Goal: Information Seeking & Learning: Learn about a topic

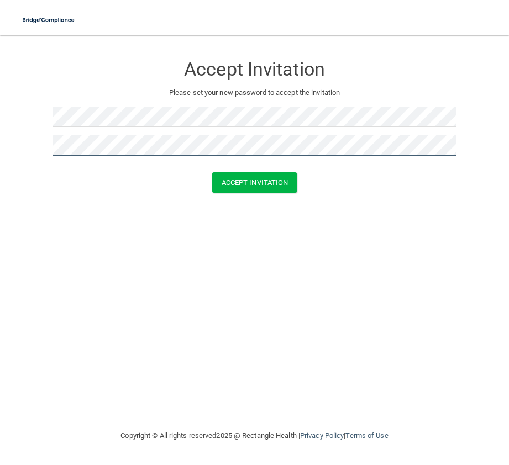
click at [212, 172] on button "Accept Invitation" at bounding box center [254, 182] width 85 height 20
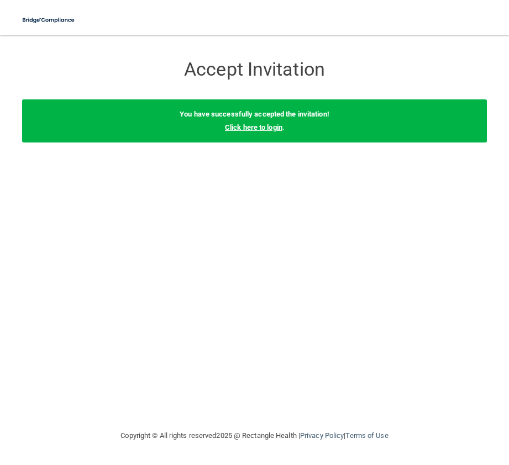
click at [276, 127] on link "Click here to login" at bounding box center [253, 127] width 57 height 8
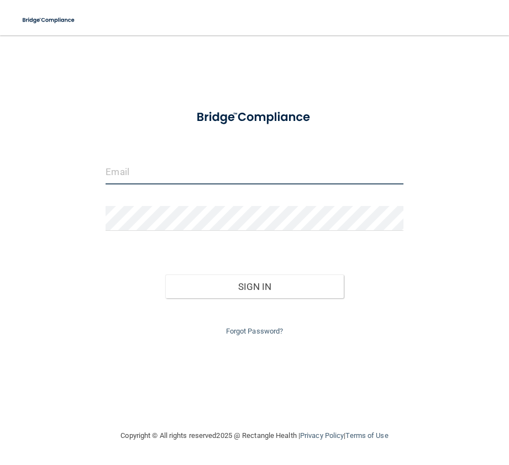
click at [189, 170] on input "email" at bounding box center [253, 172] width 297 height 25
type input "[EMAIL_ADDRESS][DOMAIN_NAME]"
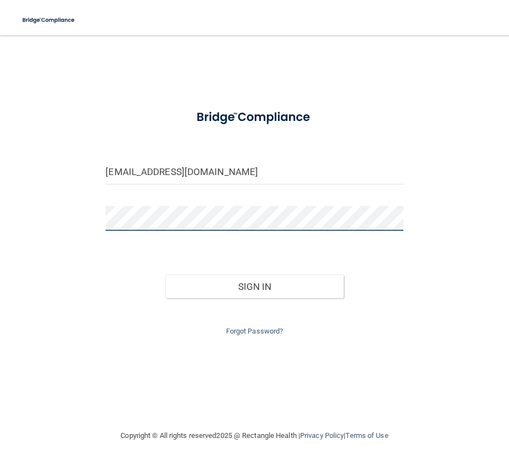
click at [165, 274] on button "Sign In" at bounding box center [254, 286] width 178 height 24
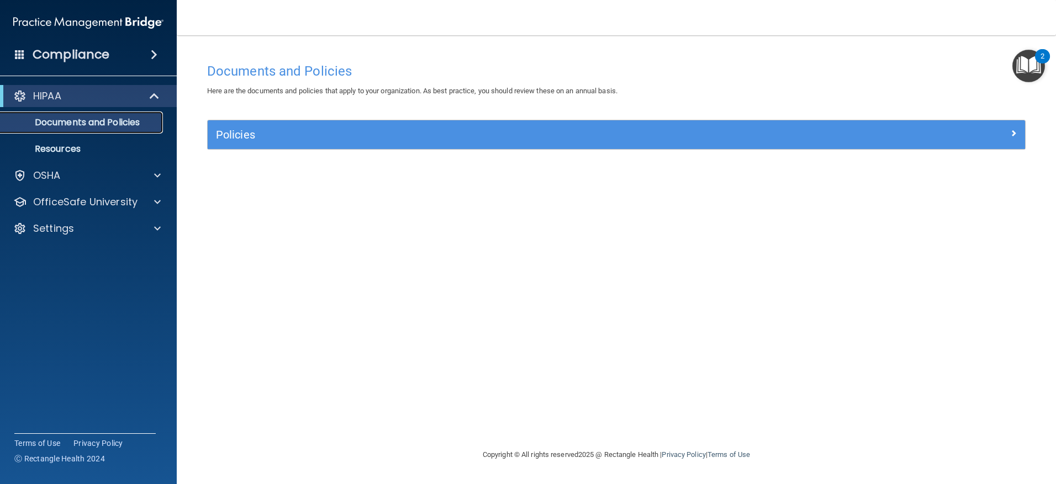
click at [103, 120] on p "Documents and Policies" at bounding box center [82, 122] width 151 height 11
click at [160, 173] on span at bounding box center [157, 175] width 7 height 13
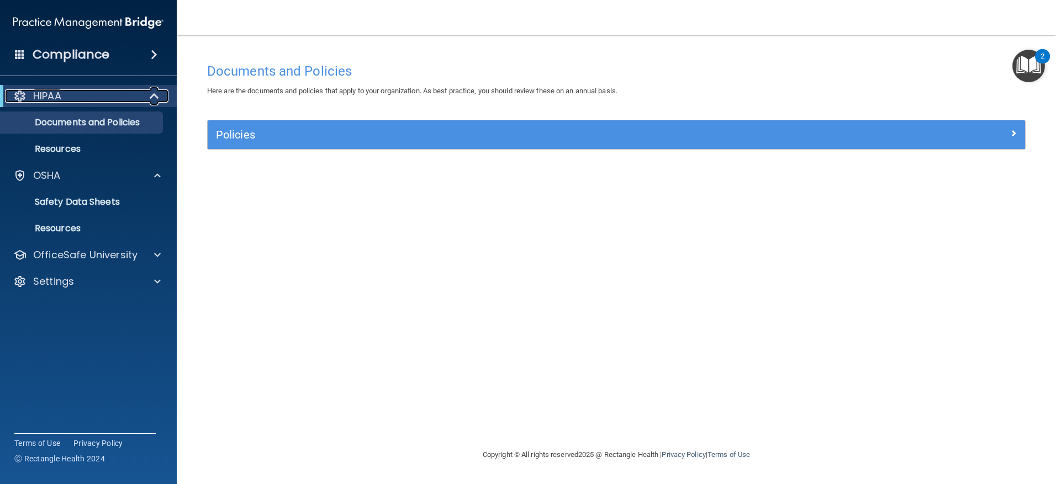
click at [156, 96] on span at bounding box center [155, 95] width 9 height 13
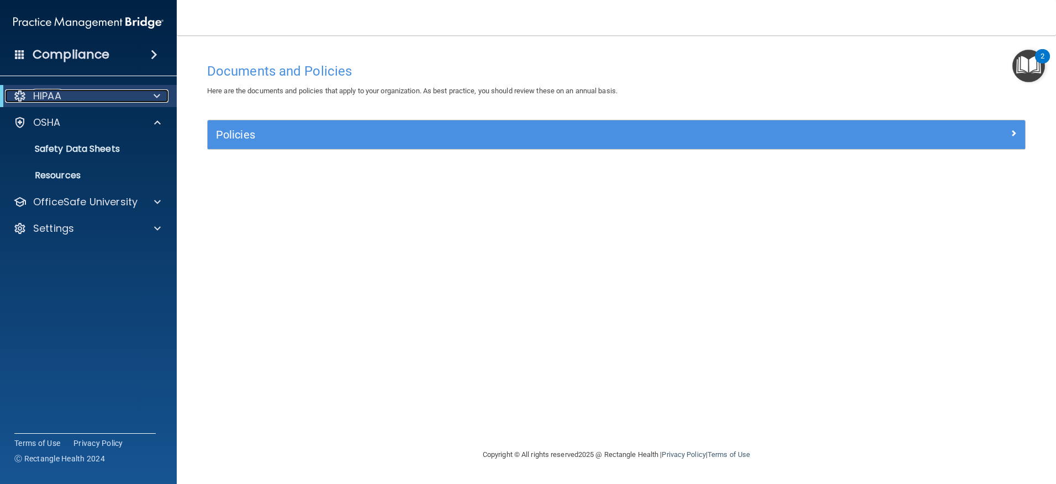
click at [156, 98] on span at bounding box center [157, 95] width 7 height 13
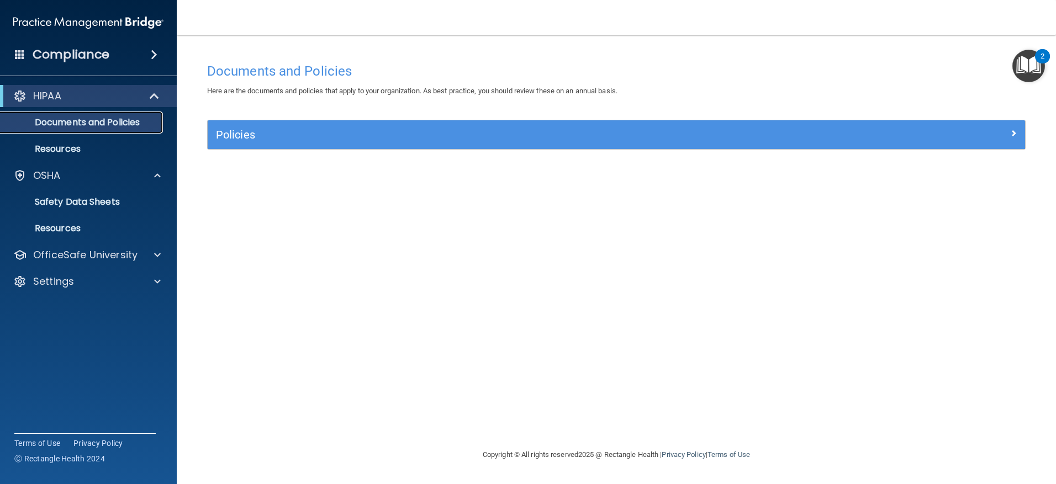
click at [85, 123] on p "Documents and Policies" at bounding box center [82, 122] width 151 height 11
click at [74, 125] on p "Documents and Policies" at bounding box center [82, 122] width 151 height 11
click at [65, 173] on div "OSHA" at bounding box center [73, 175] width 137 height 13
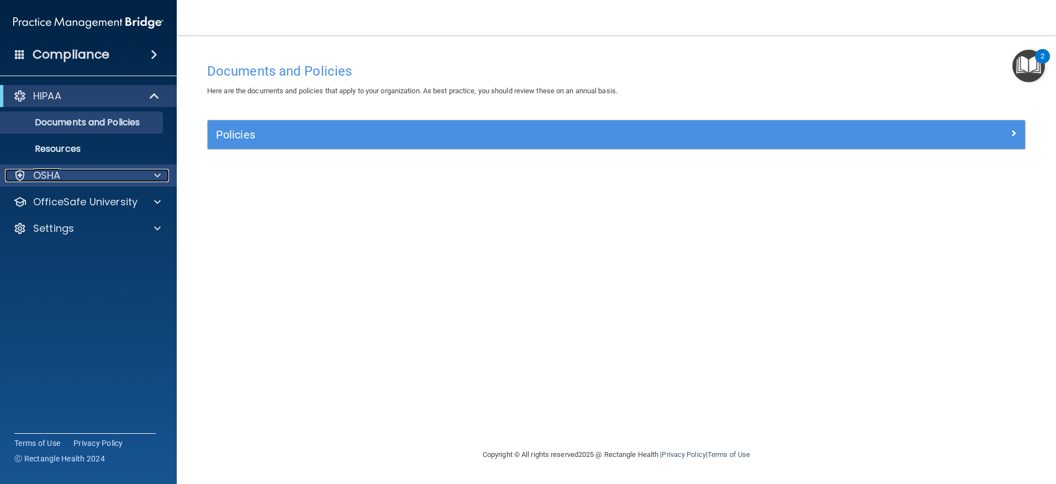
click at [65, 173] on div "OSHA" at bounding box center [73, 175] width 137 height 13
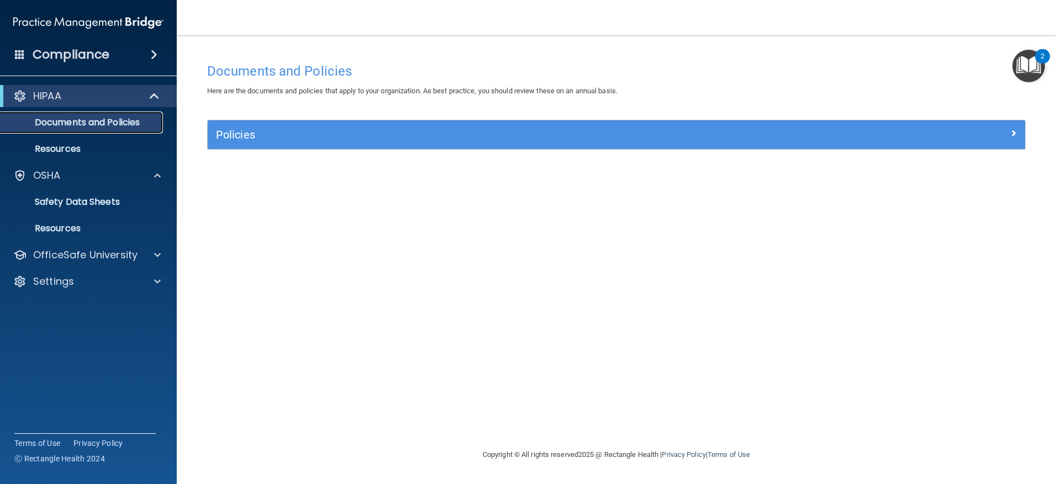
click at [89, 128] on p "Documents and Policies" at bounding box center [82, 122] width 151 height 11
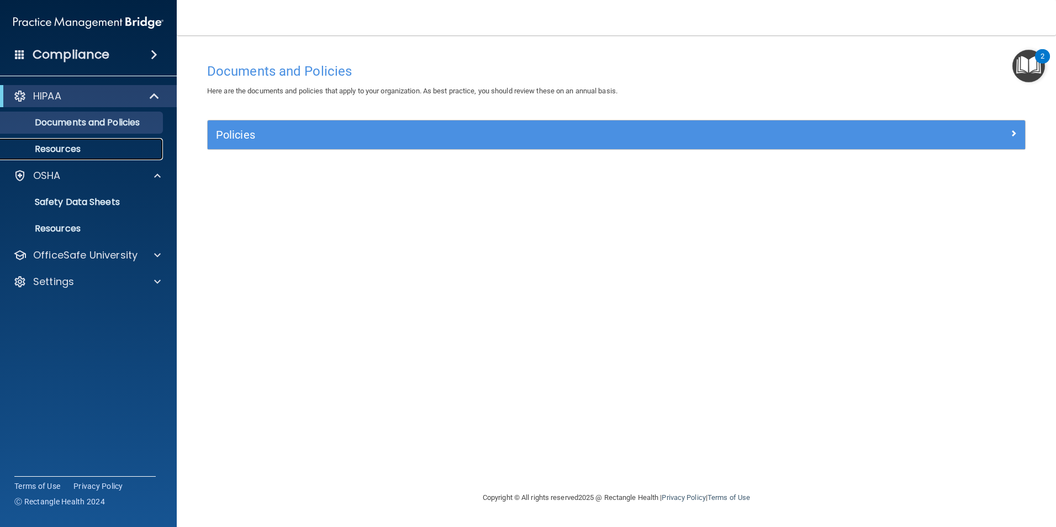
click at [55, 149] on p "Resources" at bounding box center [82, 149] width 151 height 11
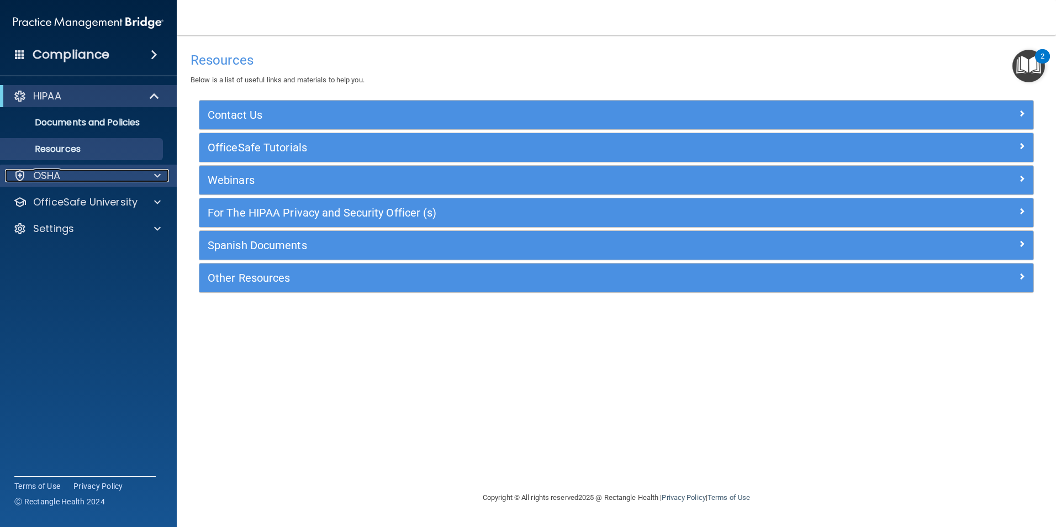
click at [82, 180] on div "OSHA" at bounding box center [73, 175] width 137 height 13
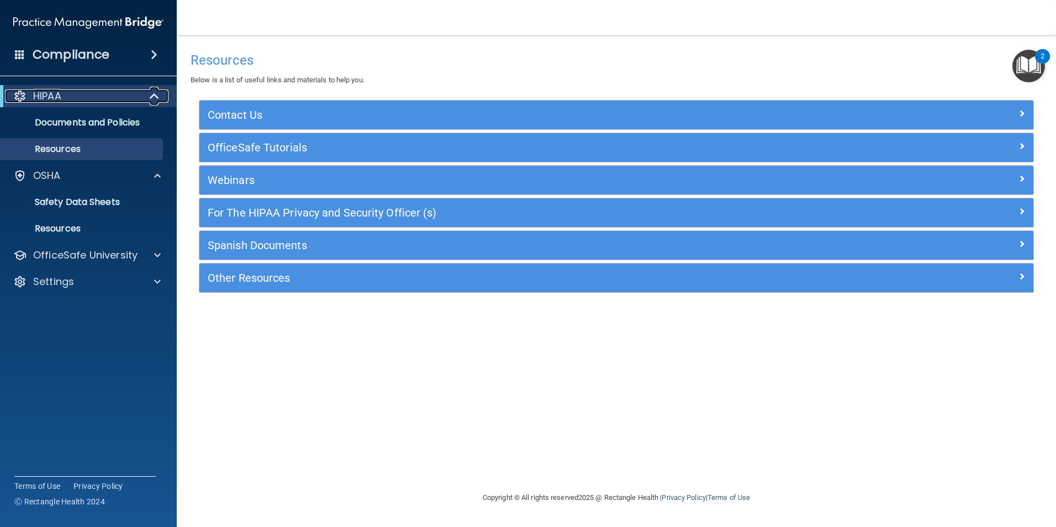
click at [72, 97] on div "HIPAA" at bounding box center [73, 95] width 136 height 13
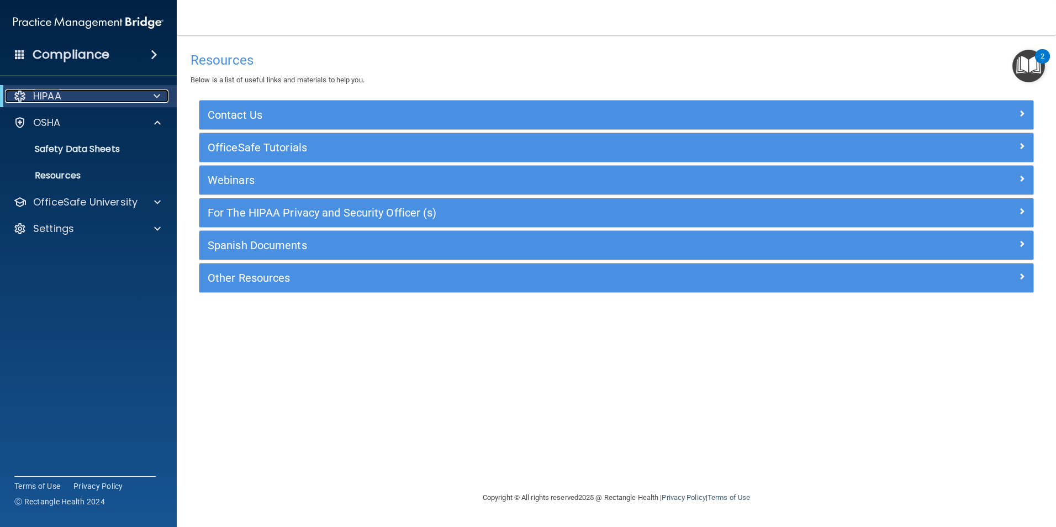
click at [72, 97] on div "HIPAA" at bounding box center [73, 95] width 136 height 13
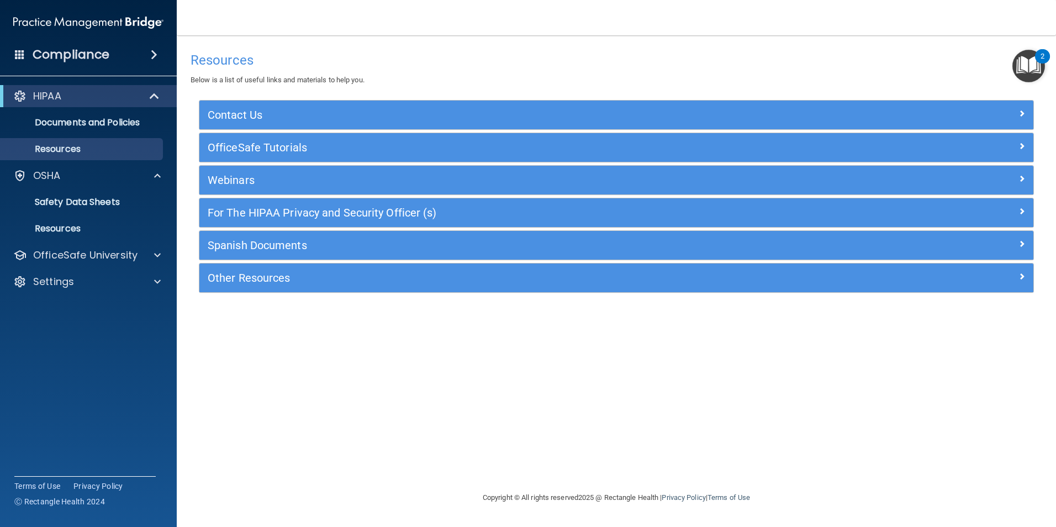
click at [61, 57] on h4 "Compliance" at bounding box center [71, 54] width 77 height 15
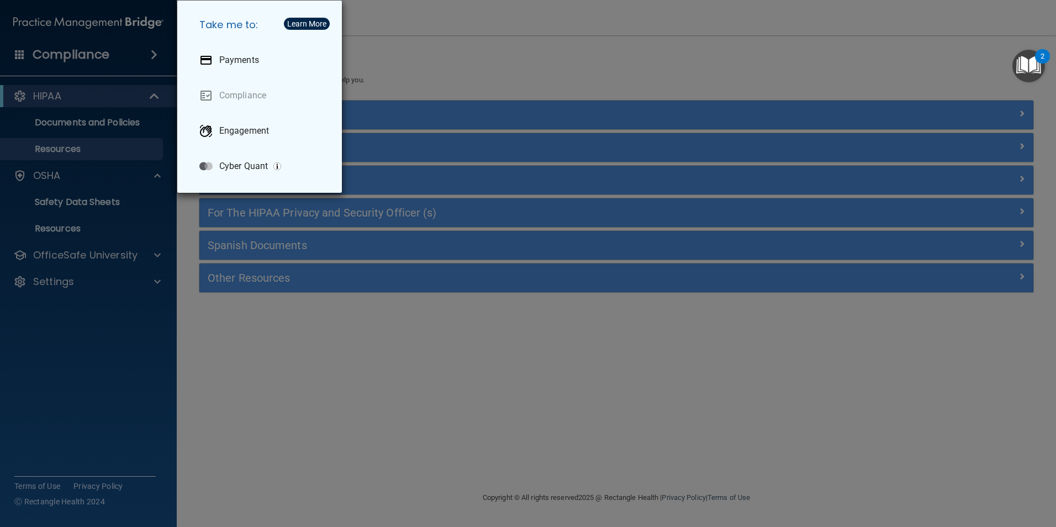
click at [72, 129] on div "Take me to: Payments Compliance Engagement Cyber Quant" at bounding box center [528, 263] width 1056 height 527
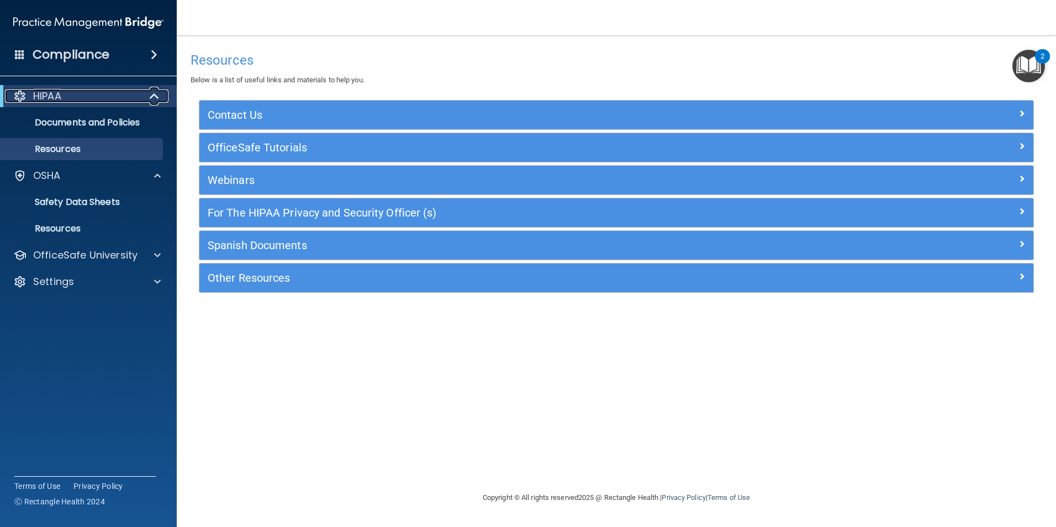
click at [112, 96] on div "HIPAA" at bounding box center [73, 95] width 136 height 13
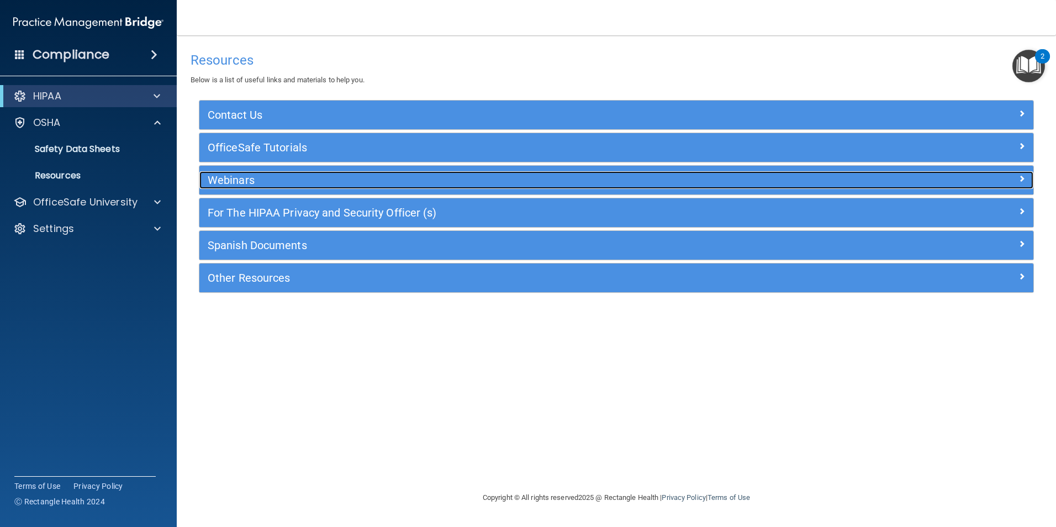
click at [262, 176] on h5 "Webinars" at bounding box center [512, 180] width 609 height 12
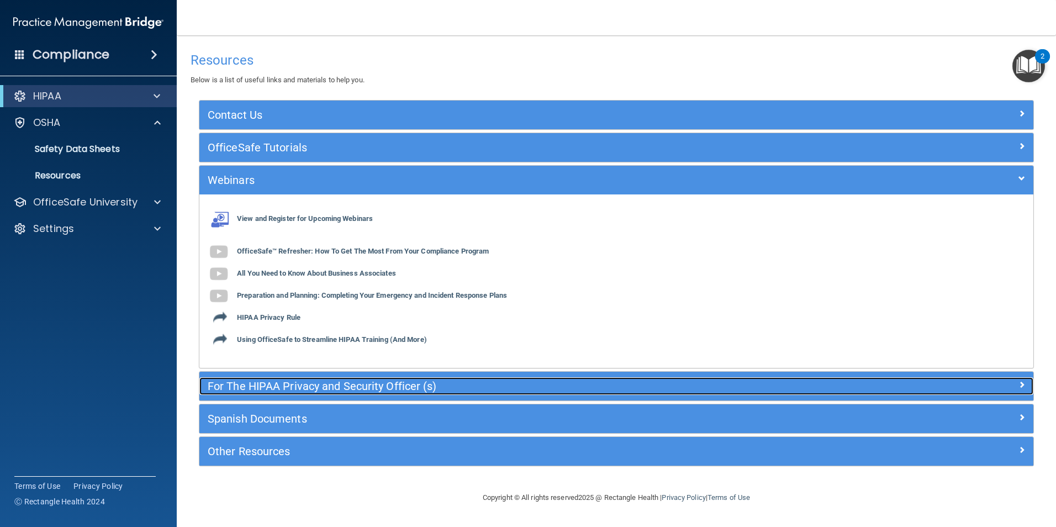
click at [247, 383] on h5 "For The HIPAA Privacy and Security Officer (s)" at bounding box center [512, 386] width 609 height 12
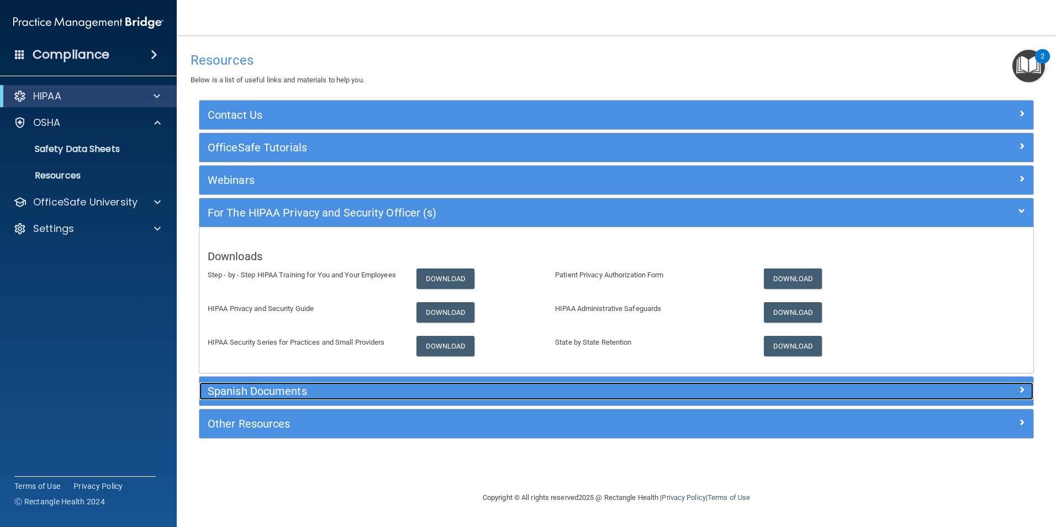
click at [249, 388] on h5 "Spanish Documents" at bounding box center [512, 391] width 609 height 12
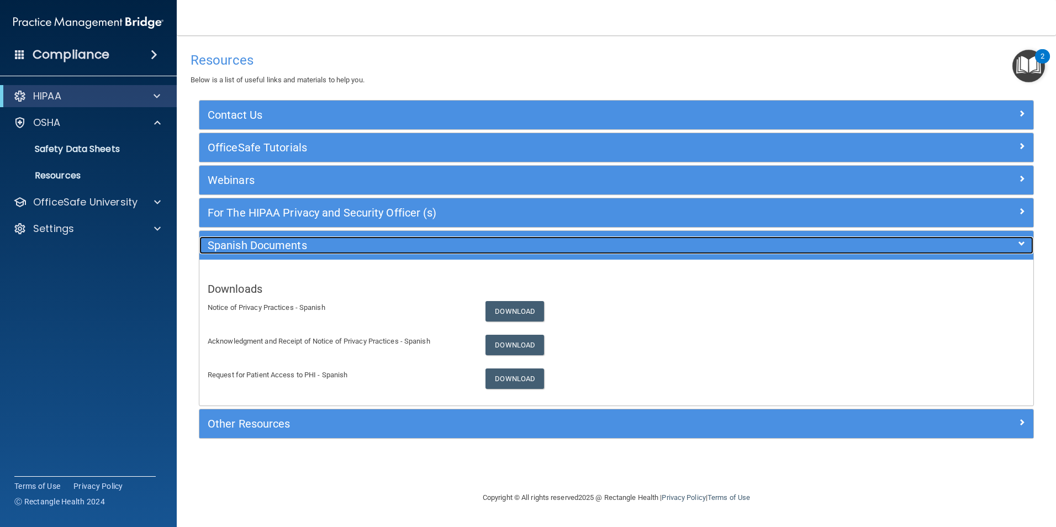
click at [256, 247] on h5 "Spanish Documents" at bounding box center [512, 245] width 609 height 12
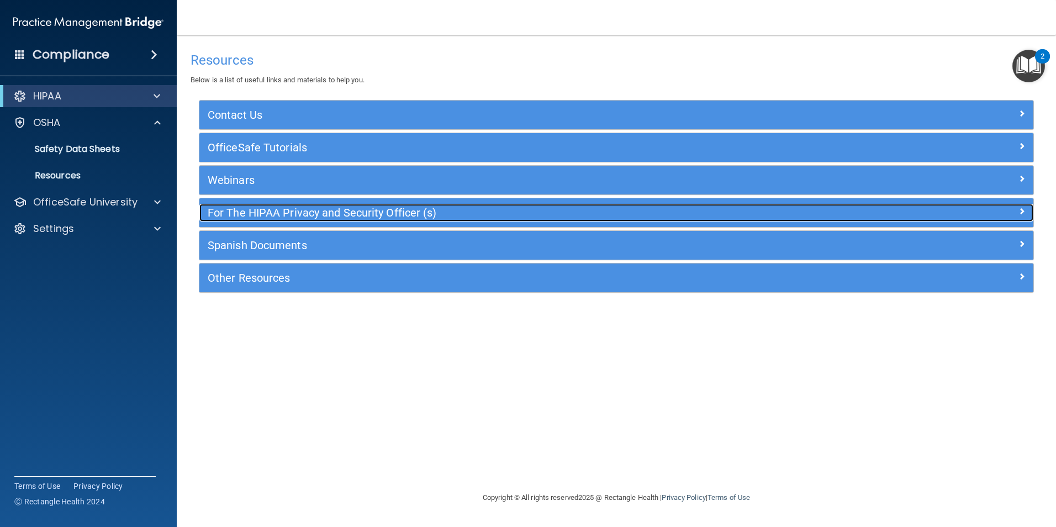
click at [275, 214] on h5 "For The HIPAA Privacy and Security Officer (s)" at bounding box center [512, 213] width 609 height 12
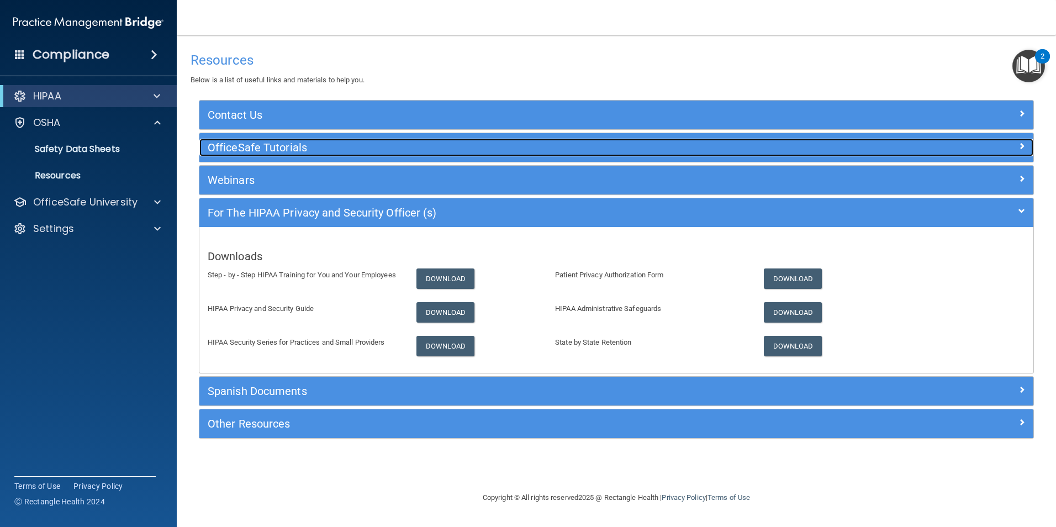
click at [290, 153] on h5 "OfficeSafe Tutorials" at bounding box center [512, 147] width 609 height 12
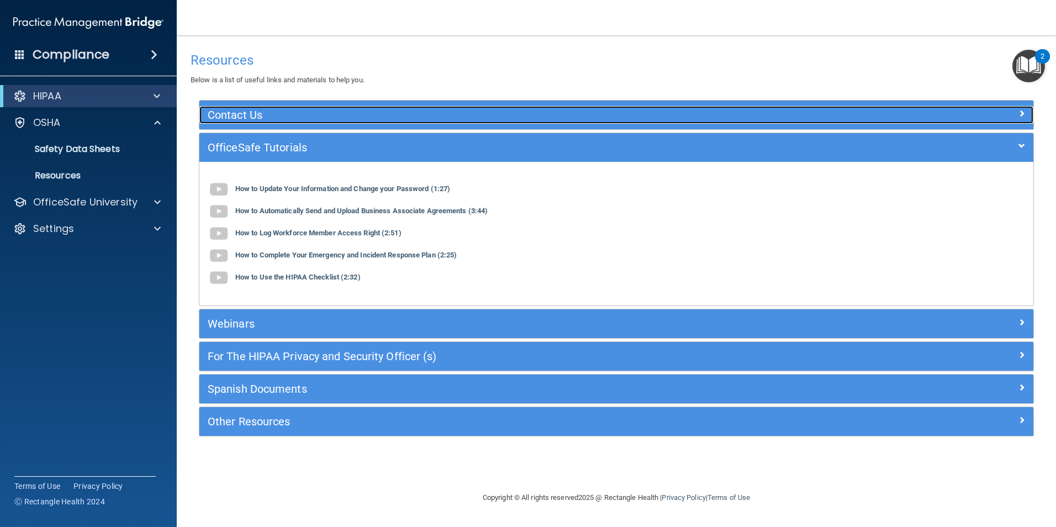
click at [288, 117] on h5 "Contact Us" at bounding box center [512, 115] width 609 height 12
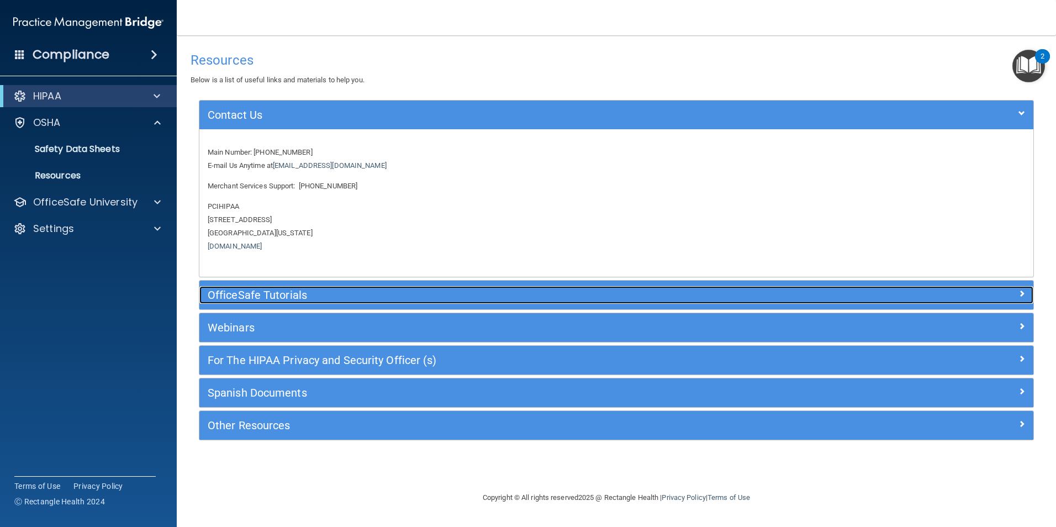
click at [321, 303] on div "OfficeSafe Tutorials" at bounding box center [512, 295] width 626 height 18
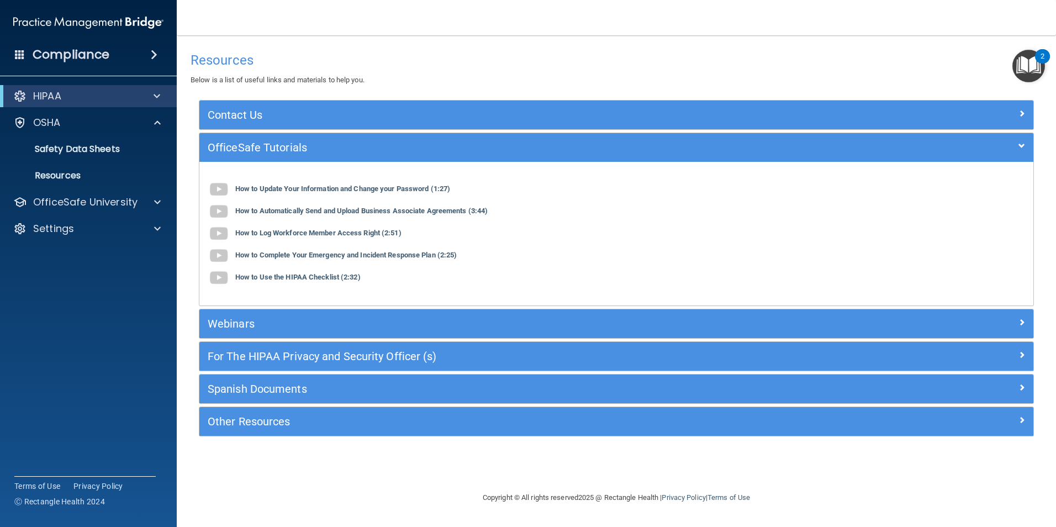
click at [56, 52] on h4 "Compliance" at bounding box center [71, 54] width 77 height 15
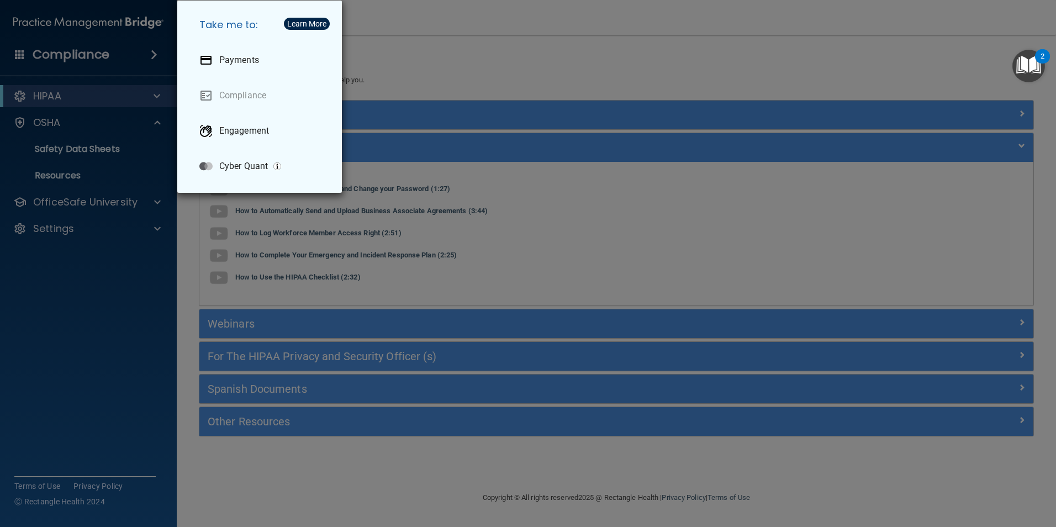
click at [51, 126] on div "Take me to: Payments Compliance Engagement Cyber Quant" at bounding box center [528, 263] width 1056 height 527
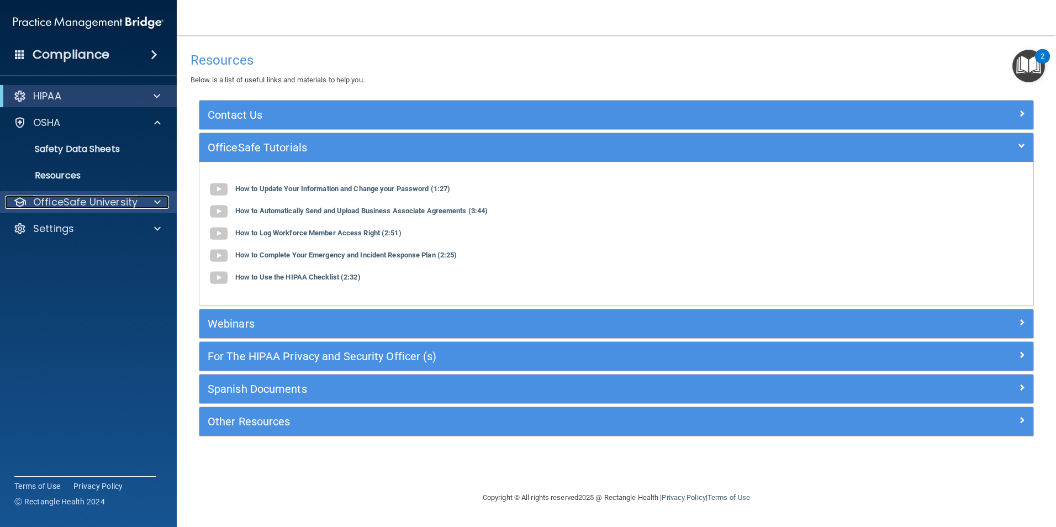
click at [155, 200] on span at bounding box center [157, 202] width 7 height 13
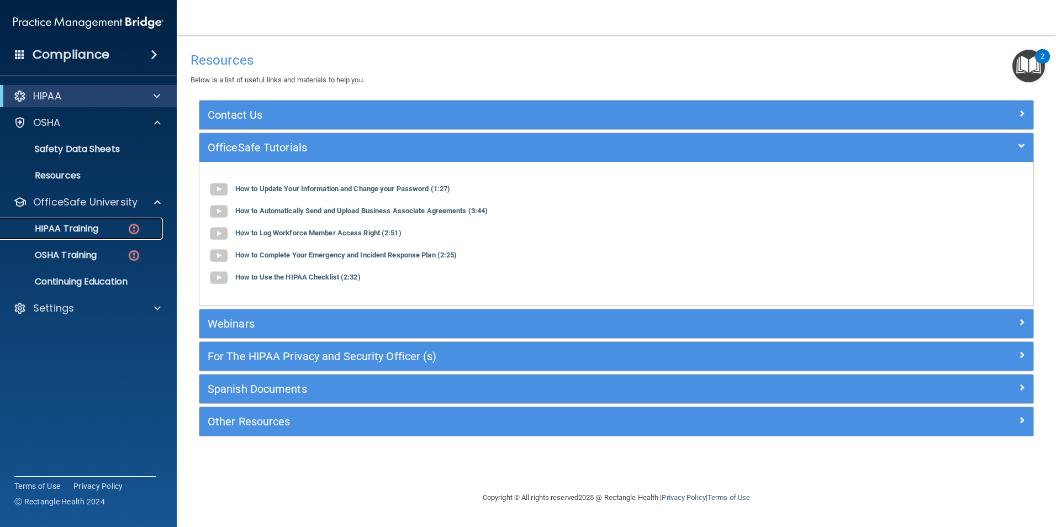
click at [84, 226] on p "HIPAA Training" at bounding box center [52, 228] width 91 height 11
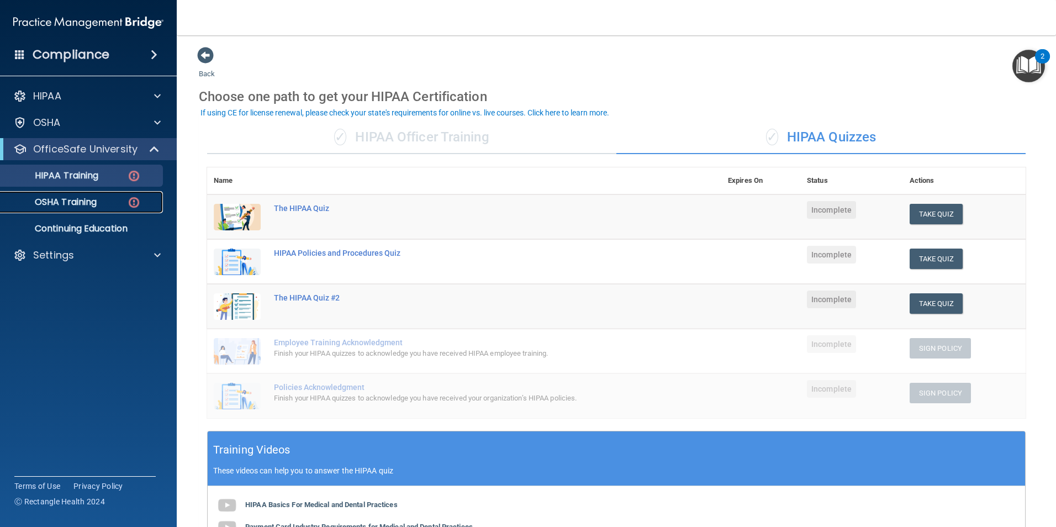
click at [104, 200] on div "OSHA Training" at bounding box center [82, 202] width 151 height 11
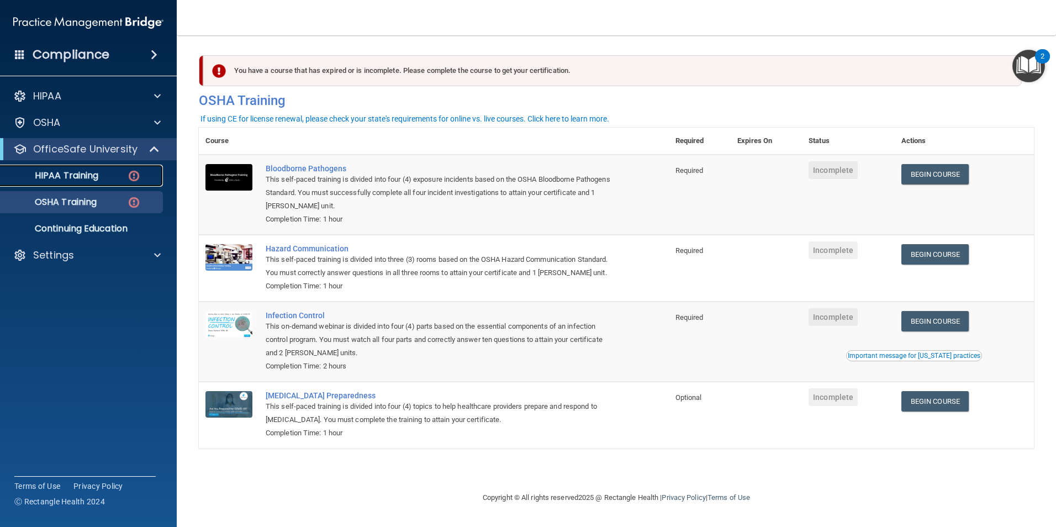
click at [96, 181] on p "HIPAA Training" at bounding box center [52, 175] width 91 height 11
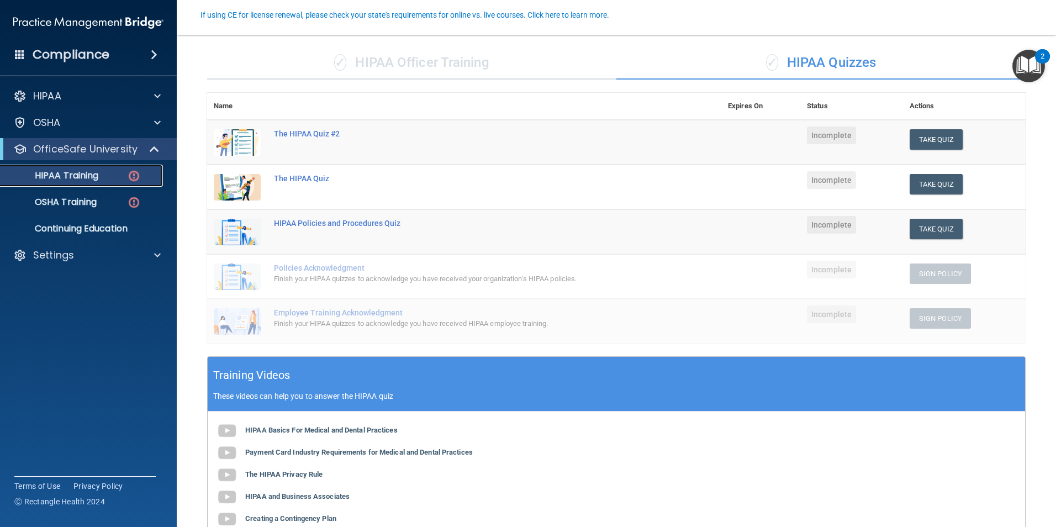
scroll to position [55, 0]
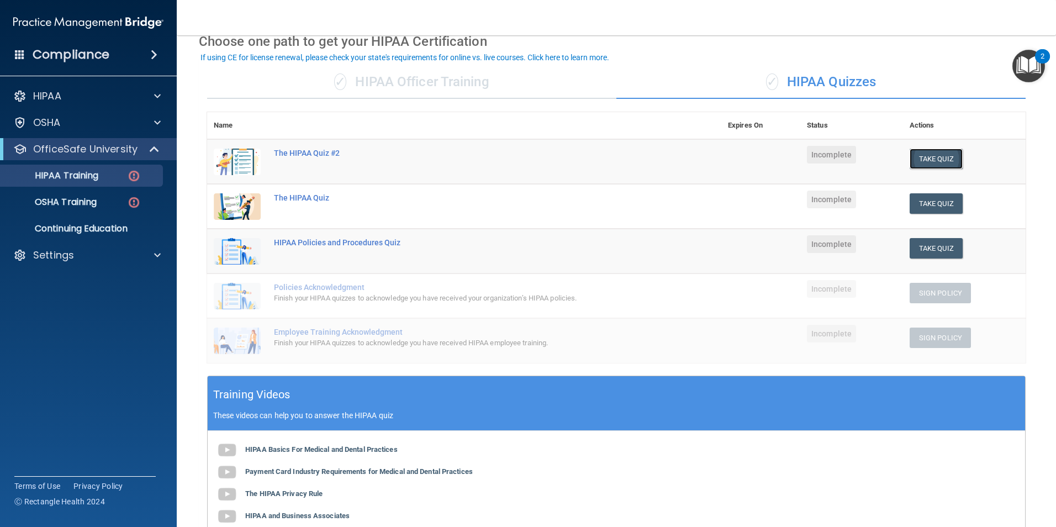
click at [508, 160] on button "Take Quiz" at bounding box center [936, 159] width 53 height 20
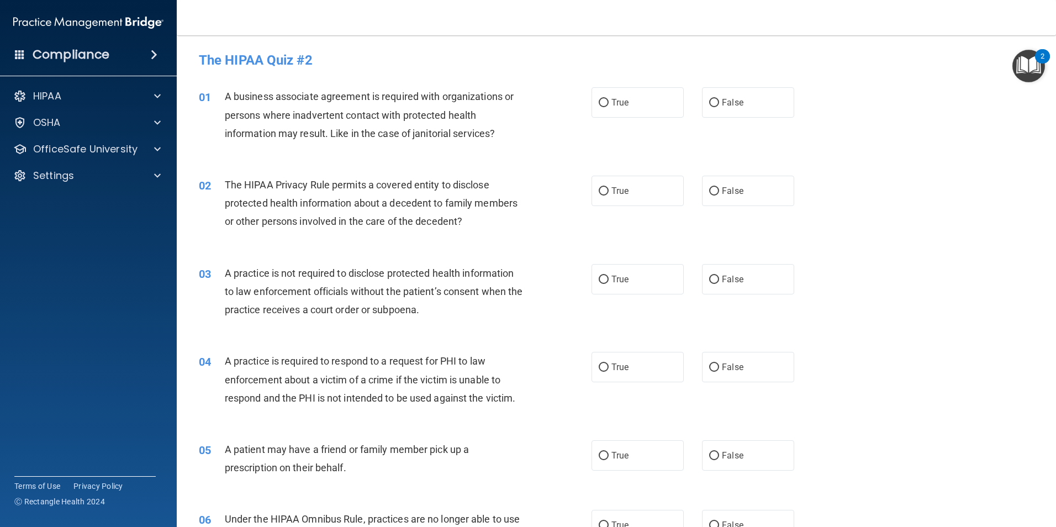
click at [496, 132] on div "A business associate agreement is required with organizations or persons where …" at bounding box center [378, 114] width 307 height 55
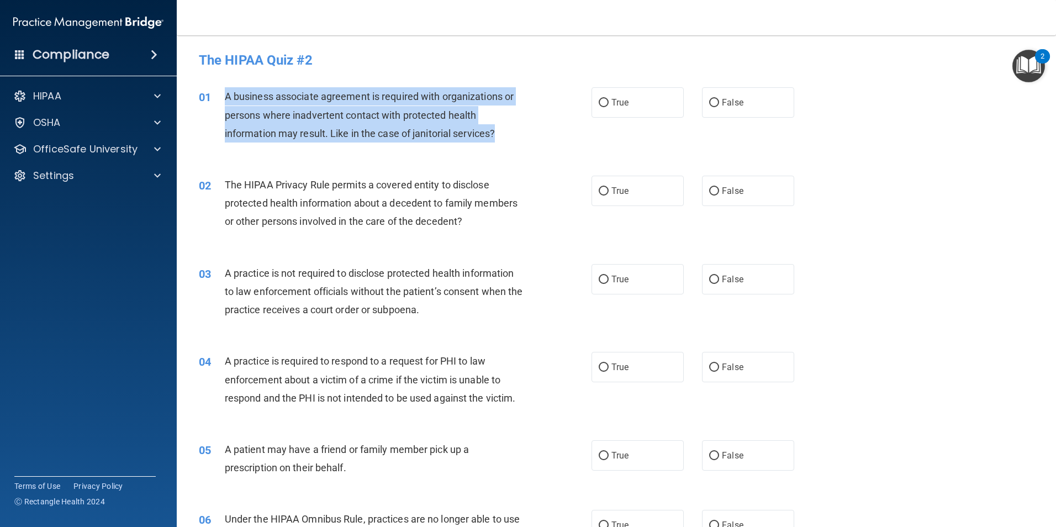
drag, startPoint x: 501, startPoint y: 133, endPoint x: 218, endPoint y: 93, distance: 286.6
click at [218, 93] on div "01 A business associate agreement is required with organizations or persons whe…" at bounding box center [395, 117] width 426 height 61
drag, startPoint x: 218, startPoint y: 93, endPoint x: 245, endPoint y: 100, distance: 28.4
copy div "A business associate agreement is required with organizations or persons where …"
click at [508, 101] on input "True" at bounding box center [604, 103] width 10 height 8
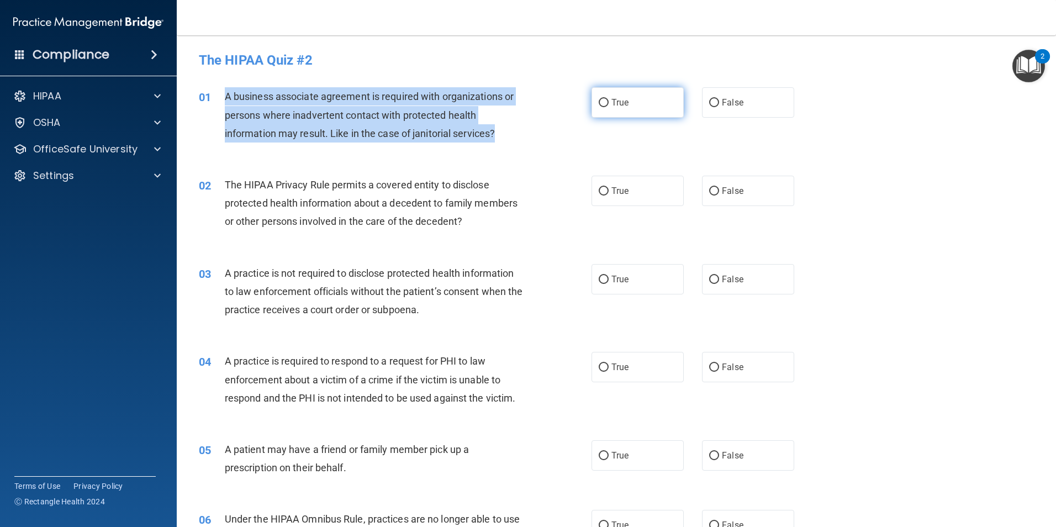
radio input "true"
click at [508, 135] on div "01 A business associate agreement is required with organizations or persons whe…" at bounding box center [395, 117] width 426 height 61
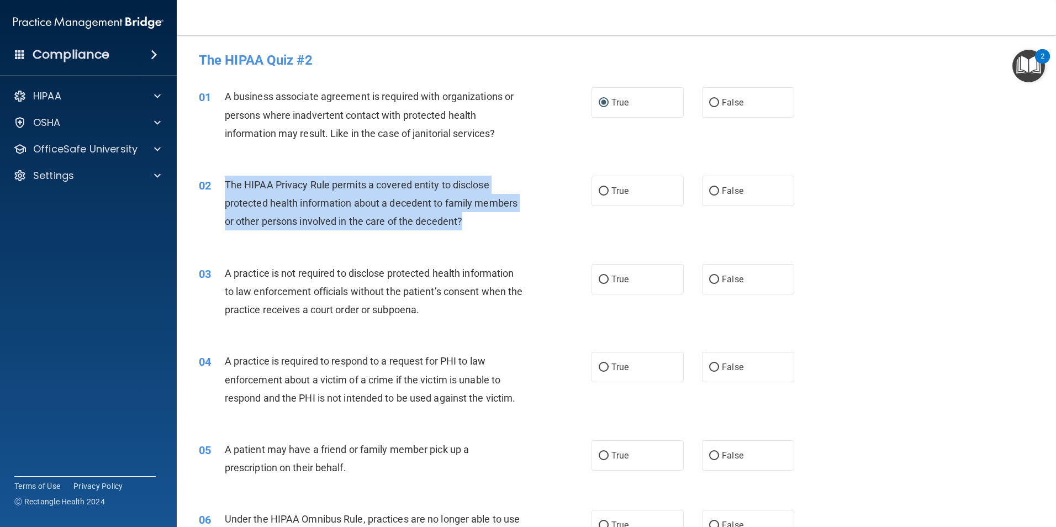
drag, startPoint x: 469, startPoint y: 221, endPoint x: 225, endPoint y: 186, distance: 246.6
click at [225, 186] on div "The HIPAA Privacy Rule permits a covered entity to disclose protected health in…" at bounding box center [378, 203] width 307 height 55
drag, startPoint x: 225, startPoint y: 186, endPoint x: 235, endPoint y: 186, distance: 9.9
copy span "The HIPAA Privacy Rule permits a covered entity to disclose protected health in…"
click at [508, 188] on input "True" at bounding box center [604, 191] width 10 height 8
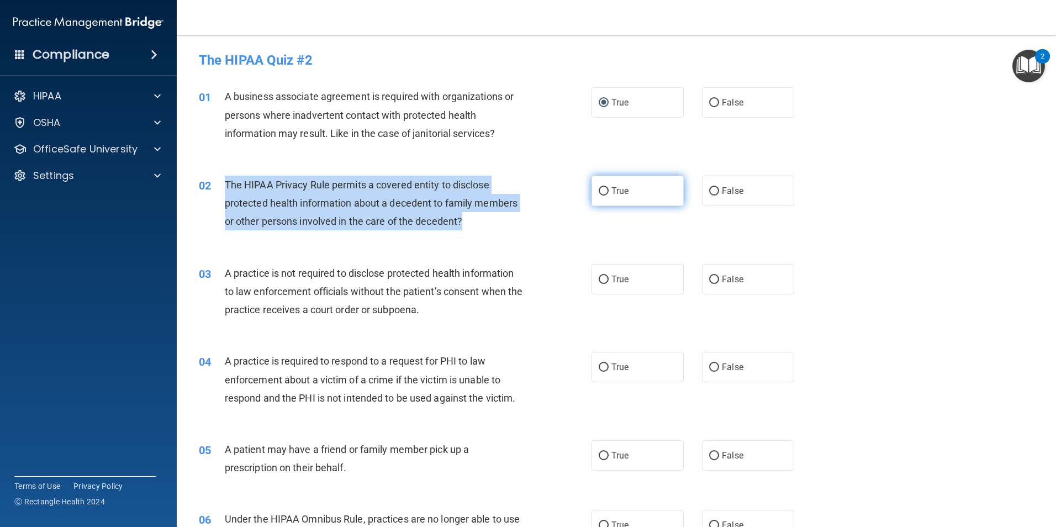
radio input "true"
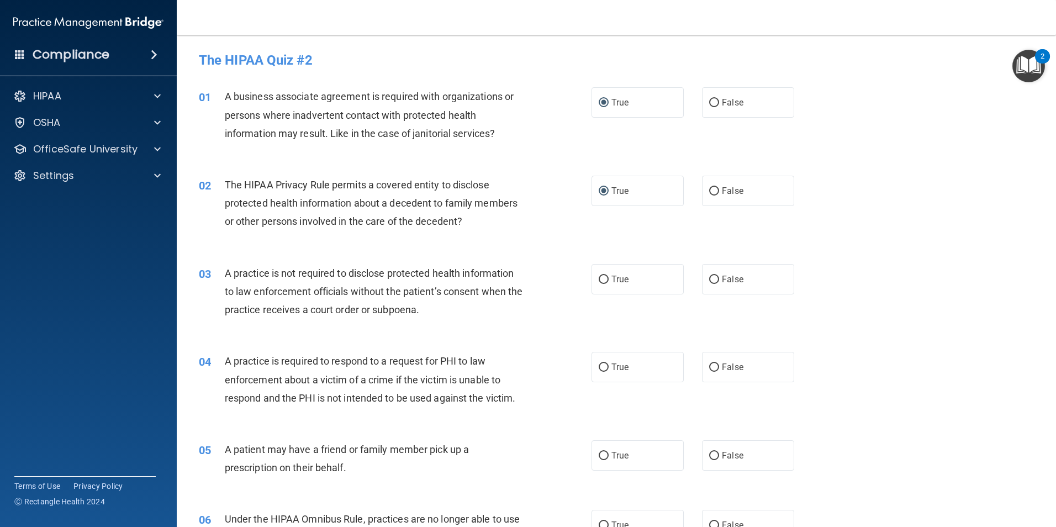
drag, startPoint x: 445, startPoint y: 313, endPoint x: 436, endPoint y: 311, distance: 8.4
click at [443, 312] on div "A practice is not required to disclose protected health information to law enfo…" at bounding box center [378, 291] width 307 height 55
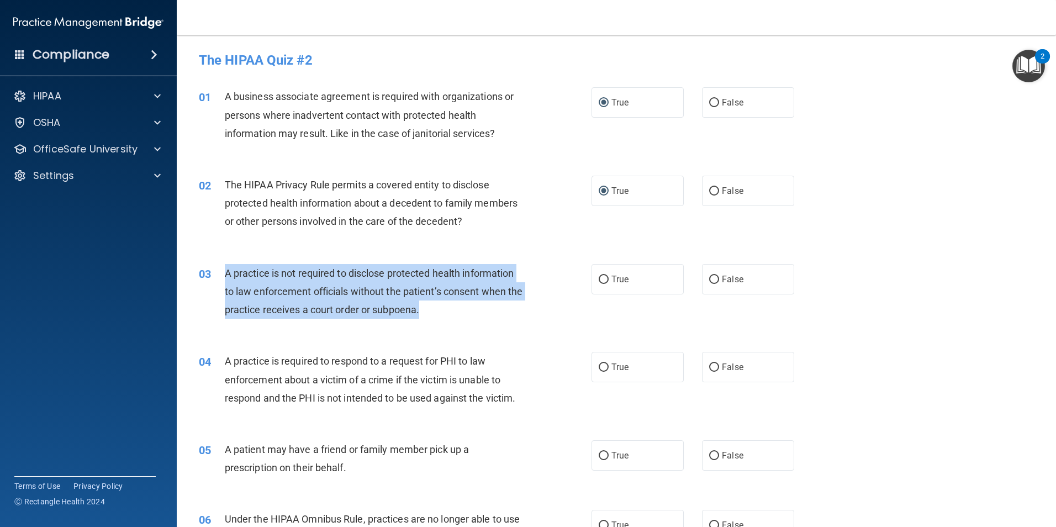
drag, startPoint x: 438, startPoint y: 311, endPoint x: 220, endPoint y: 277, distance: 220.7
click at [220, 277] on div "03 A practice is not required to disclose protected health information to law e…" at bounding box center [395, 294] width 426 height 61
drag, startPoint x: 220, startPoint y: 277, endPoint x: 240, endPoint y: 282, distance: 20.9
copy div "A practice is not required to disclose protected health information to law enfo…"
click at [341, 282] on div "A practice is not required to disclose protected health information to law enfo…" at bounding box center [378, 291] width 307 height 55
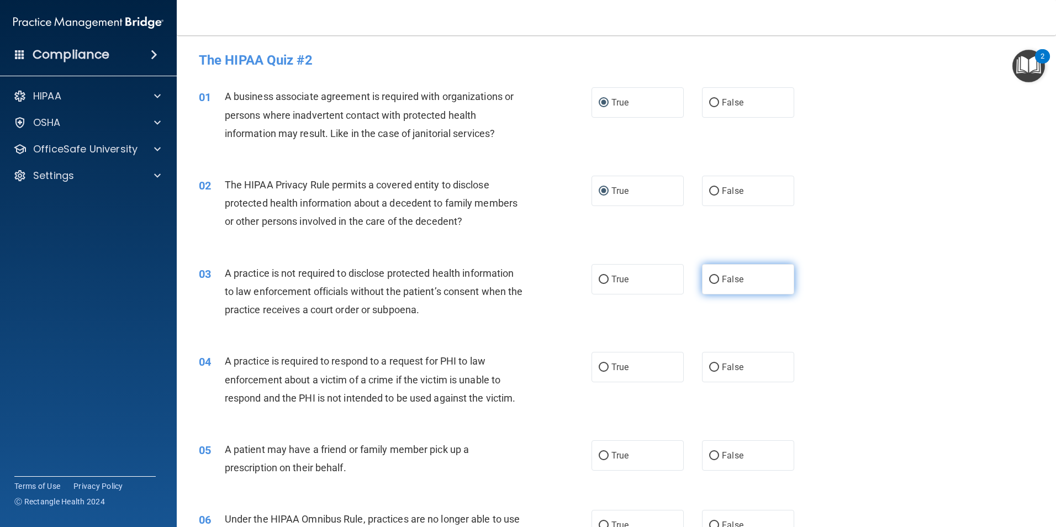
click at [508, 284] on label "False" at bounding box center [748, 279] width 92 height 30
click at [508, 284] on input "False" at bounding box center [714, 280] width 10 height 8
radio input "true"
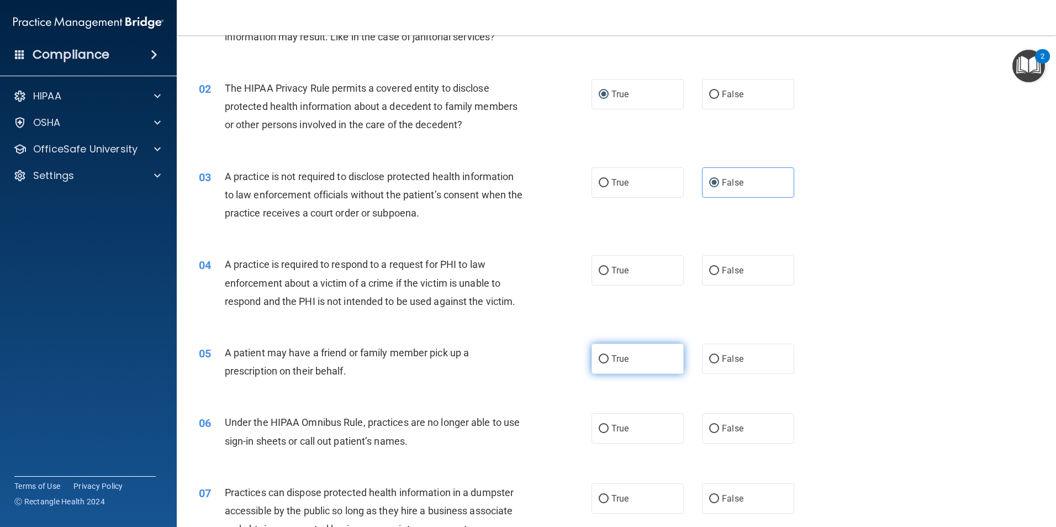
scroll to position [110, 0]
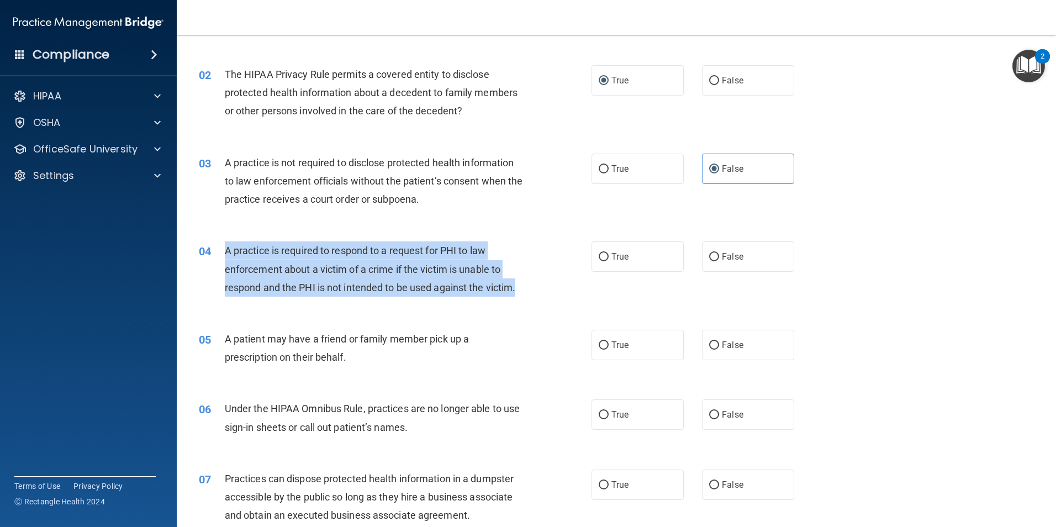
drag, startPoint x: 525, startPoint y: 290, endPoint x: 224, endPoint y: 245, distance: 304.4
click at [225, 245] on div "A practice is required to respond to a request for PHI to law enforcement about…" at bounding box center [378, 268] width 307 height 55
drag, startPoint x: 224, startPoint y: 245, endPoint x: 248, endPoint y: 257, distance: 26.9
copy span "A practice is required to respond to a request for PHI to law enforcement about…"
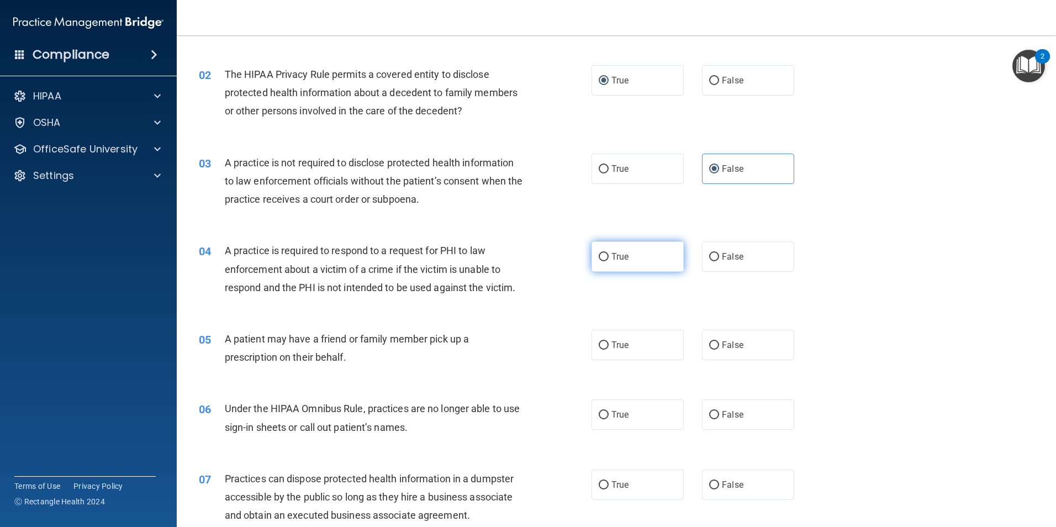
click at [508, 258] on span "True" at bounding box center [619, 256] width 17 height 10
click at [508, 258] on input "True" at bounding box center [604, 257] width 10 height 8
radio input "true"
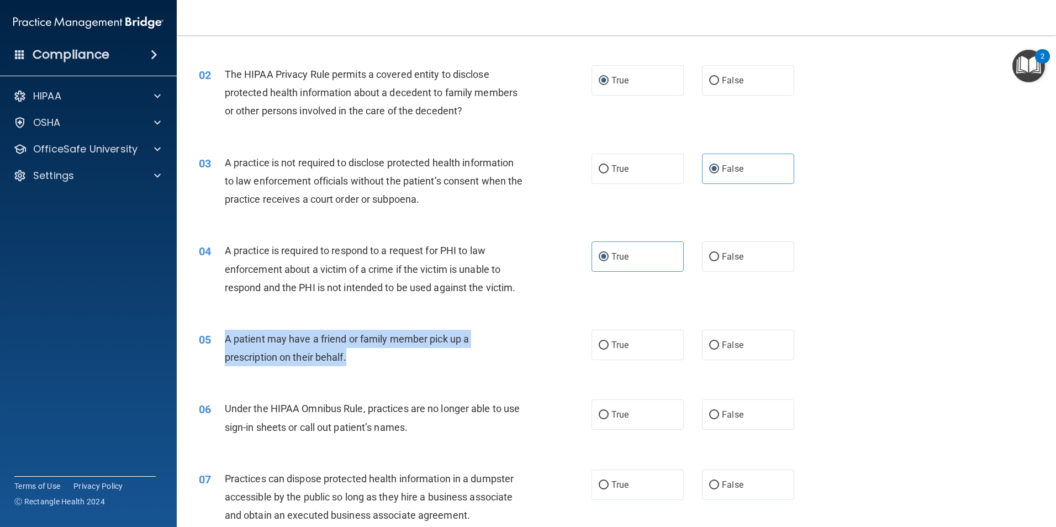
drag, startPoint x: 354, startPoint y: 355, endPoint x: 223, endPoint y: 346, distance: 131.7
click at [223, 346] on div "05 A patient may have a friend or family member pick up a prescription on their…" at bounding box center [395, 351] width 426 height 42
copy div "A patient may have a friend or family member pick up a prescription on their be…"
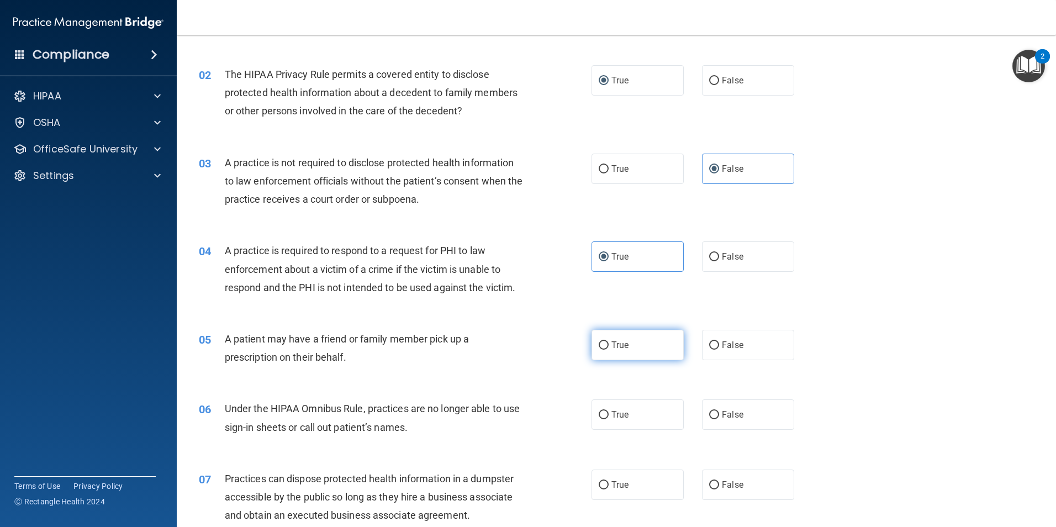
click at [508, 350] on label "True" at bounding box center [637, 345] width 92 height 30
click at [508, 350] on input "True" at bounding box center [604, 345] width 10 height 8
radio input "true"
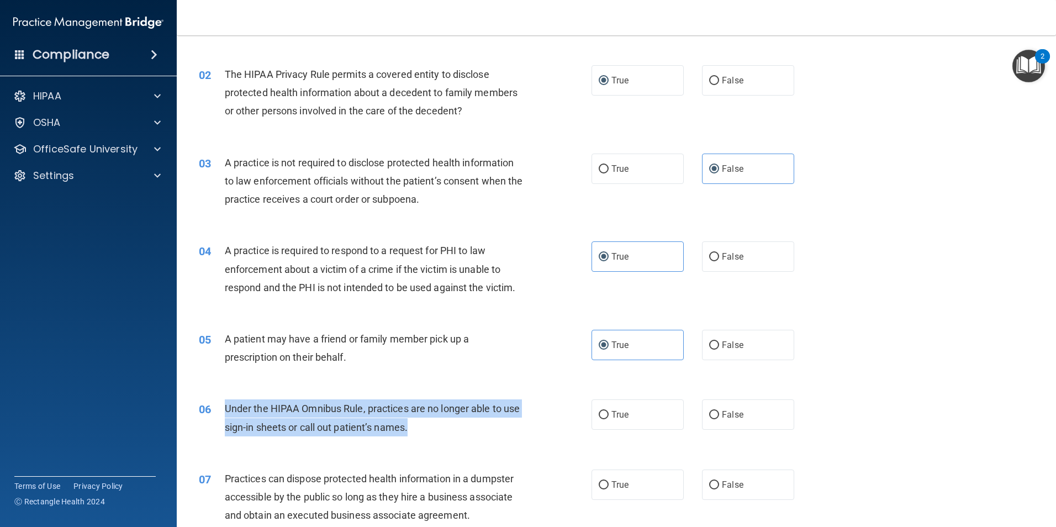
drag, startPoint x: 426, startPoint y: 428, endPoint x: 226, endPoint y: 406, distance: 201.6
click at [226, 406] on div "Under the HIPAA Omnibus Rule, practices are no longer able to use sign-in sheet…" at bounding box center [378, 417] width 307 height 36
drag, startPoint x: 226, startPoint y: 406, endPoint x: 308, endPoint y: 414, distance: 82.6
copy span "Under the HIPAA Omnibus Rule, practices are no longer able to use sign-in sheet…"
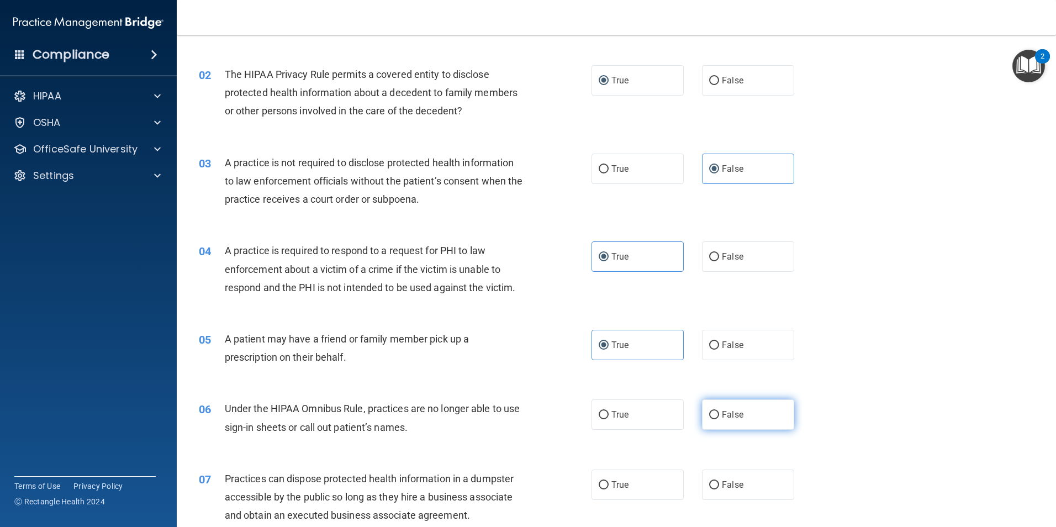
click at [508, 420] on label "False" at bounding box center [748, 414] width 92 height 30
click at [508, 419] on input "False" at bounding box center [714, 415] width 10 height 8
radio input "true"
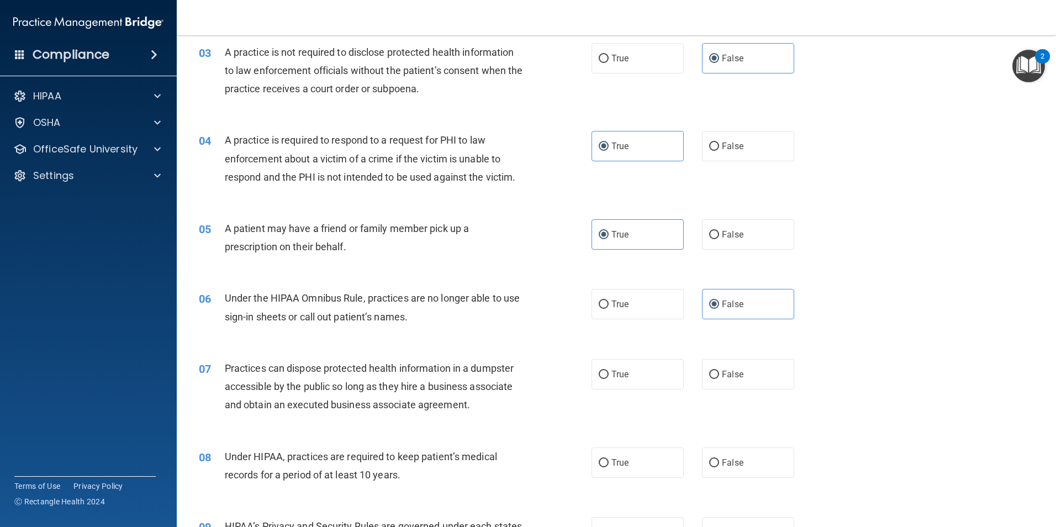
scroll to position [276, 0]
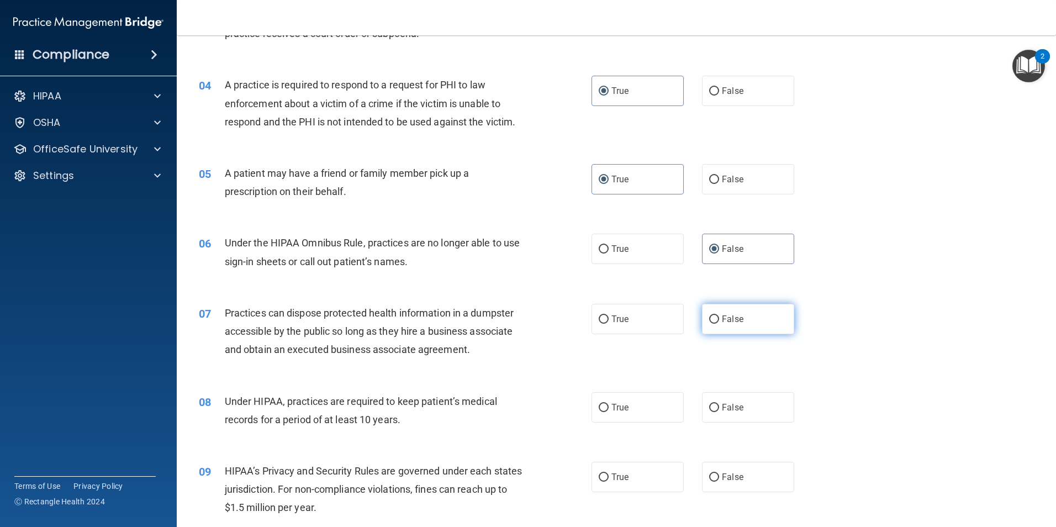
click at [508, 324] on label "False" at bounding box center [748, 319] width 92 height 30
click at [508, 324] on input "False" at bounding box center [714, 319] width 10 height 8
radio input "true"
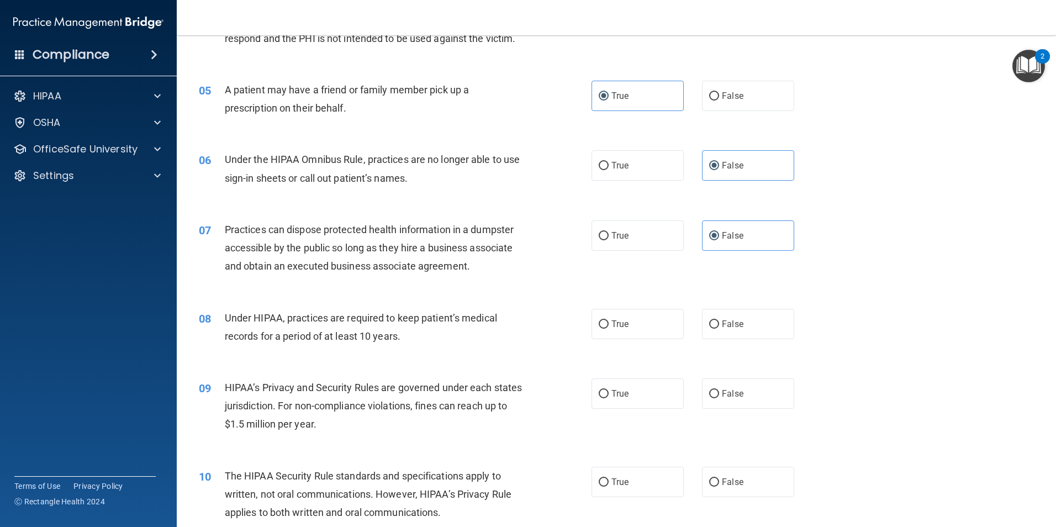
scroll to position [387, 0]
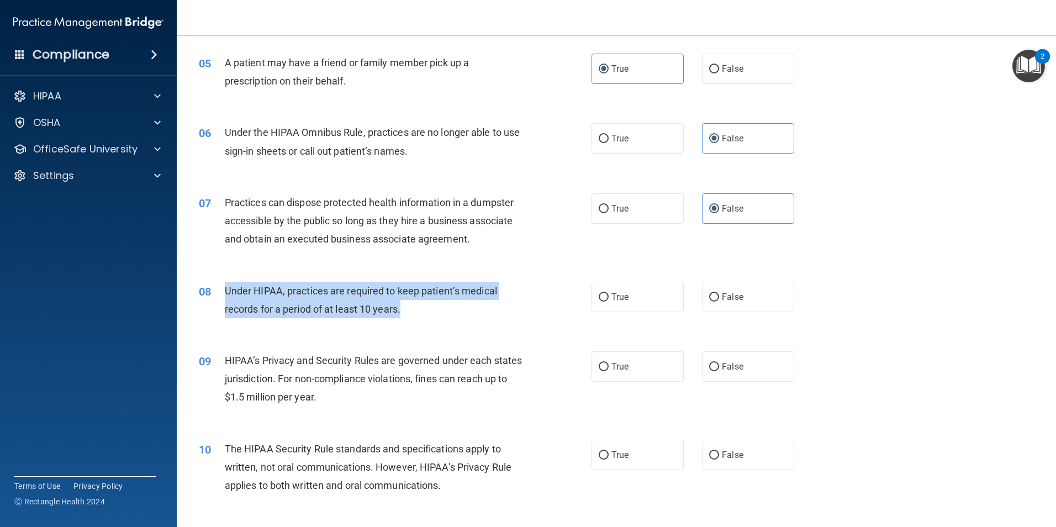
drag, startPoint x: 409, startPoint y: 311, endPoint x: 226, endPoint y: 291, distance: 183.9
click at [226, 291] on div "Under HIPAA, practices are required to keep patient’s medical records for a per…" at bounding box center [378, 300] width 307 height 36
copy span "Under HIPAA, practices are required to keep patient’s medical records for a per…"
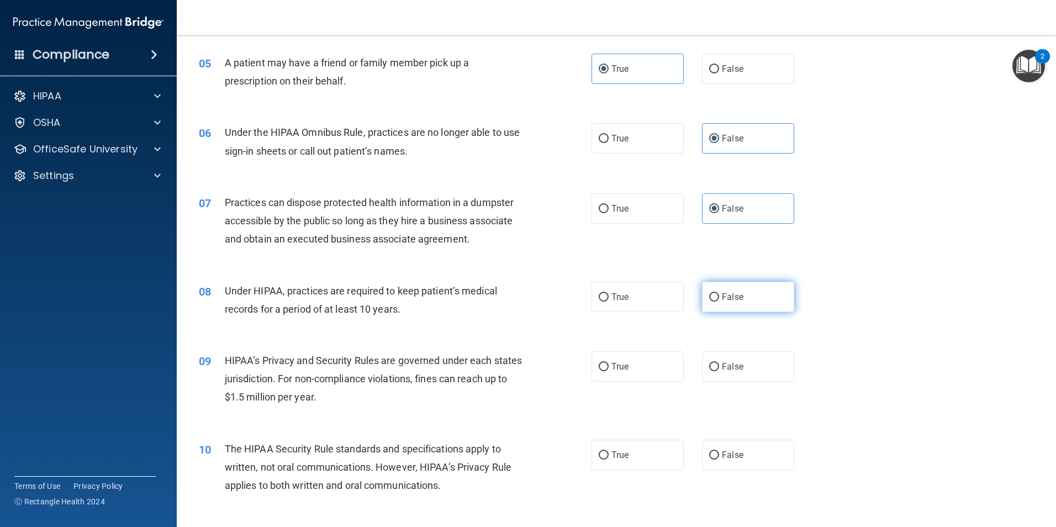
click at [508, 287] on label "False" at bounding box center [748, 297] width 92 height 30
click at [508, 293] on input "False" at bounding box center [714, 297] width 10 height 8
radio input "true"
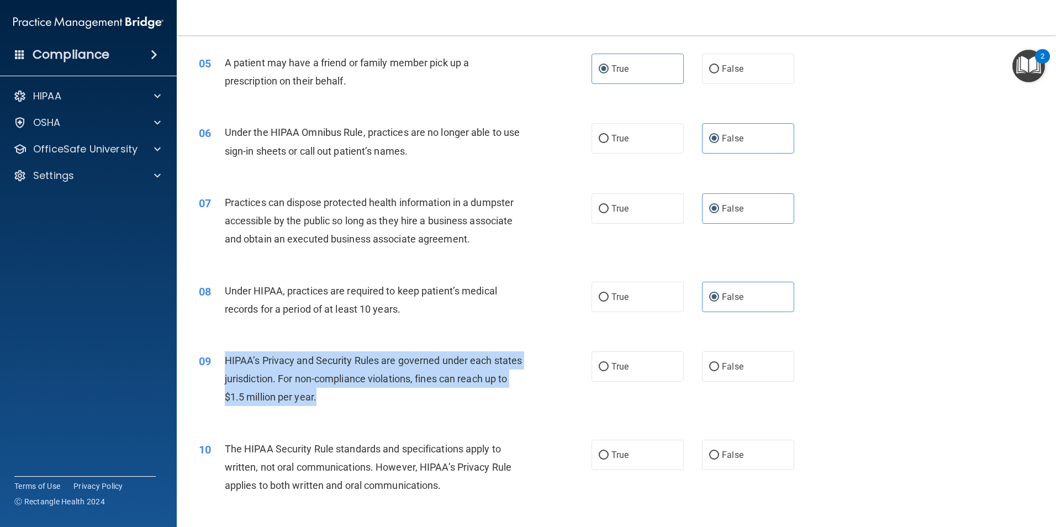
drag, startPoint x: 346, startPoint y: 399, endPoint x: 223, endPoint y: 364, distance: 128.7
click at [223, 364] on div "09 HIPAA’s Privacy and Security Rules are governed under each states jurisdicti…" at bounding box center [395, 381] width 426 height 61
drag, startPoint x: 223, startPoint y: 364, endPoint x: 250, endPoint y: 369, distance: 27.5
copy div "HIPAA’s Privacy and Security Rules are governed under each states jurisdiction.…"
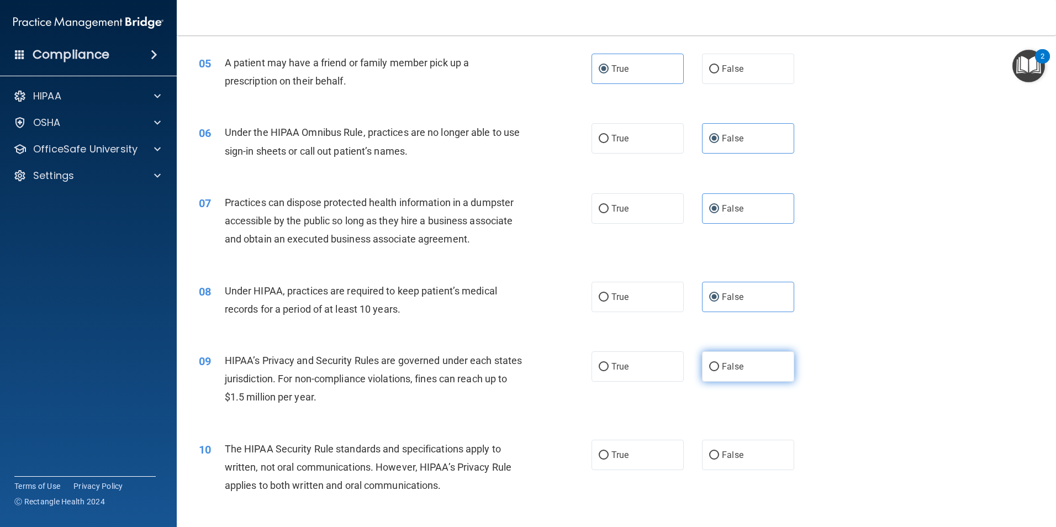
click at [508, 359] on label "False" at bounding box center [748, 366] width 92 height 30
click at [508, 363] on input "False" at bounding box center [714, 367] width 10 height 8
radio input "true"
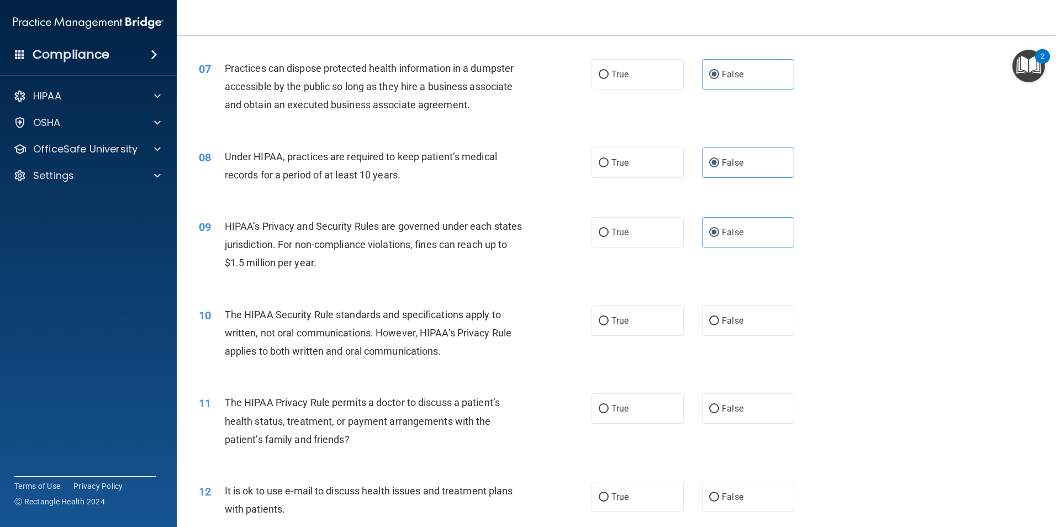
scroll to position [524, 0]
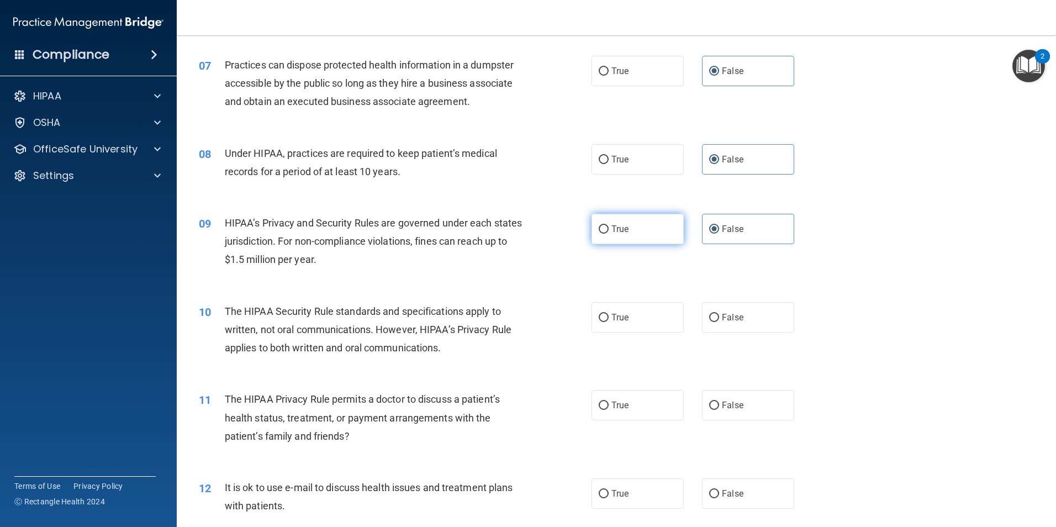
click at [508, 240] on label "True" at bounding box center [637, 229] width 92 height 30
click at [508, 234] on input "True" at bounding box center [604, 229] width 10 height 8
radio input "true"
radio input "false"
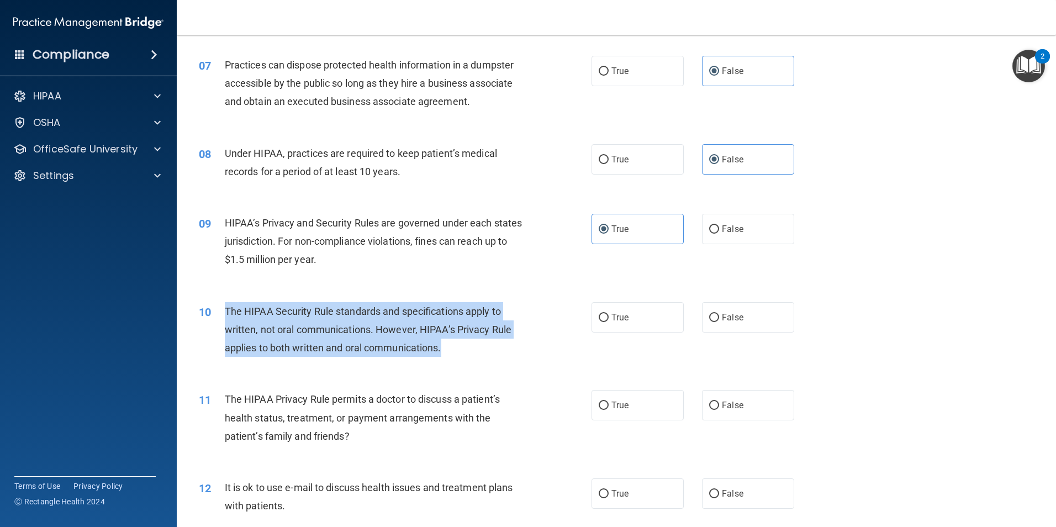
drag, startPoint x: 446, startPoint y: 348, endPoint x: 226, endPoint y: 307, distance: 223.7
click at [226, 307] on div "The HIPAA Security Rule standards and specifications apply to written, not oral…" at bounding box center [378, 329] width 307 height 55
drag, startPoint x: 226, startPoint y: 307, endPoint x: 242, endPoint y: 309, distance: 16.2
copy span "The HIPAA Security Rule standards and specifications apply to written, not oral…"
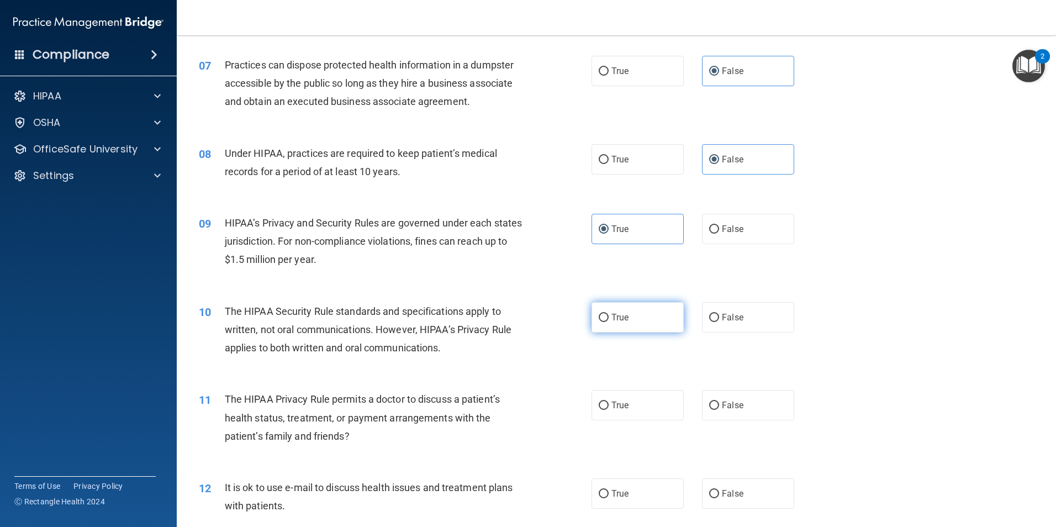
click at [508, 324] on label "True" at bounding box center [637, 317] width 92 height 30
click at [508, 322] on input "True" at bounding box center [604, 318] width 10 height 8
radio input "true"
click at [508, 396] on label "False" at bounding box center [748, 405] width 92 height 30
click at [508, 401] on input "False" at bounding box center [714, 405] width 10 height 8
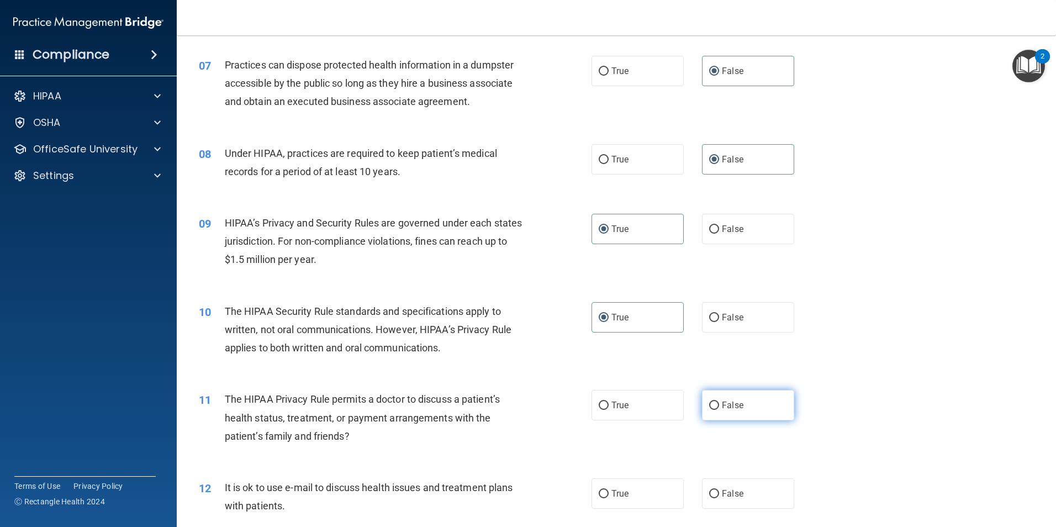
radio input "true"
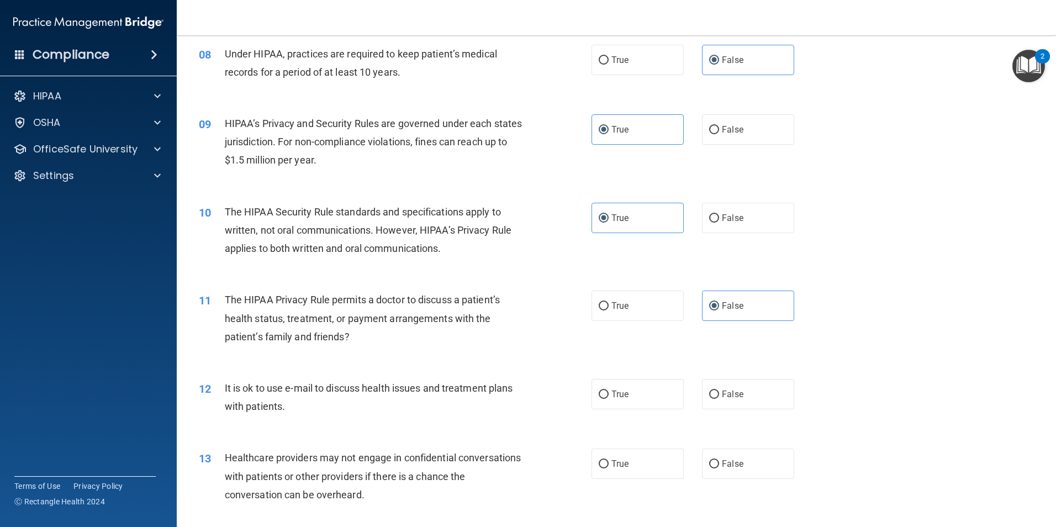
scroll to position [635, 0]
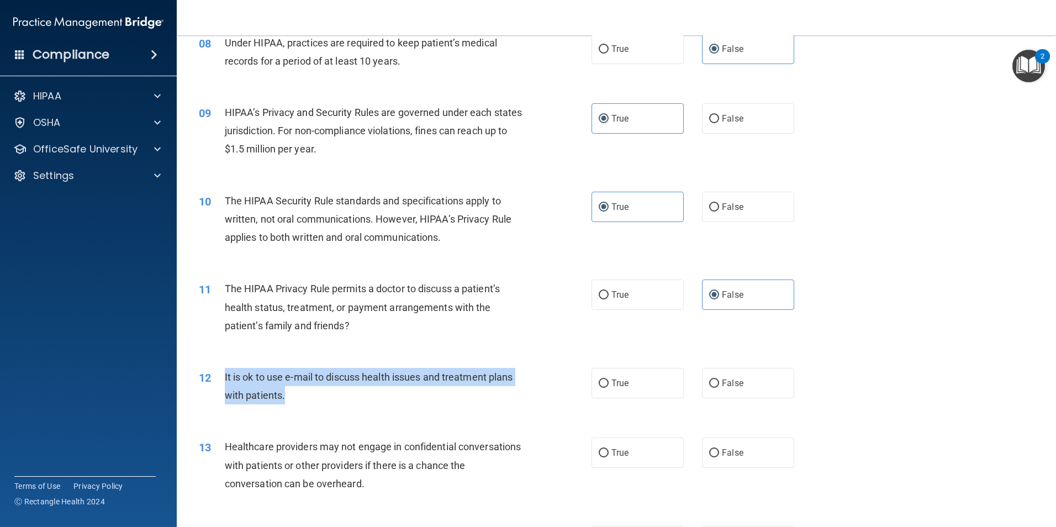
drag, startPoint x: 292, startPoint y: 394, endPoint x: 215, endPoint y: 372, distance: 79.9
click at [215, 372] on div "12 It is ok to use e-mail to discuss health issues and treatment plans with pat…" at bounding box center [395, 389] width 426 height 42
drag, startPoint x: 215, startPoint y: 372, endPoint x: 255, endPoint y: 380, distance: 40.6
copy div "It is ok to use e-mail to discuss health issues and treatment plans with patien…"
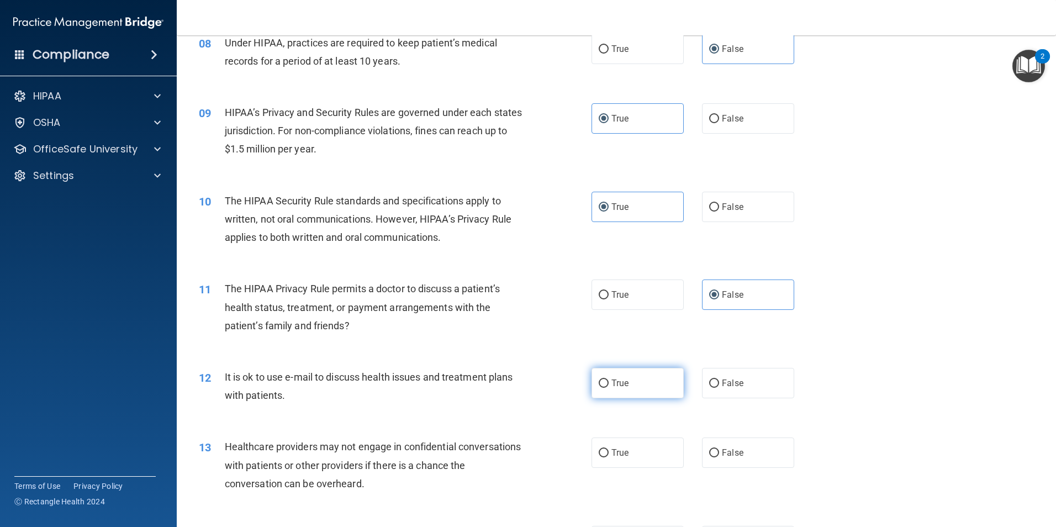
click at [508, 395] on label "True" at bounding box center [637, 383] width 92 height 30
click at [508, 388] on input "True" at bounding box center [604, 383] width 10 height 8
radio input "true"
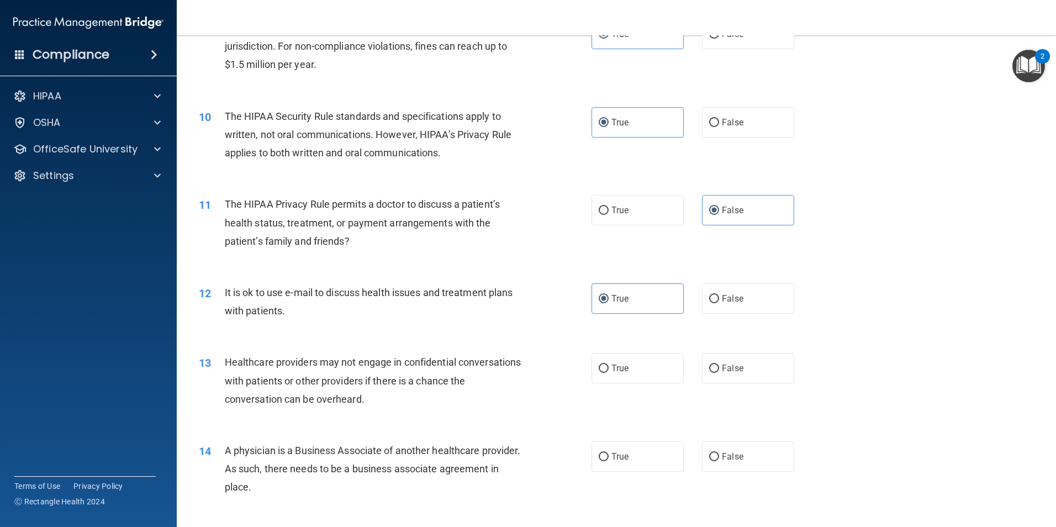
scroll to position [745, 0]
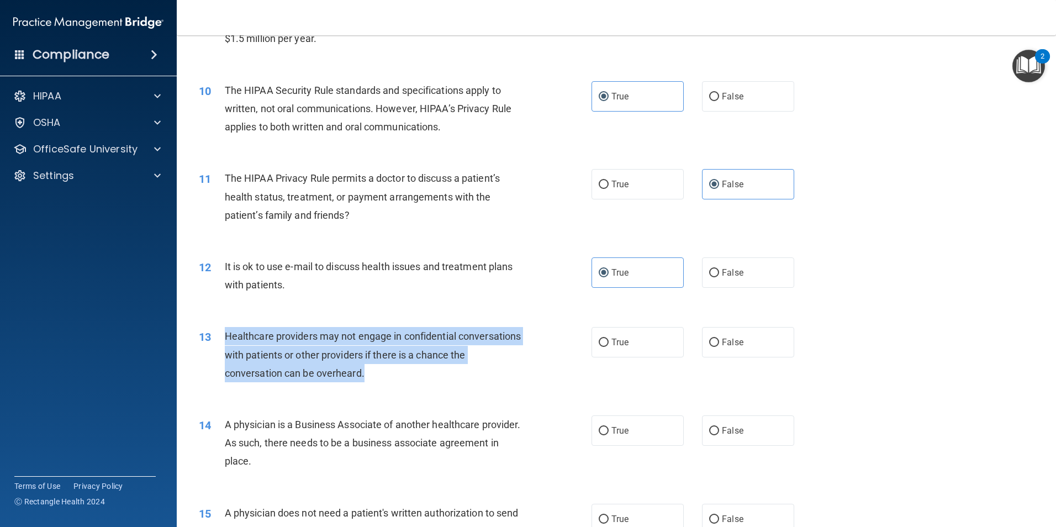
drag, startPoint x: 383, startPoint y: 370, endPoint x: 226, endPoint y: 334, distance: 161.6
click at [226, 334] on div "Healthcare providers may not engage in confidential conversations with patients…" at bounding box center [378, 354] width 307 height 55
drag, startPoint x: 226, startPoint y: 334, endPoint x: 242, endPoint y: 338, distance: 17.1
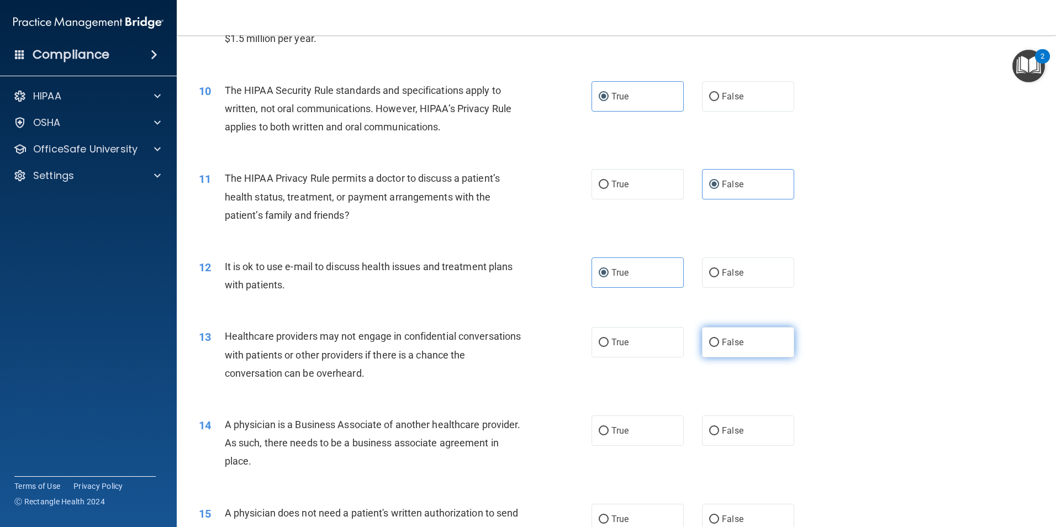
click at [508, 345] on span "False" at bounding box center [733, 342] width 22 height 10
click at [508, 345] on input "False" at bounding box center [714, 343] width 10 height 8
radio input "true"
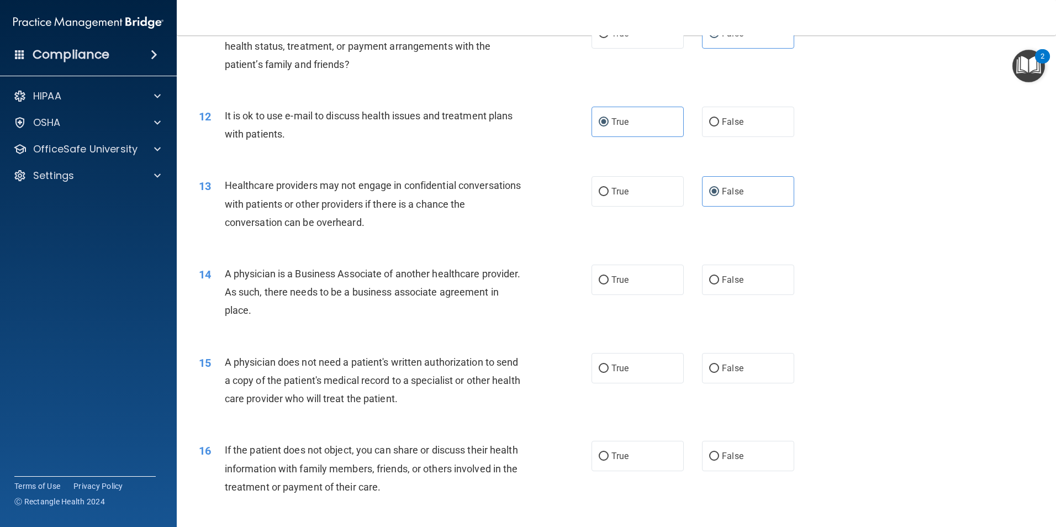
scroll to position [911, 0]
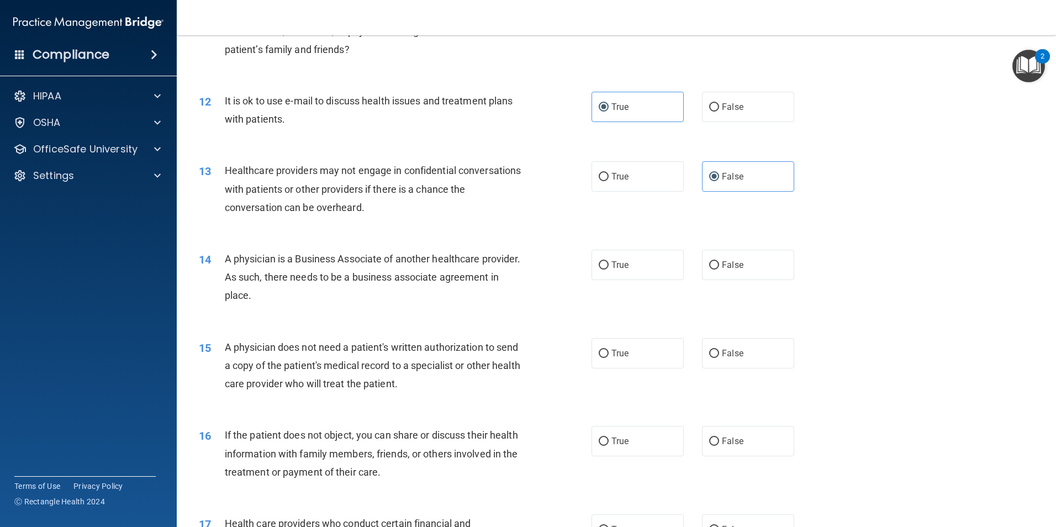
drag, startPoint x: 314, startPoint y: 295, endPoint x: 220, endPoint y: 259, distance: 100.2
click at [220, 259] on div "14 A physician is a Business Associate of another healthcare provider. As such,…" at bounding box center [395, 280] width 426 height 61
drag, startPoint x: 220, startPoint y: 259, endPoint x: 245, endPoint y: 266, distance: 25.2
click at [508, 273] on label "False" at bounding box center [748, 265] width 92 height 30
click at [508, 270] on input "False" at bounding box center [714, 265] width 10 height 8
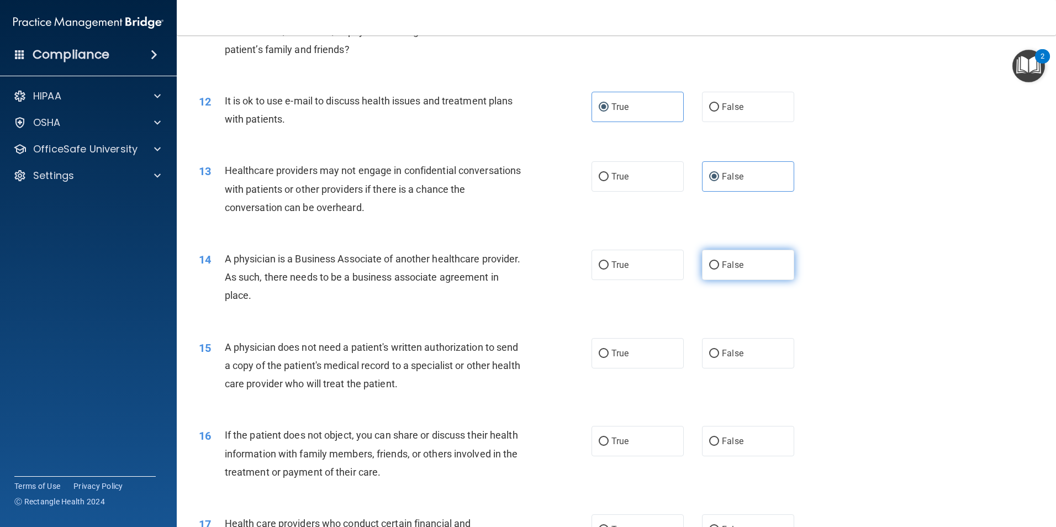
radio input "true"
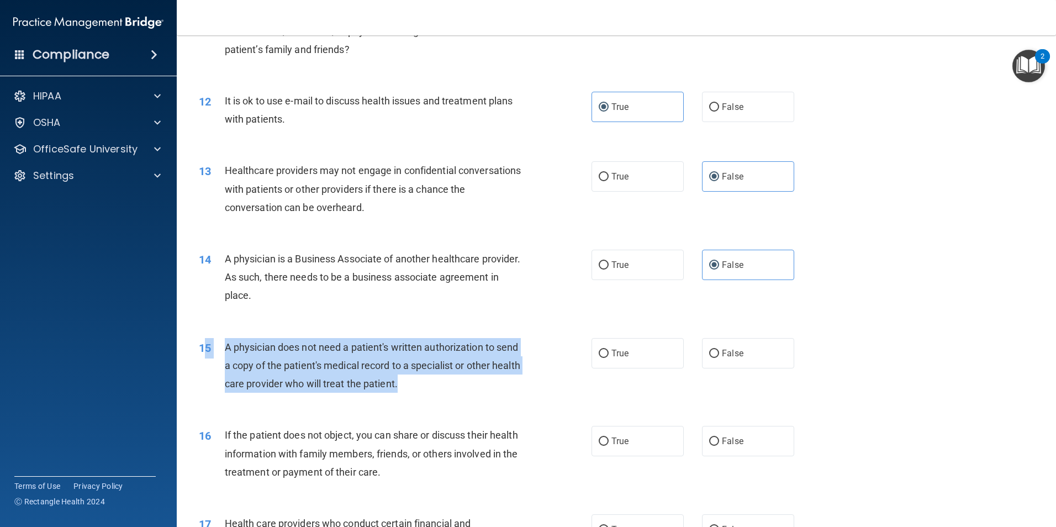
drag, startPoint x: 430, startPoint y: 383, endPoint x: 207, endPoint y: 348, distance: 225.8
click at [207, 348] on div "15 A physician does not need a patient's written authorization to send a copy o…" at bounding box center [395, 368] width 426 height 61
drag, startPoint x: 207, startPoint y: 348, endPoint x: 262, endPoint y: 363, distance: 57.7
click at [247, 358] on div "A physician does not need a patient's written authorization to send a copy of t…" at bounding box center [378, 365] width 307 height 55
drag, startPoint x: 427, startPoint y: 384, endPoint x: 223, endPoint y: 352, distance: 206.9
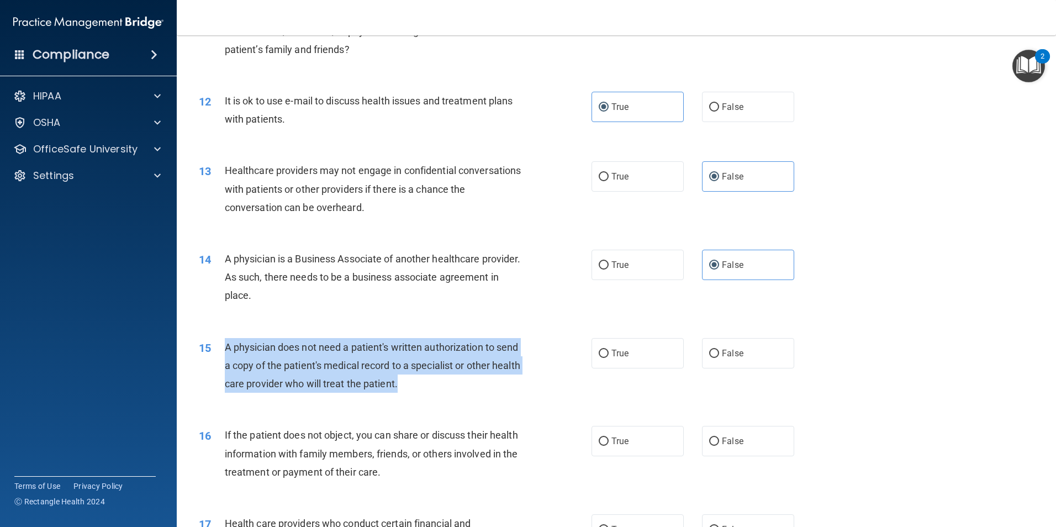
click at [223, 352] on div "15 A physician does not need a patient's written authorization to send a copy o…" at bounding box center [395, 368] width 426 height 61
drag, startPoint x: 223, startPoint y: 352, endPoint x: 248, endPoint y: 352, distance: 25.4
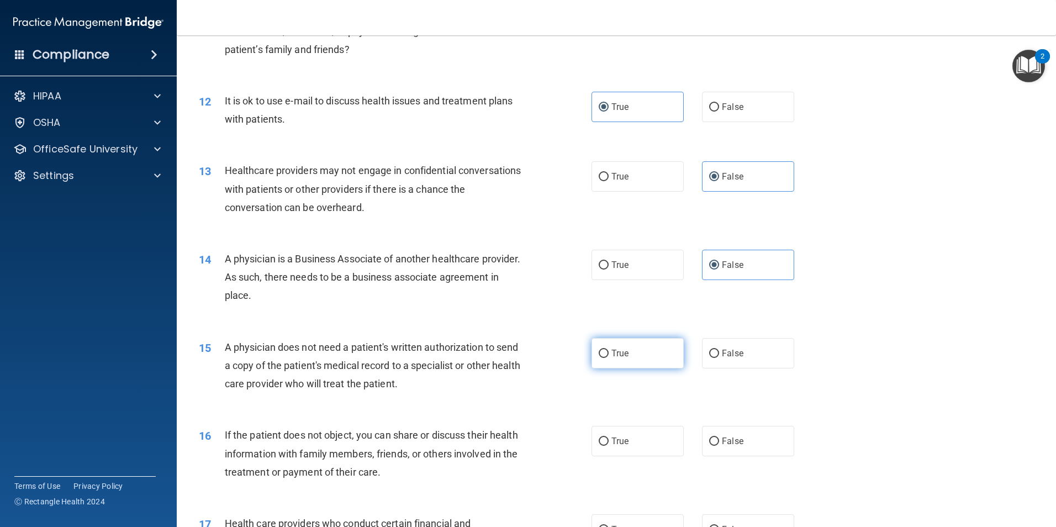
click at [508, 353] on label "True" at bounding box center [637, 353] width 92 height 30
click at [508, 353] on input "True" at bounding box center [604, 354] width 10 height 8
radio input "true"
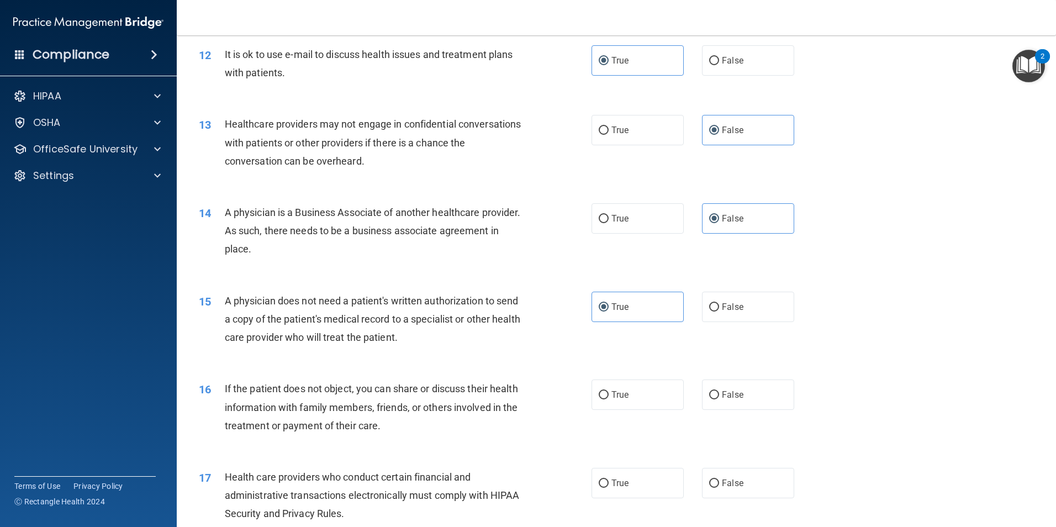
scroll to position [1021, 0]
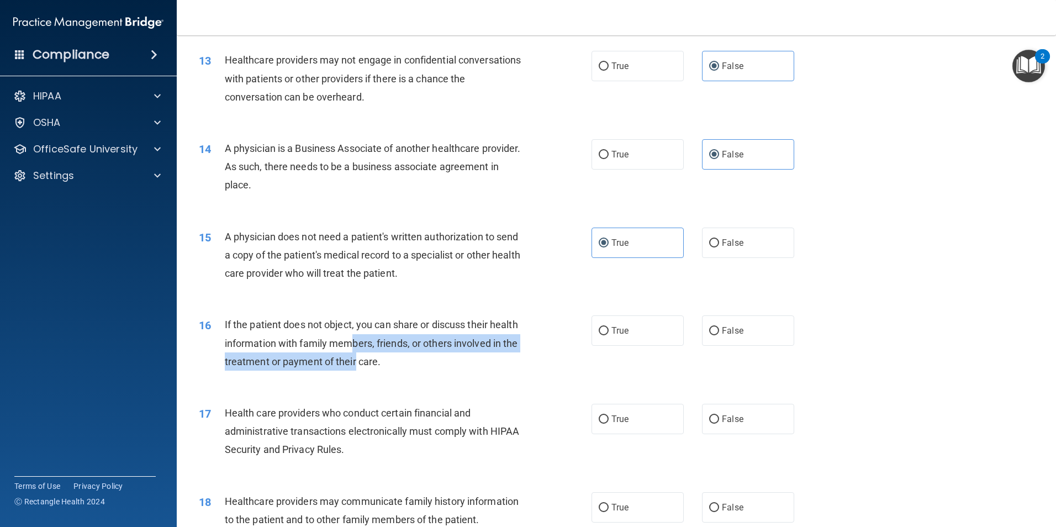
click at [384, 346] on span "If the patient does not object, you can share or discuss their health informati…" at bounding box center [371, 343] width 293 height 48
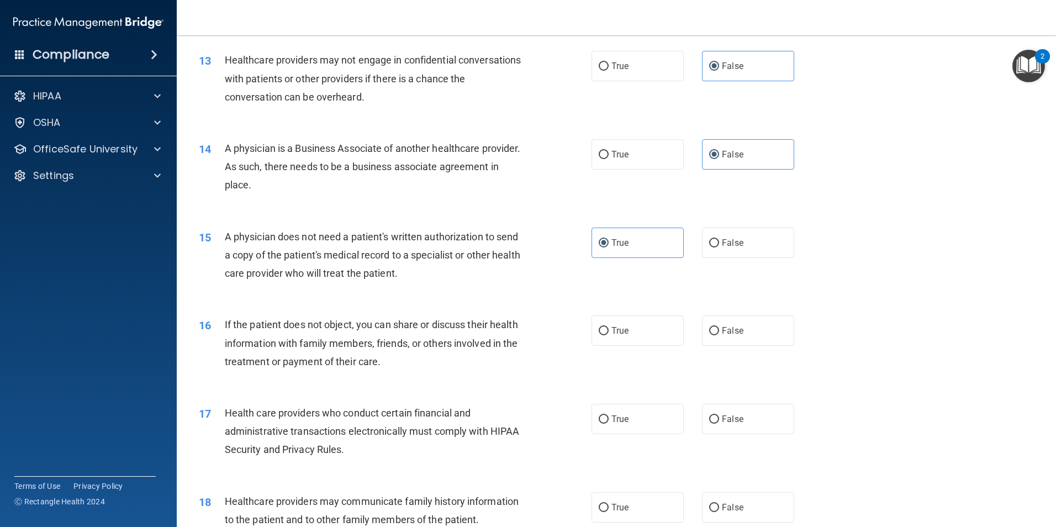
drag, startPoint x: 384, startPoint y: 346, endPoint x: 453, endPoint y: 361, distance: 70.6
click at [453, 361] on div "If the patient does not object, you can share or discuss their health informati…" at bounding box center [378, 342] width 307 height 55
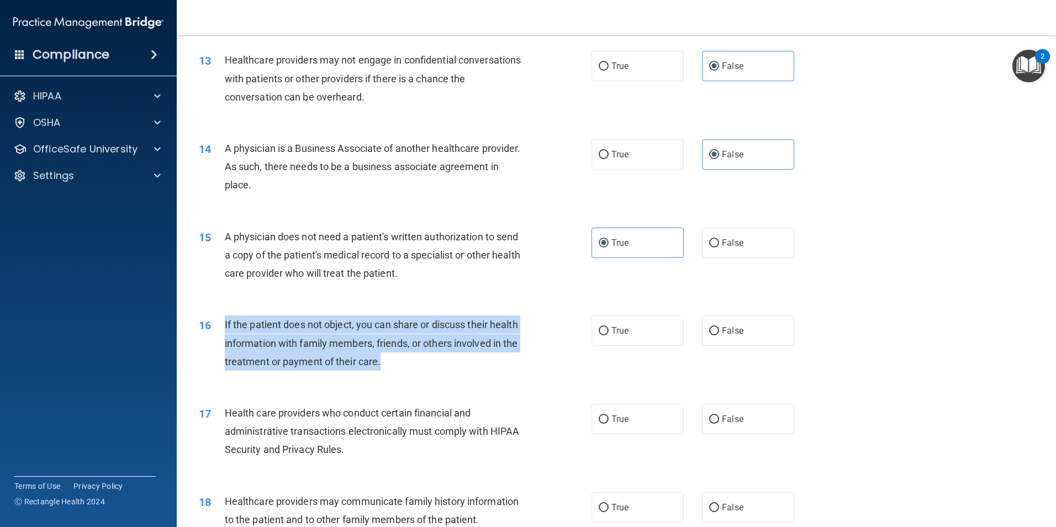
drag, startPoint x: 458, startPoint y: 362, endPoint x: 223, endPoint y: 319, distance: 239.8
click at [223, 319] on div "16 If the patient does not object, you can share or discuss their health inform…" at bounding box center [395, 345] width 426 height 61
drag, startPoint x: 223, startPoint y: 319, endPoint x: 261, endPoint y: 337, distance: 42.2
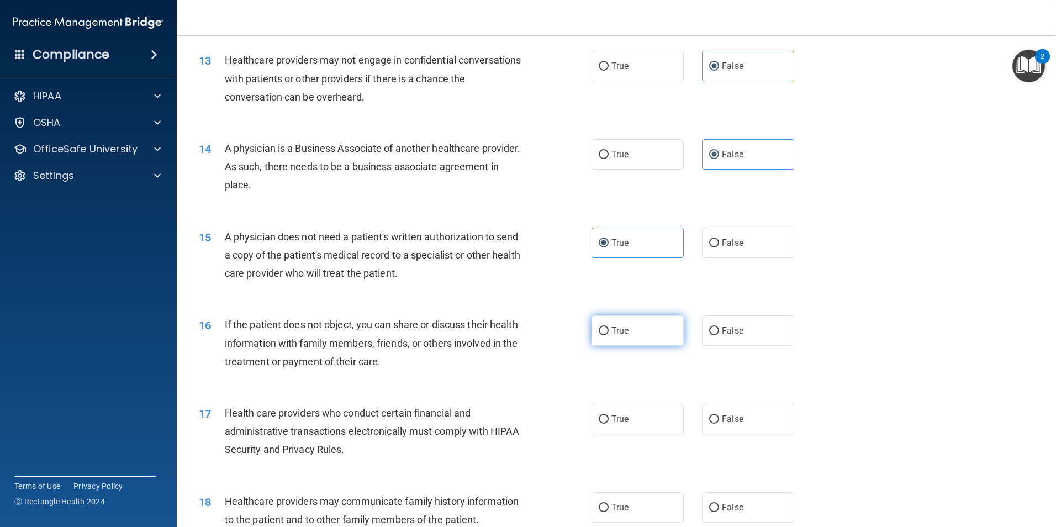
click at [508, 319] on label "True" at bounding box center [637, 330] width 92 height 30
click at [508, 327] on input "True" at bounding box center [604, 331] width 10 height 8
radio input "true"
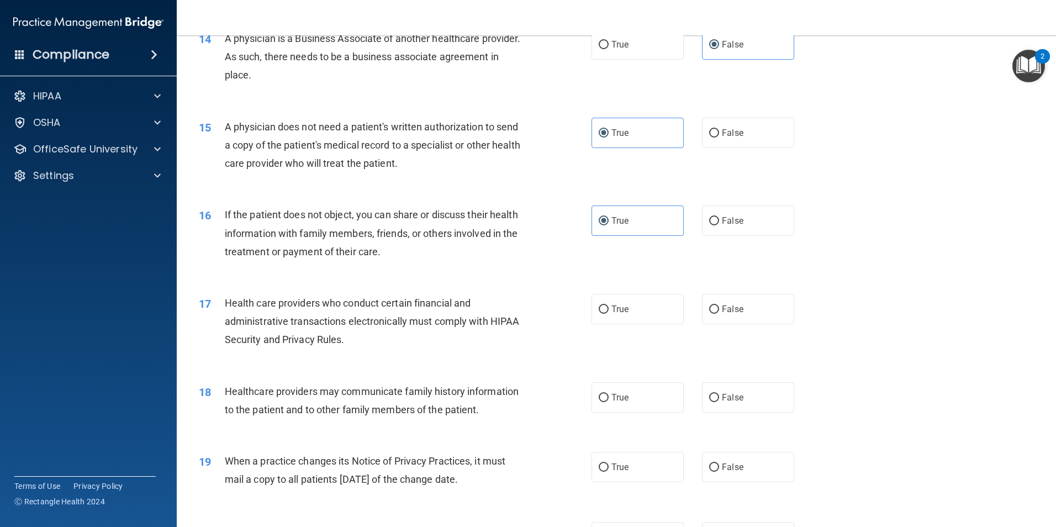
scroll to position [1132, 0]
click at [508, 318] on label "True" at bounding box center [637, 308] width 92 height 30
click at [508, 313] on input "True" at bounding box center [604, 309] width 10 height 8
radio input "true"
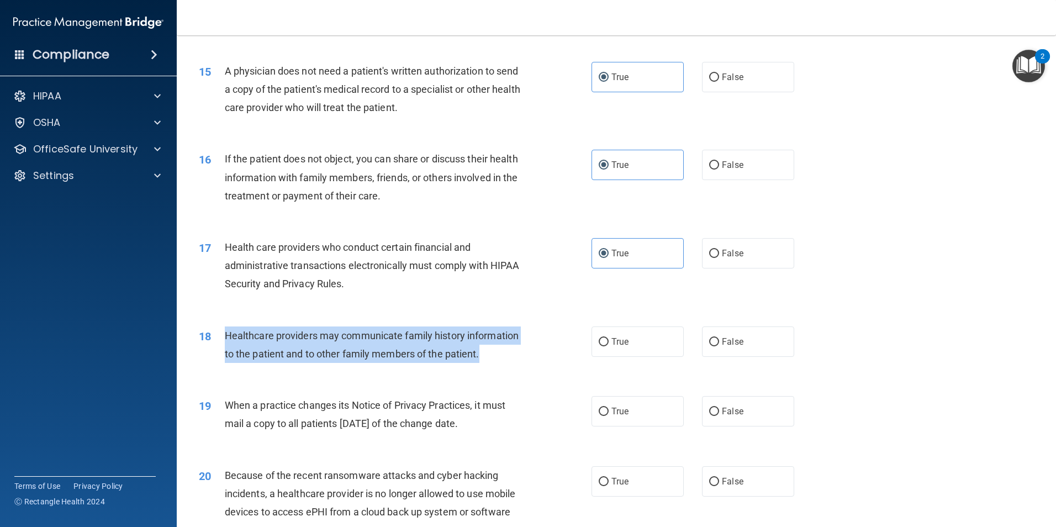
drag, startPoint x: 497, startPoint y: 360, endPoint x: 219, endPoint y: 337, distance: 278.8
click at [219, 337] on div "18 Healthcare providers may communicate family history information to the patie…" at bounding box center [395, 347] width 426 height 42
drag, startPoint x: 219, startPoint y: 337, endPoint x: 292, endPoint y: 348, distance: 73.8
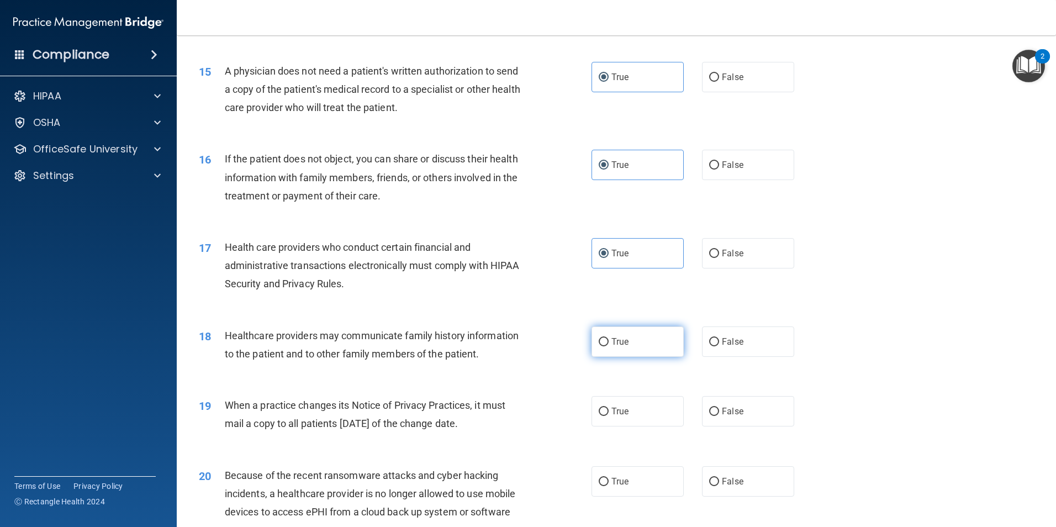
click at [508, 335] on label "True" at bounding box center [637, 341] width 92 height 30
click at [508, 338] on input "True" at bounding box center [604, 342] width 10 height 8
radio input "true"
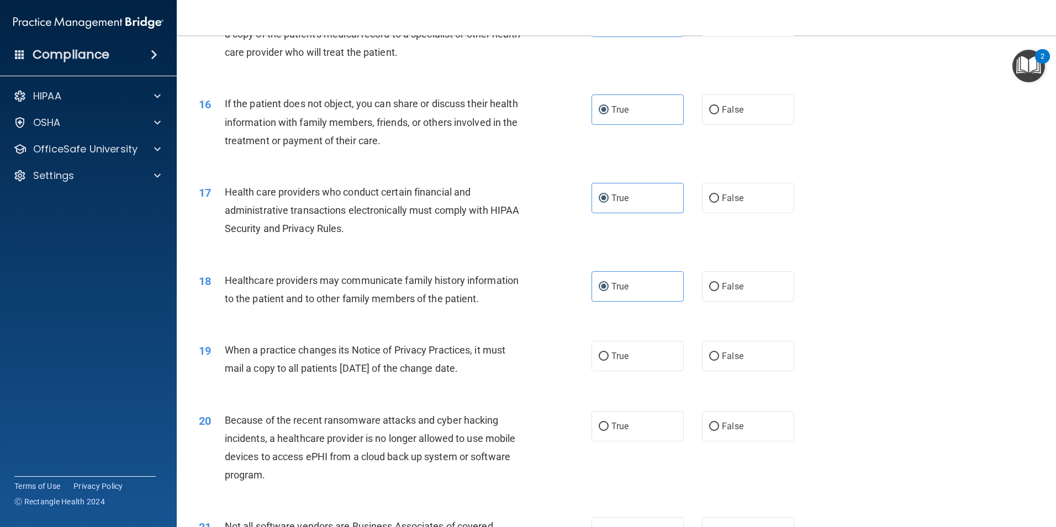
drag, startPoint x: 496, startPoint y: 368, endPoint x: 226, endPoint y: 346, distance: 270.4
click at [226, 346] on div "When a practice changes its Notice of Privacy Practices, it must mail a copy to…" at bounding box center [378, 359] width 307 height 36
click at [508, 359] on div "When a practice changes its Notice of Privacy Practices, it must mail a copy to…" at bounding box center [378, 359] width 307 height 36
click at [508, 360] on label "True" at bounding box center [637, 356] width 92 height 30
click at [508, 360] on input "True" at bounding box center [604, 356] width 10 height 8
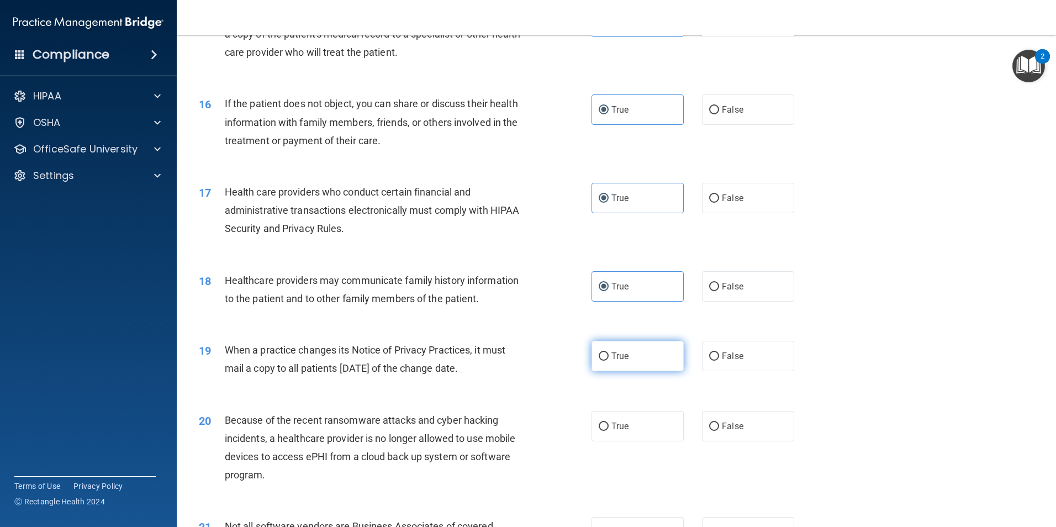
radio input "true"
click at [508, 432] on label "True" at bounding box center [637, 426] width 92 height 30
click at [508, 431] on input "True" at bounding box center [604, 426] width 10 height 8
radio input "true"
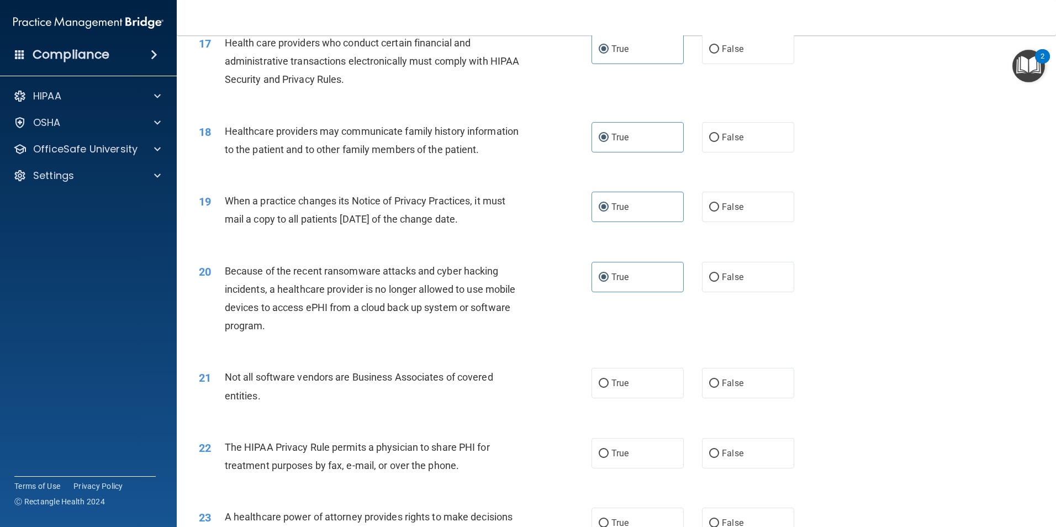
scroll to position [1408, 0]
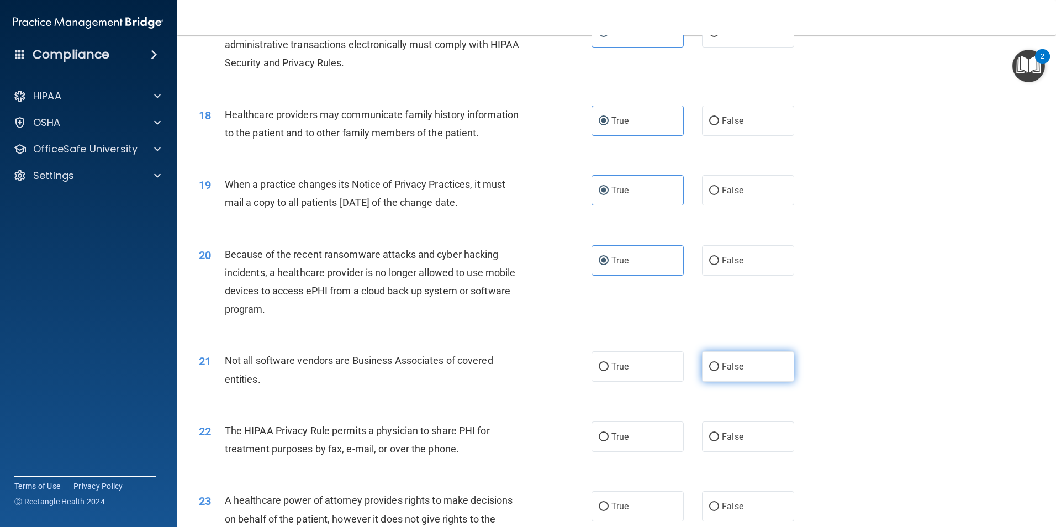
click at [508, 365] on label "False" at bounding box center [748, 366] width 92 height 30
click at [508, 365] on input "False" at bounding box center [714, 367] width 10 height 8
radio input "true"
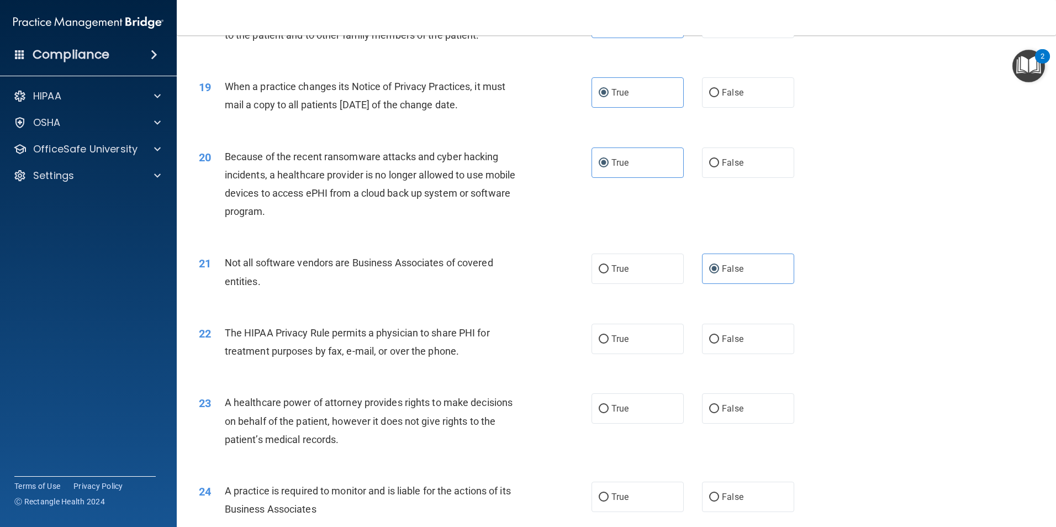
scroll to position [1518, 0]
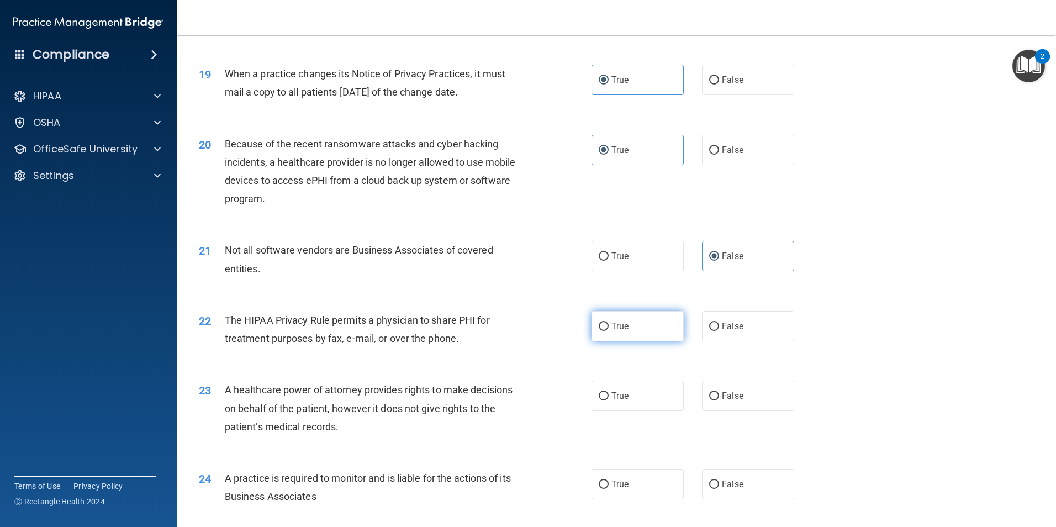
click at [508, 332] on label "True" at bounding box center [637, 326] width 92 height 30
click at [508, 331] on input "True" at bounding box center [604, 327] width 10 height 8
radio input "true"
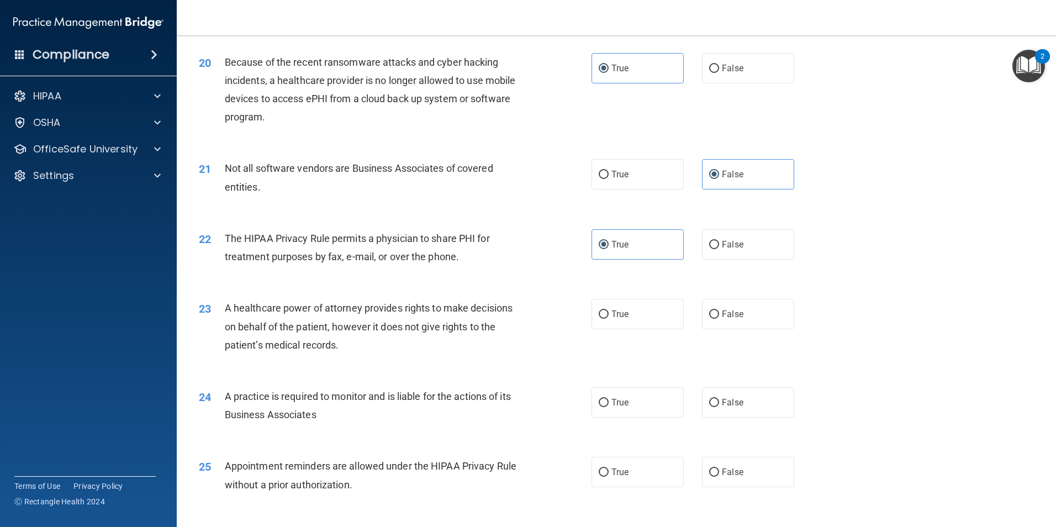
scroll to position [1629, 0]
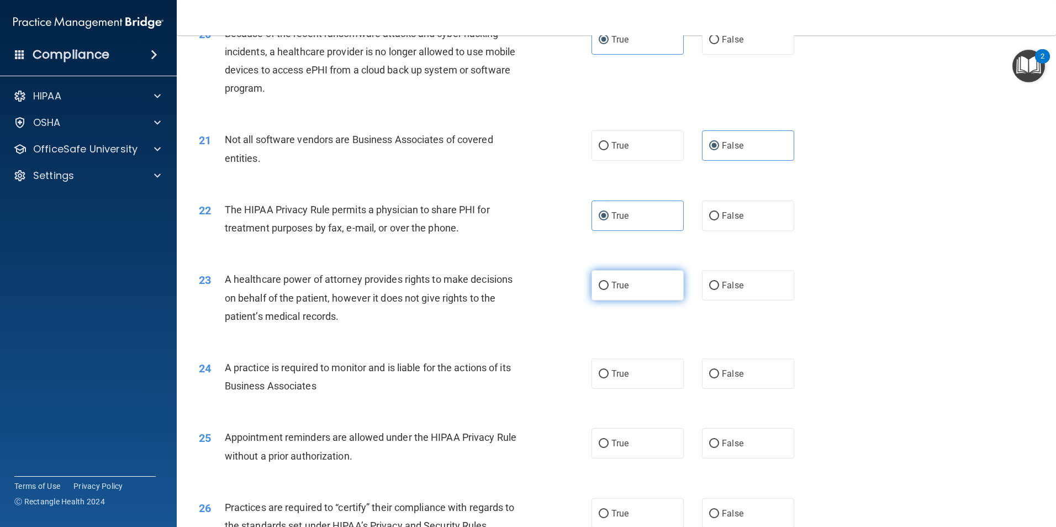
click at [508, 286] on span "True" at bounding box center [619, 285] width 17 height 10
click at [508, 286] on input "True" at bounding box center [604, 286] width 10 height 8
radio input "true"
click at [508, 385] on label "True" at bounding box center [637, 373] width 92 height 30
click at [508, 378] on input "True" at bounding box center [604, 374] width 10 height 8
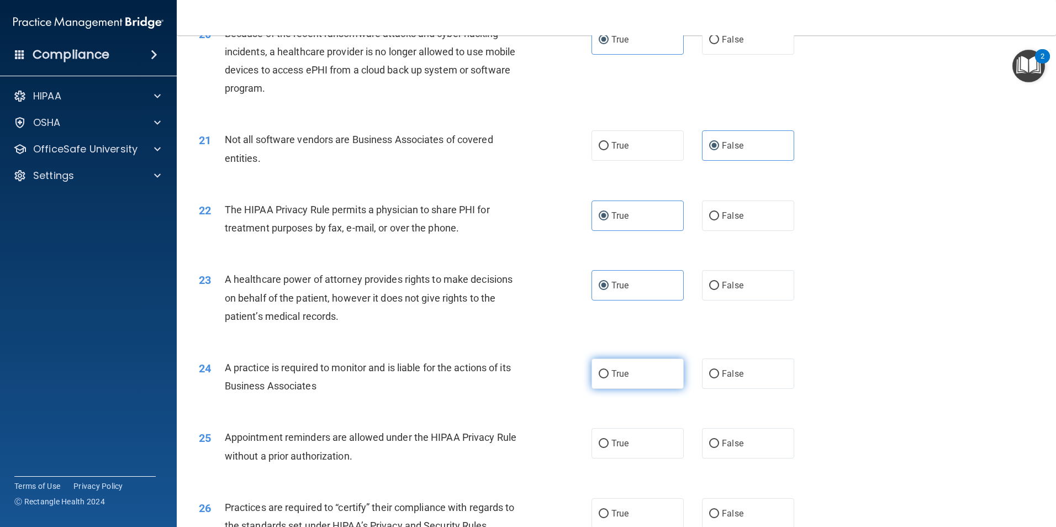
radio input "true"
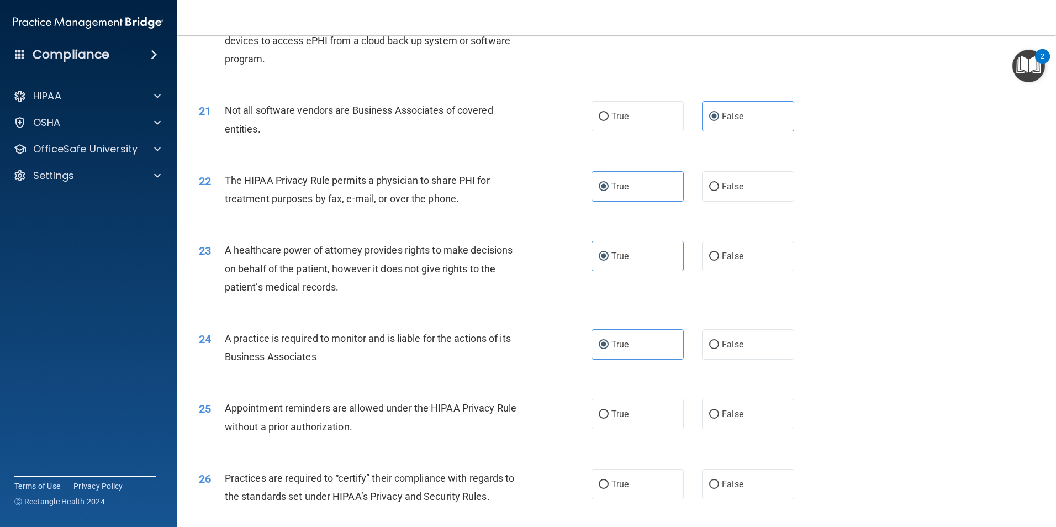
scroll to position [1739, 0]
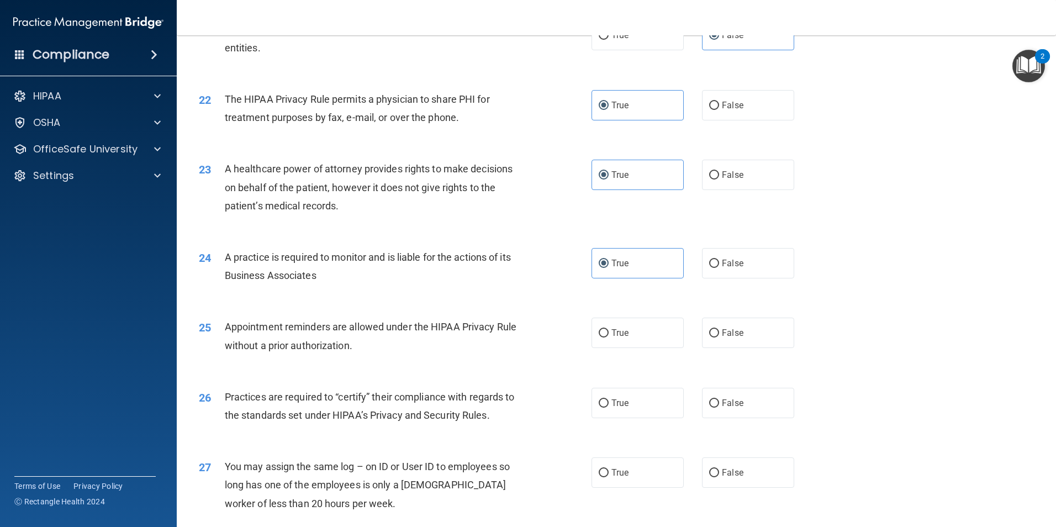
click at [508, 355] on div "25 Appointment reminders are allowed under the HIPAA Privacy Rule without a pri…" at bounding box center [395, 339] width 426 height 42
click at [508, 337] on input "True" at bounding box center [604, 333] width 10 height 8
radio input "true"
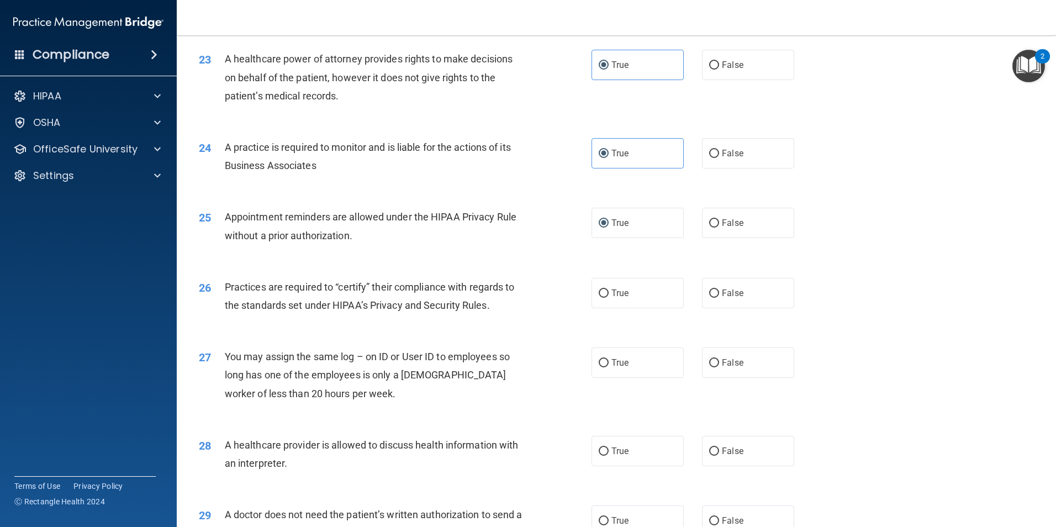
scroll to position [1850, 0]
click at [508, 312] on div "26 Practices are required to “certify” their compliance with regards to the sta…" at bounding box center [395, 298] width 426 height 42
click at [508, 283] on label "True" at bounding box center [637, 292] width 92 height 30
click at [508, 289] on input "True" at bounding box center [604, 293] width 10 height 8
radio input "true"
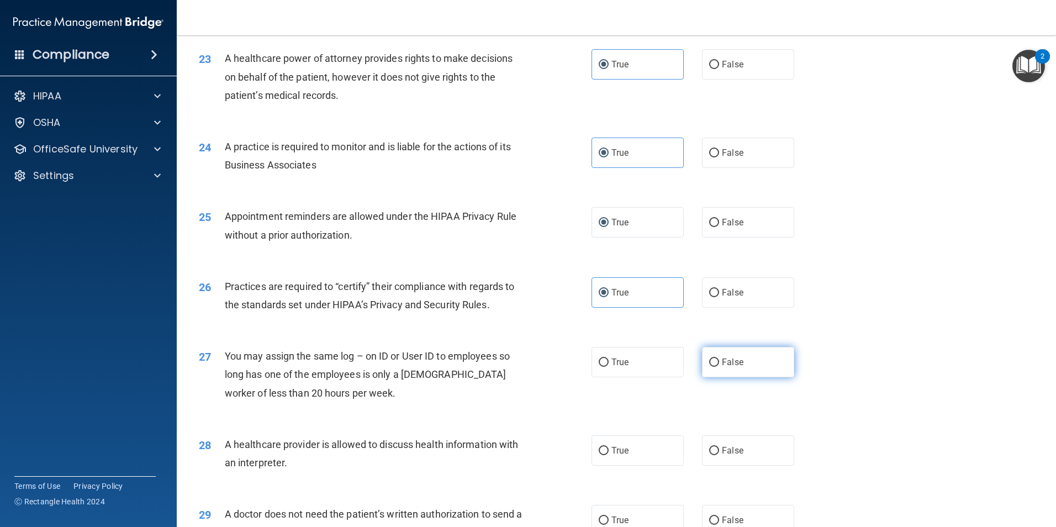
click at [508, 371] on label "False" at bounding box center [748, 362] width 92 height 30
click at [508, 367] on input "False" at bounding box center [714, 362] width 10 height 8
radio input "true"
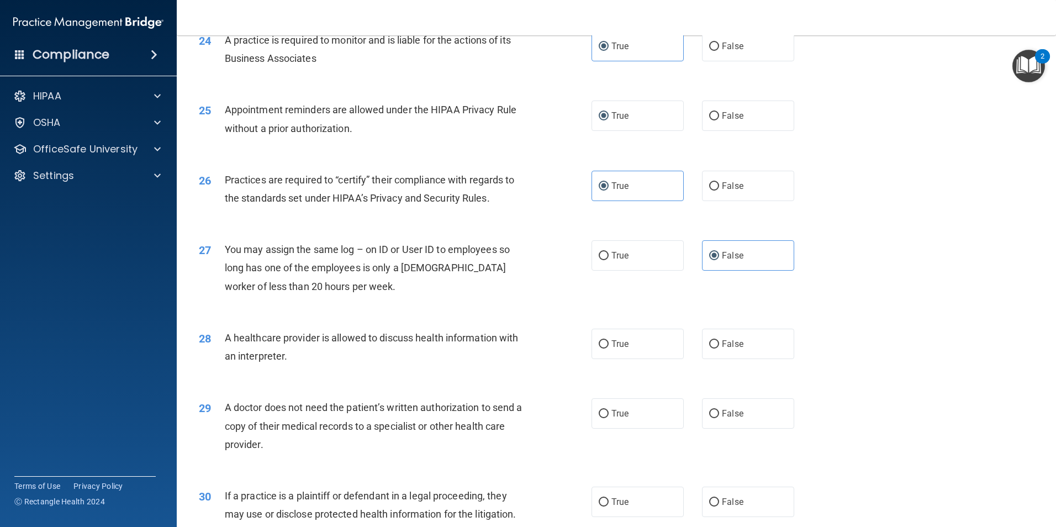
scroll to position [1960, 0]
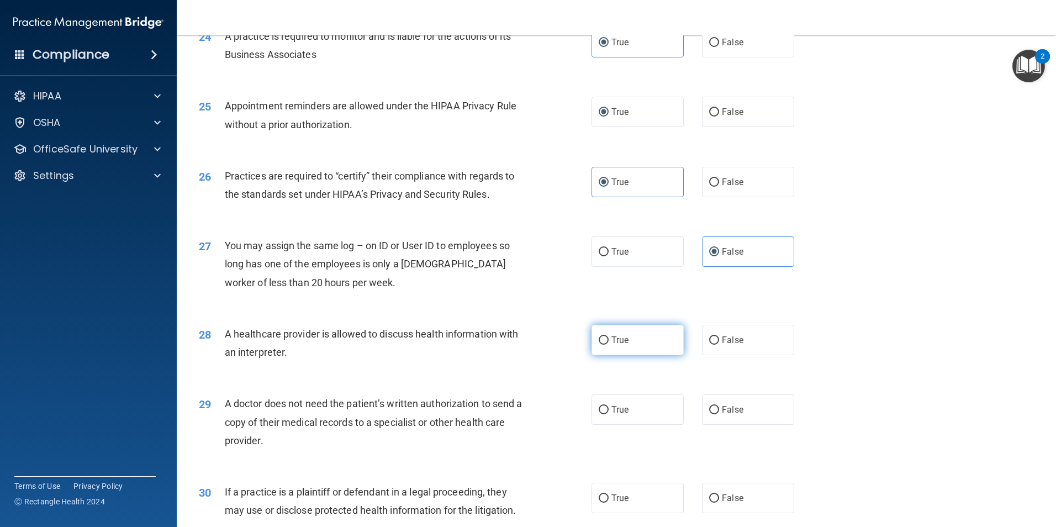
click at [508, 351] on label "True" at bounding box center [637, 340] width 92 height 30
click at [508, 345] on input "True" at bounding box center [604, 340] width 10 height 8
radio input "true"
click at [508, 404] on label "True" at bounding box center [637, 409] width 92 height 30
click at [508, 406] on input "True" at bounding box center [604, 410] width 10 height 8
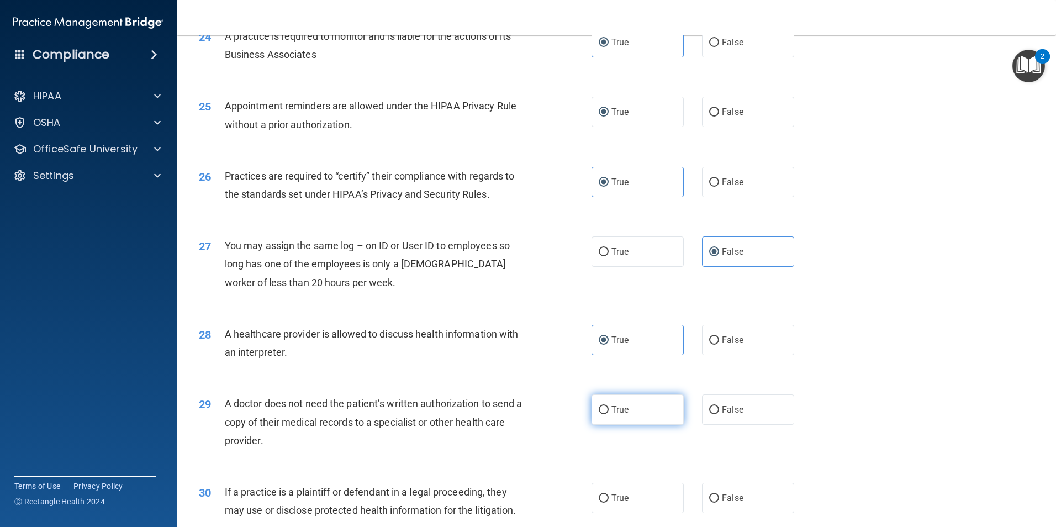
radio input "true"
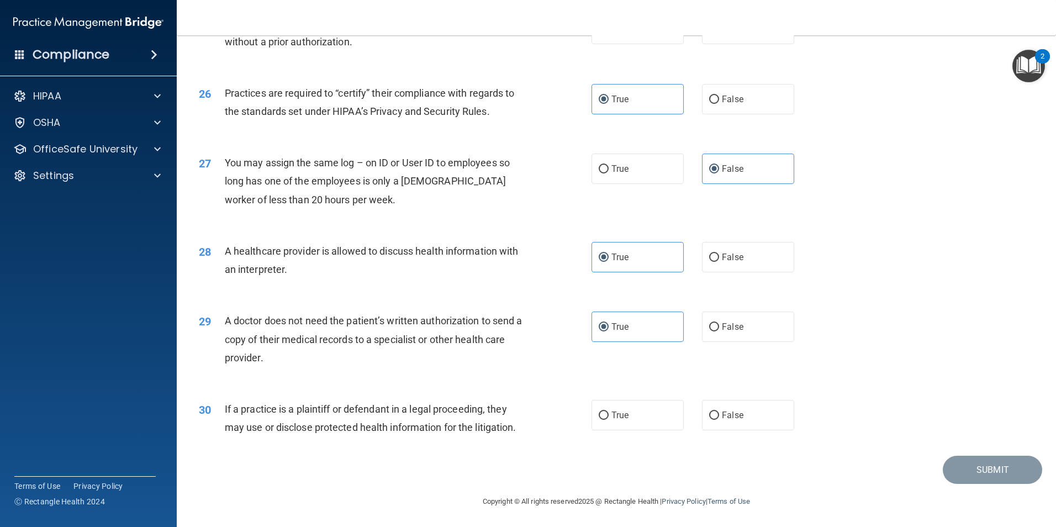
scroll to position [2044, 0]
click at [508, 408] on label "True" at bounding box center [637, 414] width 92 height 30
click at [508, 410] on input "True" at bounding box center [604, 414] width 10 height 8
radio input "true"
click at [508, 464] on button "Submit" at bounding box center [992, 469] width 99 height 28
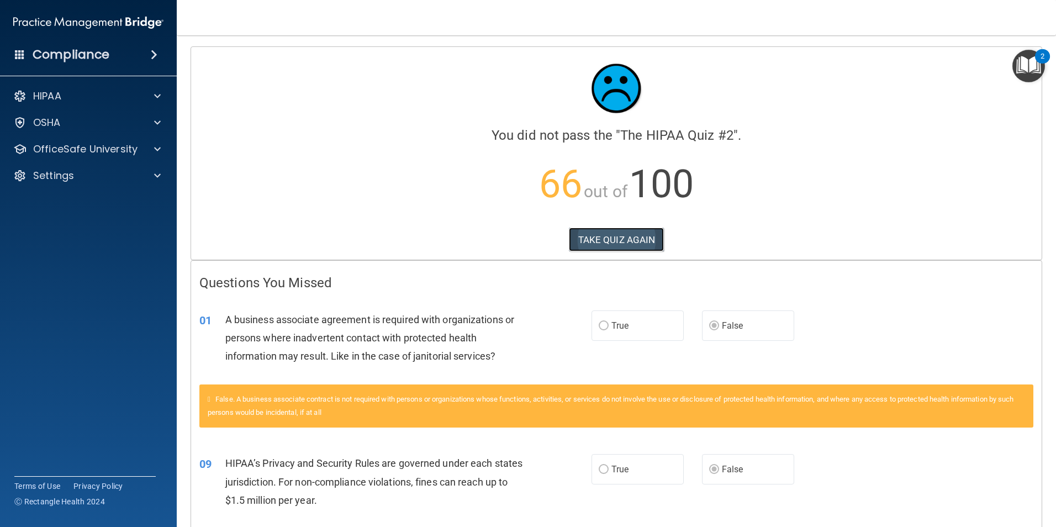
click at [508, 242] on button "TAKE QUIZ AGAIN" at bounding box center [617, 240] width 96 height 24
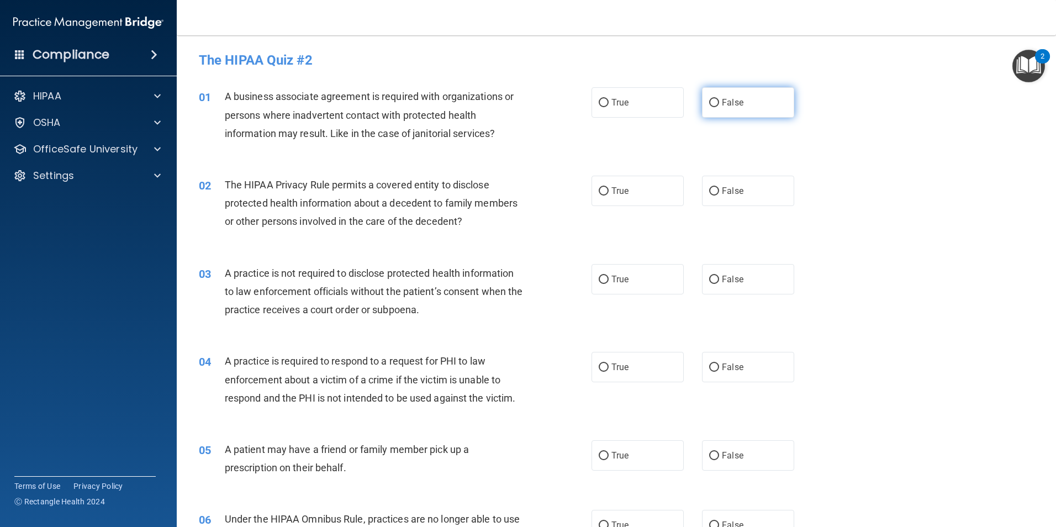
click at [508, 110] on label "False" at bounding box center [748, 102] width 92 height 30
click at [508, 107] on input "False" at bounding box center [714, 103] width 10 height 8
radio input "true"
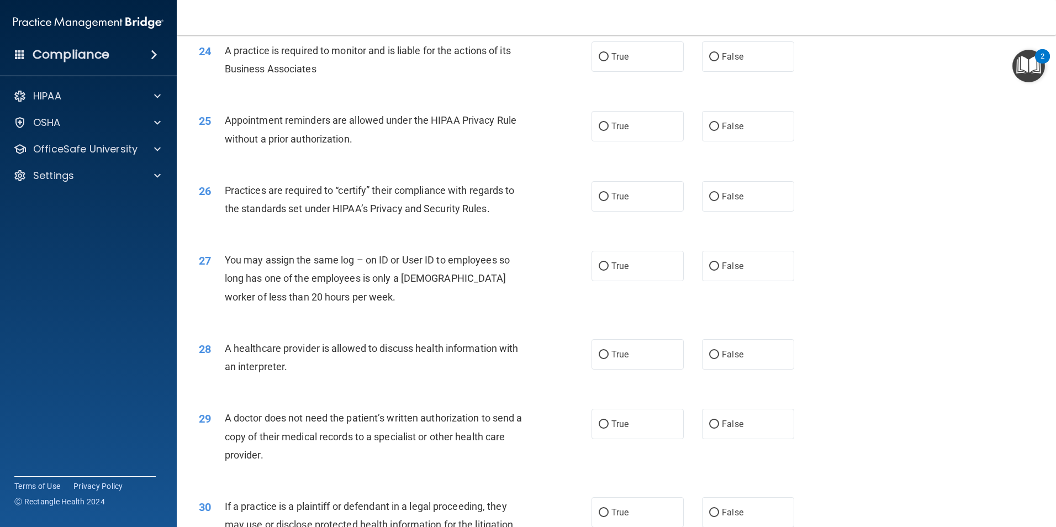
scroll to position [2044, 0]
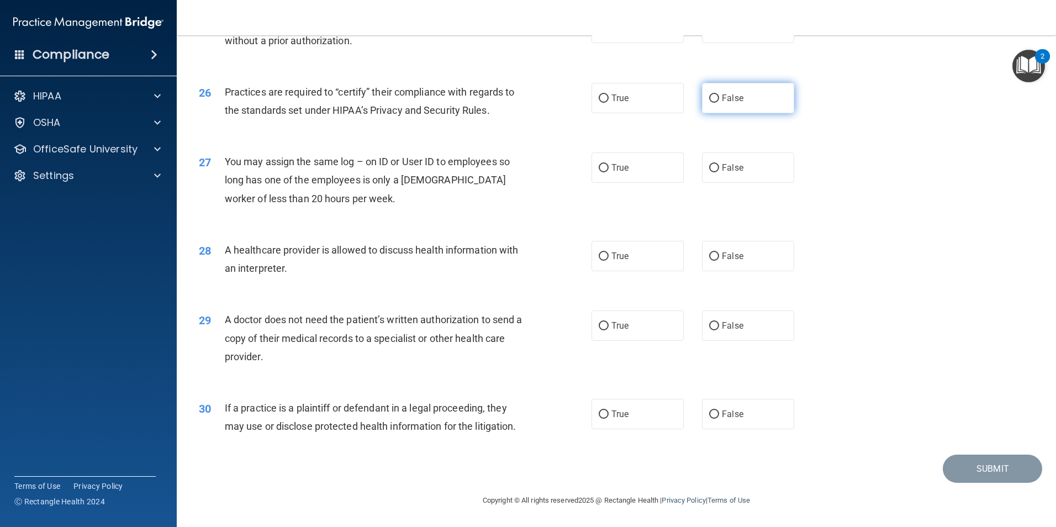
click at [508, 108] on label "False" at bounding box center [748, 98] width 92 height 30
click at [508, 103] on input "False" at bounding box center [714, 98] width 10 height 8
radio input "true"
click at [508, 160] on label "False" at bounding box center [748, 167] width 92 height 30
click at [508, 164] on input "False" at bounding box center [714, 168] width 10 height 8
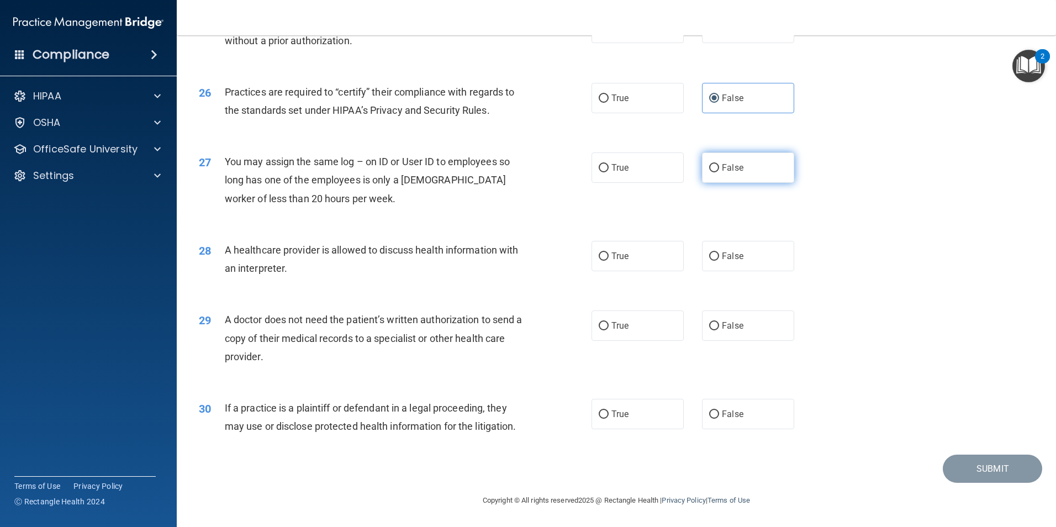
radio input "true"
click at [508, 268] on label "True" at bounding box center [637, 256] width 92 height 30
click at [508, 261] on input "True" at bounding box center [604, 256] width 10 height 8
radio input "true"
click at [508, 336] on label "True" at bounding box center [637, 325] width 92 height 30
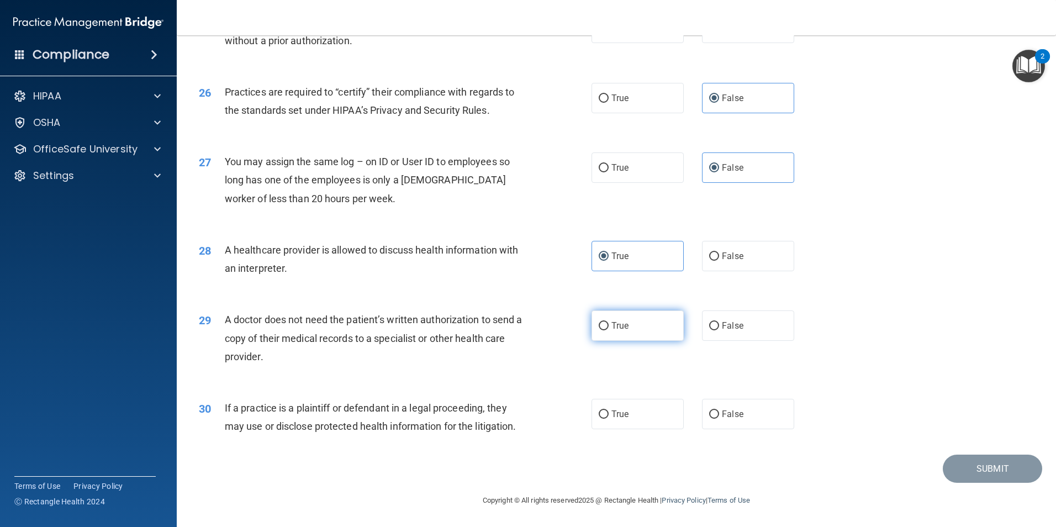
click at [508, 330] on input "True" at bounding box center [604, 326] width 10 height 8
radio input "true"
click at [508, 418] on div "True False" at bounding box center [701, 414] width 221 height 30
click at [508, 419] on label "False" at bounding box center [748, 414] width 92 height 30
click at [508, 419] on input "False" at bounding box center [714, 414] width 10 height 8
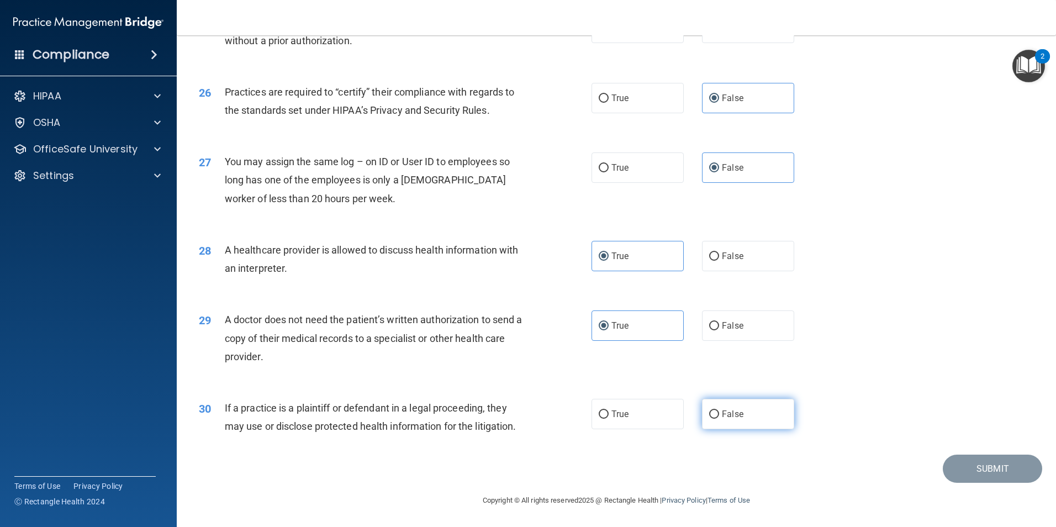
radio input "true"
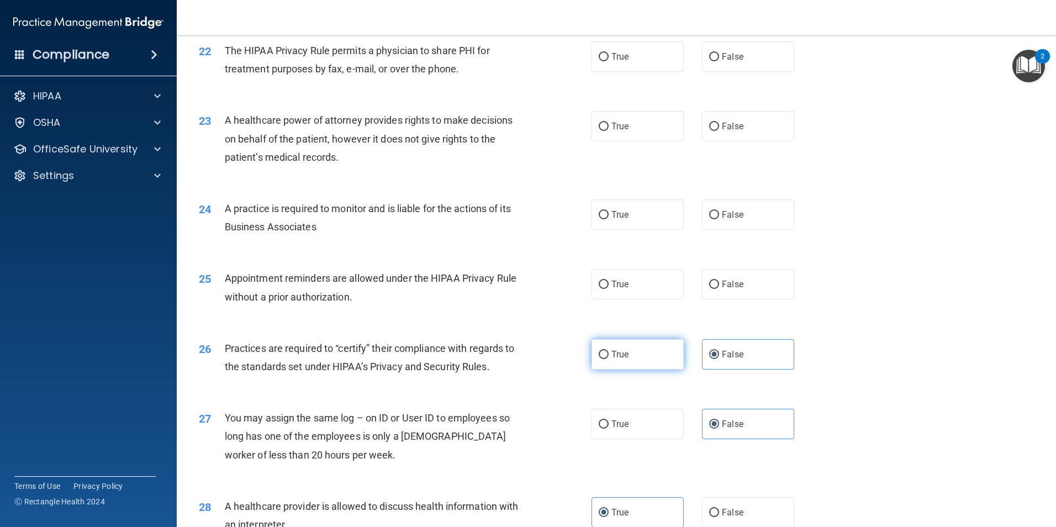
scroll to position [1768, 0]
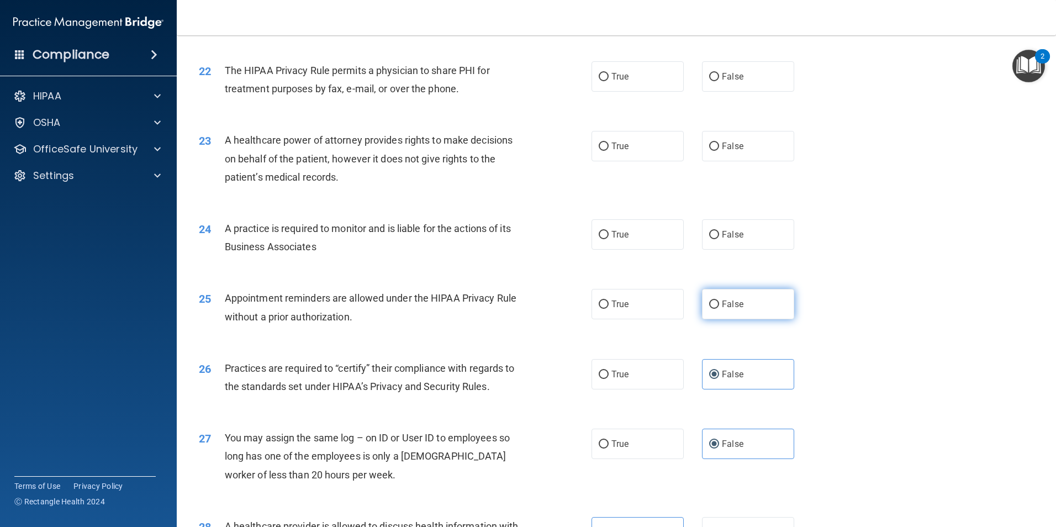
click at [508, 309] on label "False" at bounding box center [748, 304] width 92 height 30
click at [508, 309] on input "False" at bounding box center [714, 304] width 10 height 8
radio input "true"
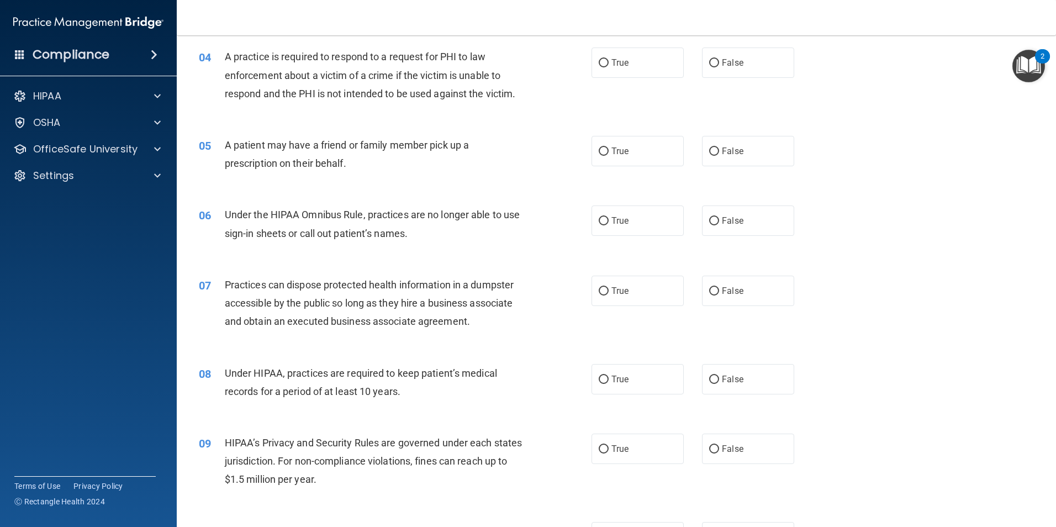
scroll to position [331, 0]
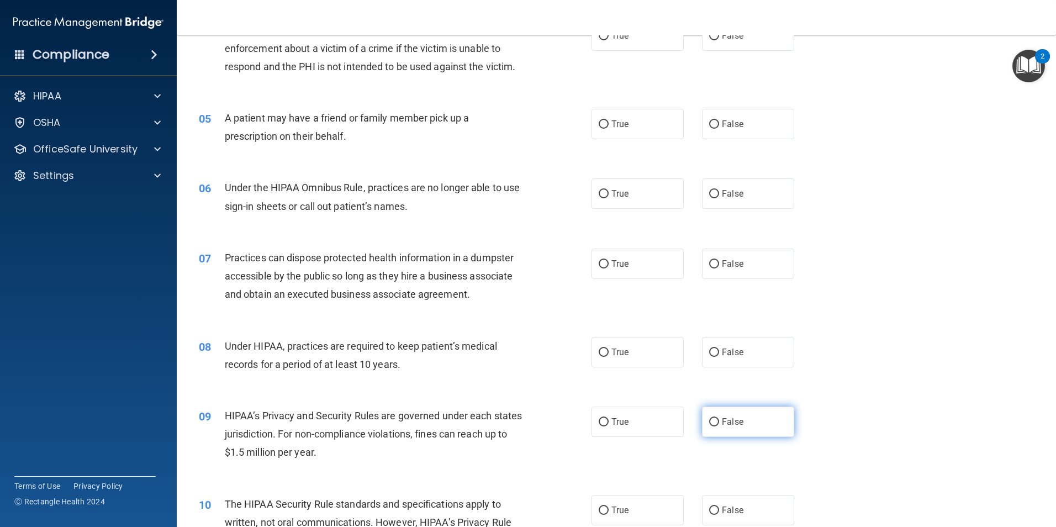
click at [508, 425] on input "False" at bounding box center [714, 422] width 10 height 8
radio input "true"
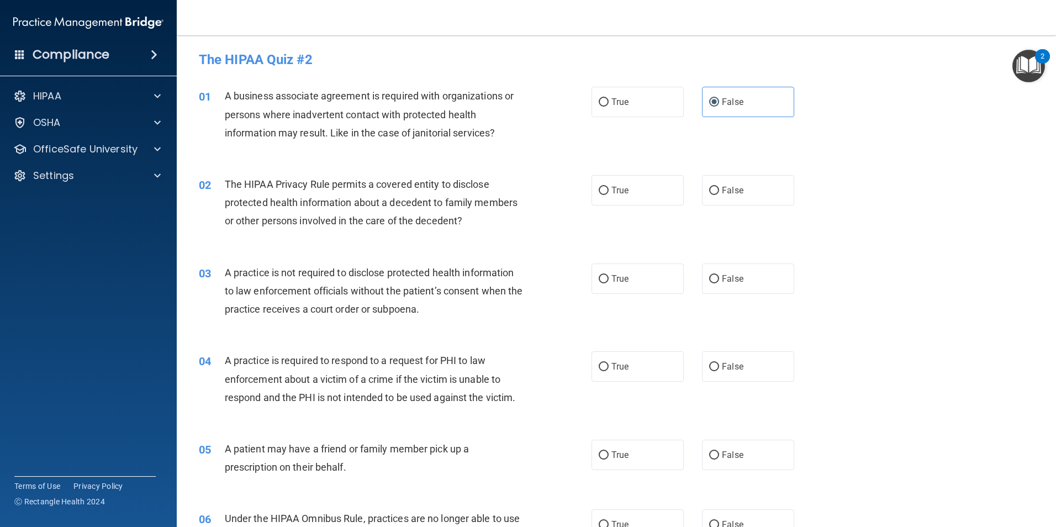
scroll to position [0, 0]
click at [508, 202] on label "True" at bounding box center [637, 191] width 92 height 30
click at [508, 196] on input "True" at bounding box center [604, 191] width 10 height 8
radio input "true"
click at [508, 289] on label "True" at bounding box center [637, 279] width 92 height 30
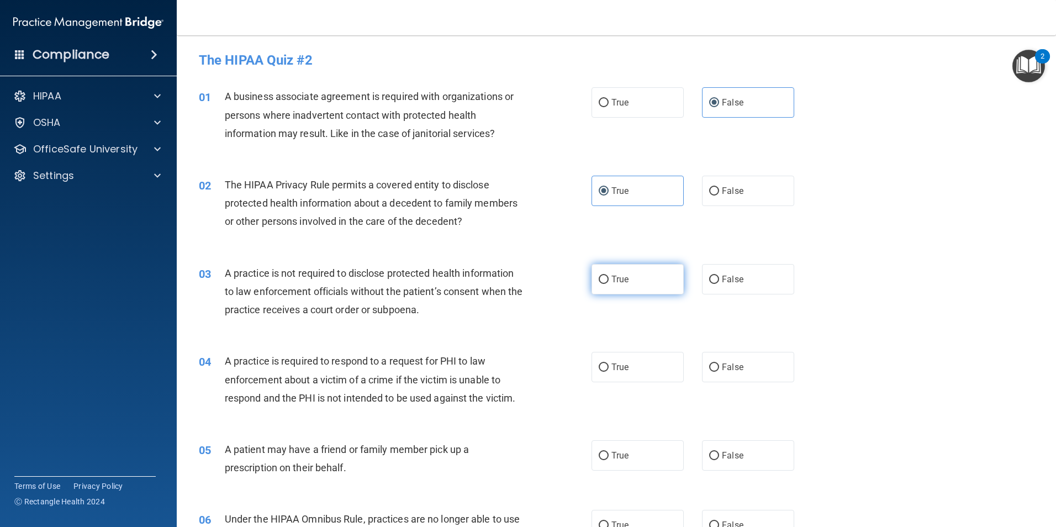
click at [508, 284] on input "True" at bounding box center [604, 280] width 10 height 8
radio input "true"
click at [508, 380] on label "True" at bounding box center [637, 367] width 92 height 30
click at [508, 372] on input "True" at bounding box center [604, 367] width 10 height 8
radio input "true"
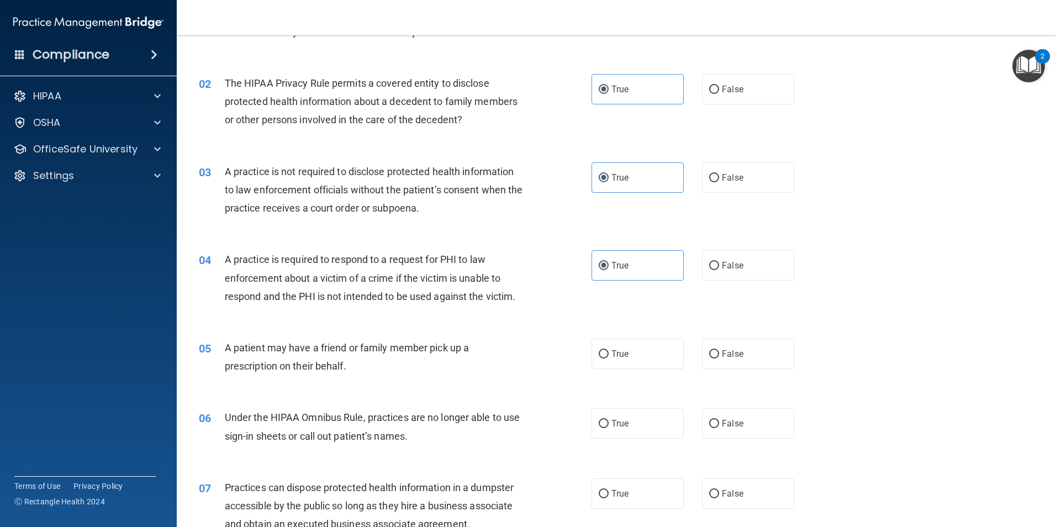
scroll to position [110, 0]
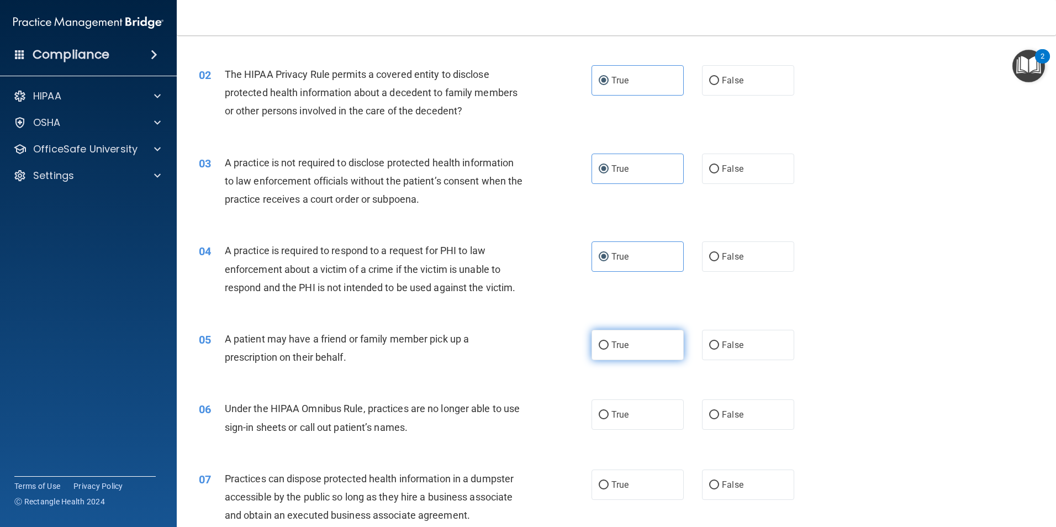
click at [508, 355] on label "True" at bounding box center [637, 345] width 92 height 30
click at [508, 350] on input "True" at bounding box center [604, 345] width 10 height 8
radio input "true"
click at [508, 422] on label "False" at bounding box center [748, 414] width 92 height 30
click at [508, 419] on input "False" at bounding box center [714, 415] width 10 height 8
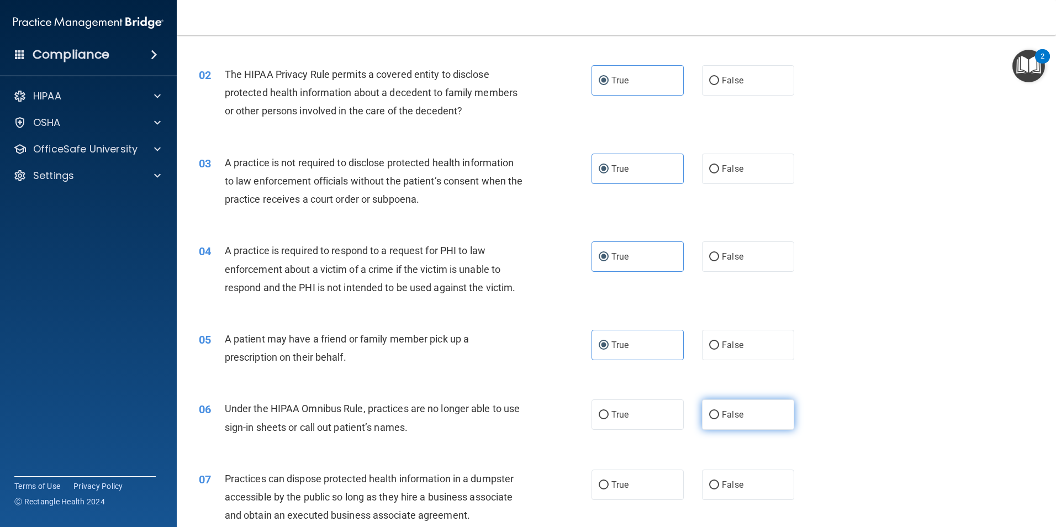
radio input "true"
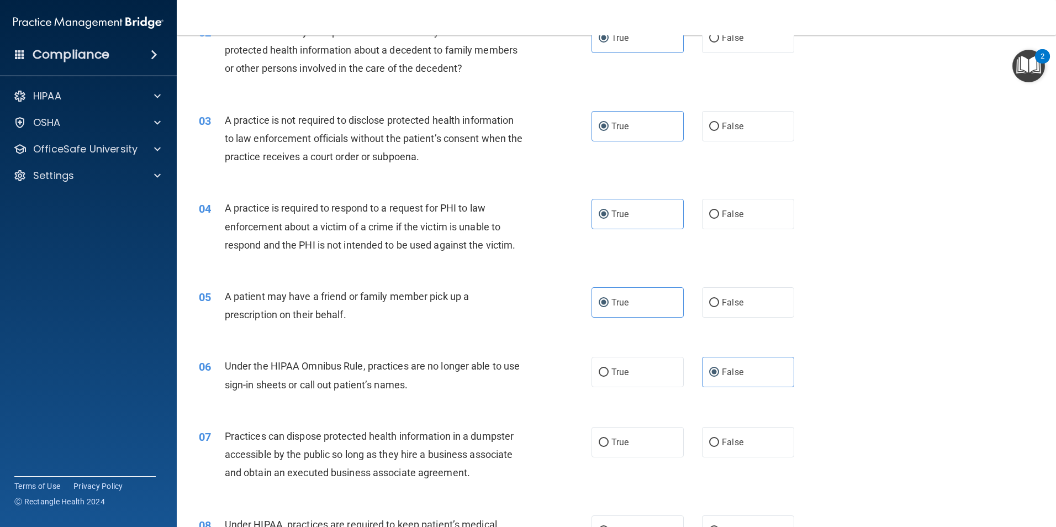
scroll to position [276, 0]
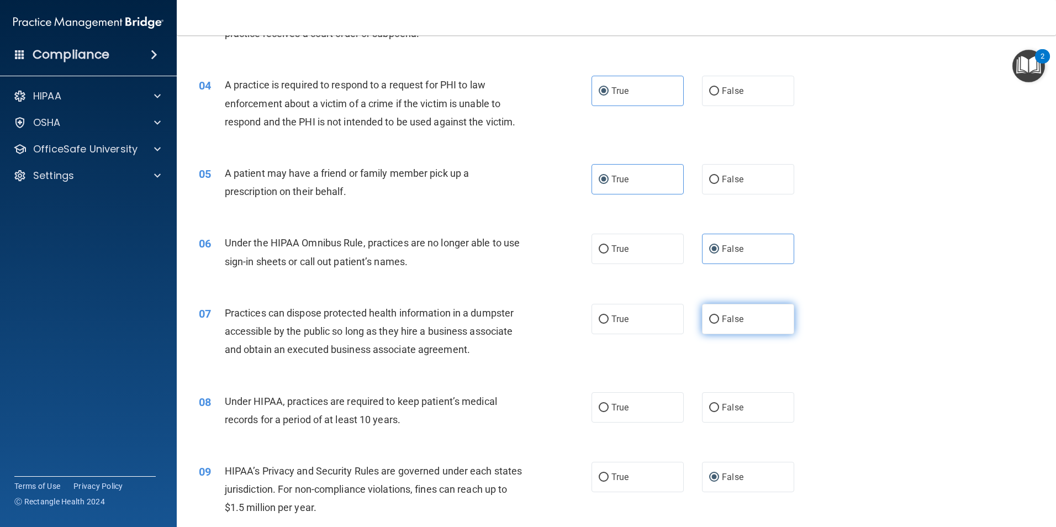
click at [508, 323] on label "False" at bounding box center [748, 319] width 92 height 30
click at [508, 323] on input "False" at bounding box center [714, 319] width 10 height 8
radio input "true"
click at [508, 409] on span "False" at bounding box center [733, 407] width 22 height 10
click at [508, 409] on input "False" at bounding box center [714, 408] width 10 height 8
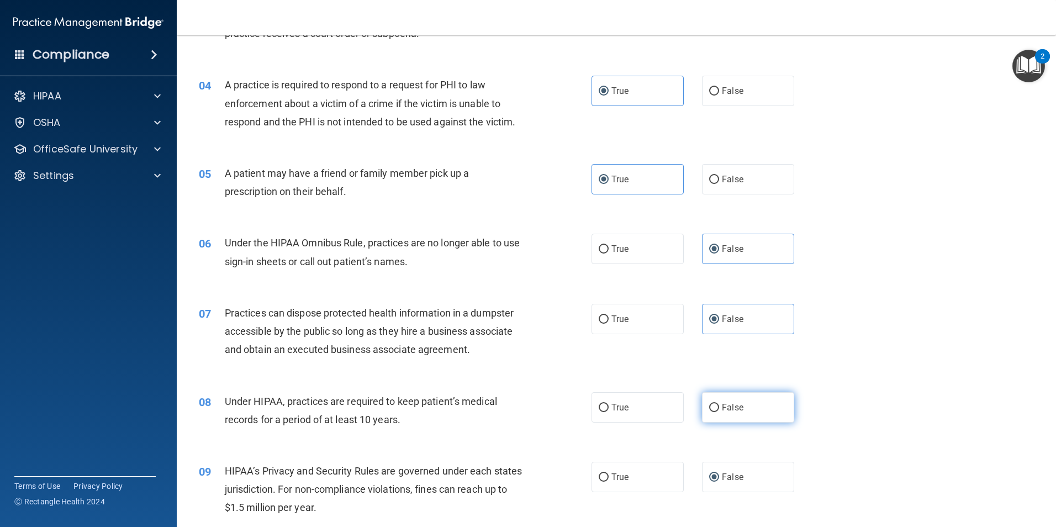
radio input "true"
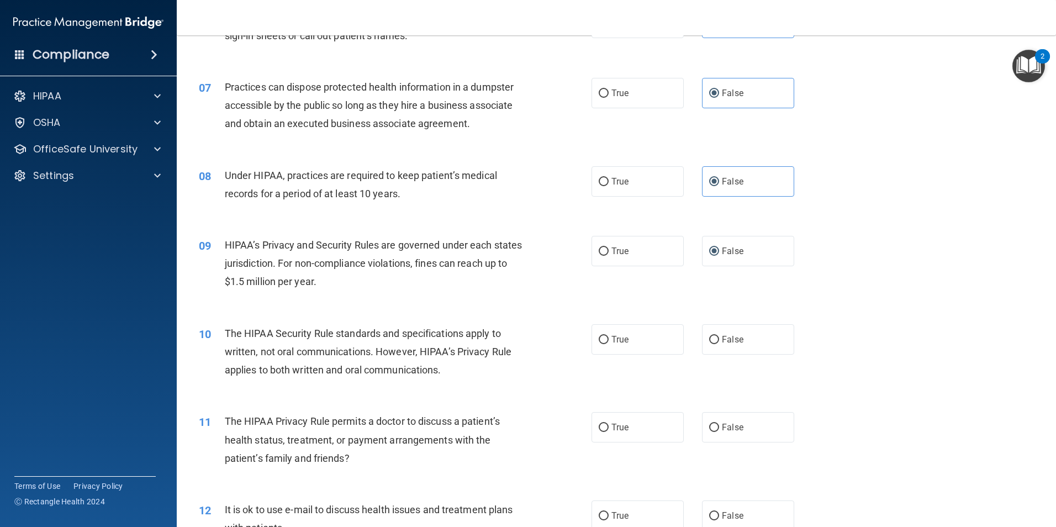
scroll to position [552, 0]
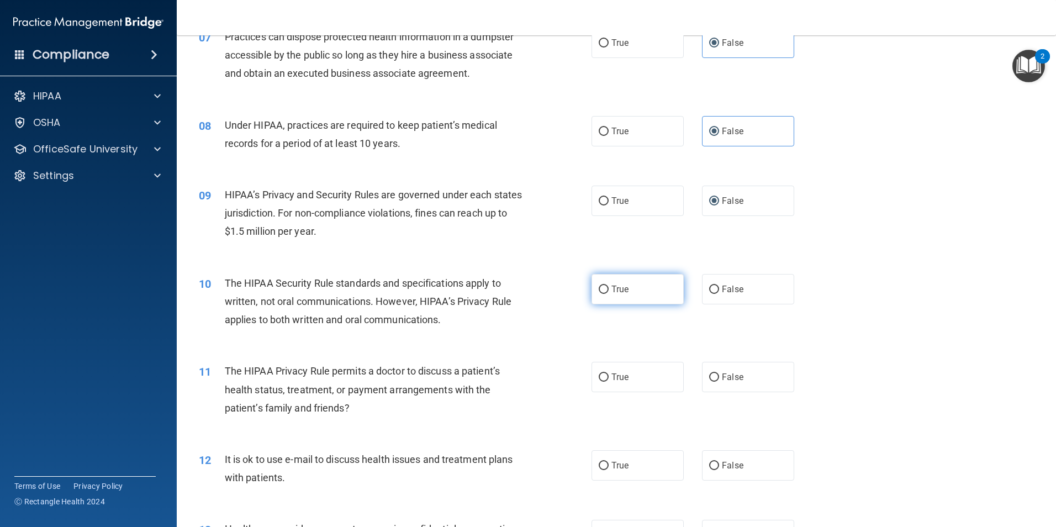
click at [508, 299] on label "True" at bounding box center [637, 289] width 92 height 30
click at [508, 294] on input "True" at bounding box center [604, 290] width 10 height 8
radio input "true"
click at [508, 373] on span "True" at bounding box center [619, 377] width 17 height 10
click at [508, 373] on input "True" at bounding box center [604, 377] width 10 height 8
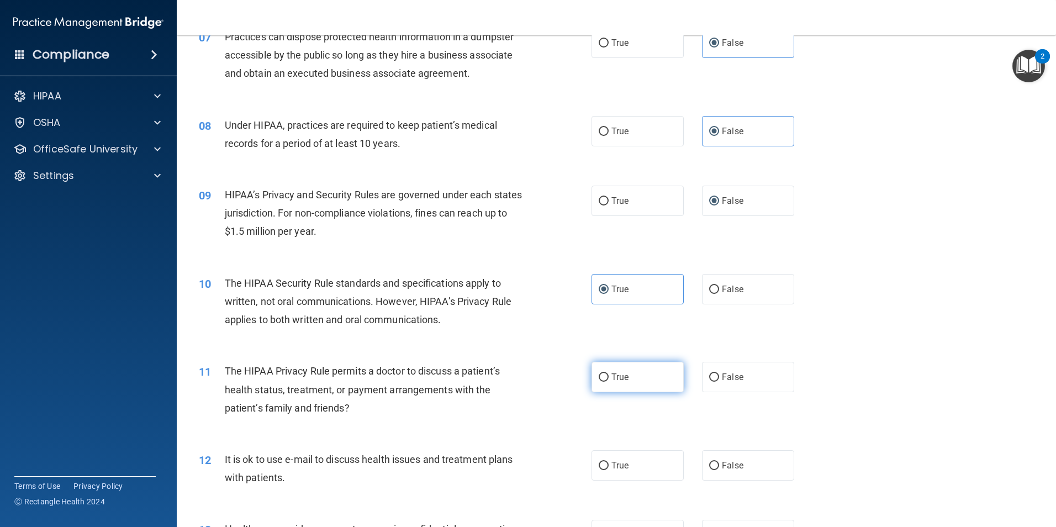
radio input "true"
click at [508, 379] on div "True False" at bounding box center [701, 377] width 221 height 30
click at [508, 390] on label "False" at bounding box center [748, 377] width 92 height 30
click at [508, 382] on input "False" at bounding box center [714, 377] width 10 height 8
radio input "true"
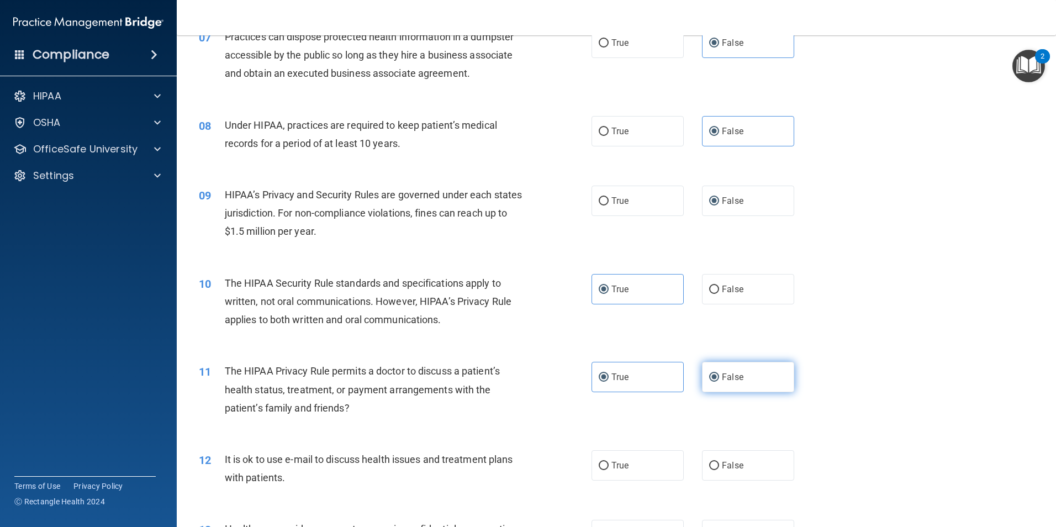
radio input "false"
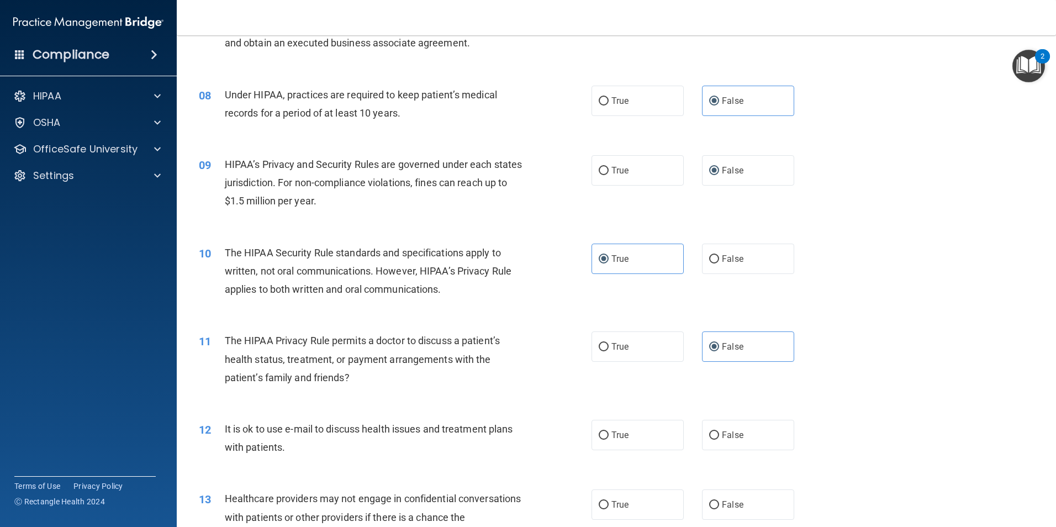
scroll to position [607, 0]
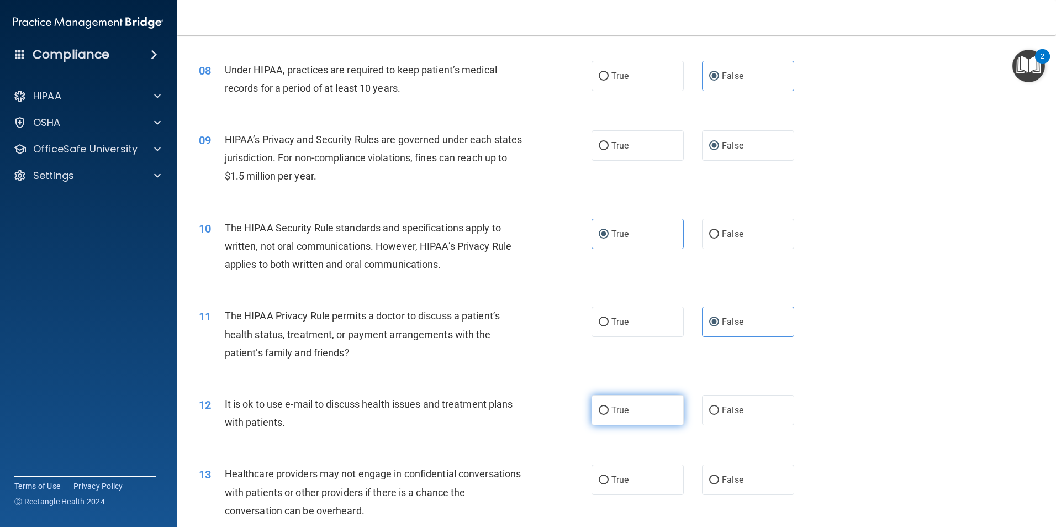
click at [508, 415] on label "True" at bounding box center [637, 410] width 92 height 30
click at [508, 415] on input "True" at bounding box center [604, 410] width 10 height 8
radio input "true"
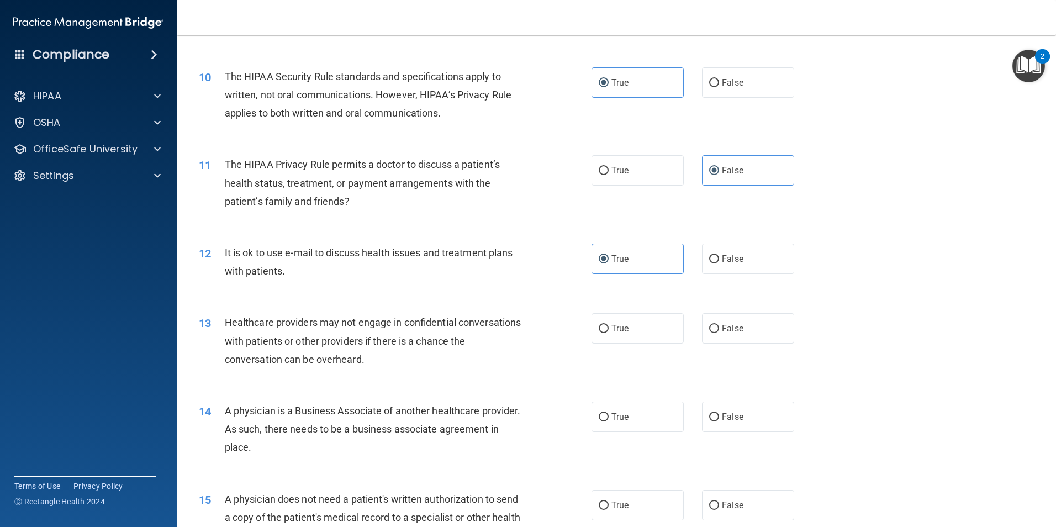
scroll to position [773, 0]
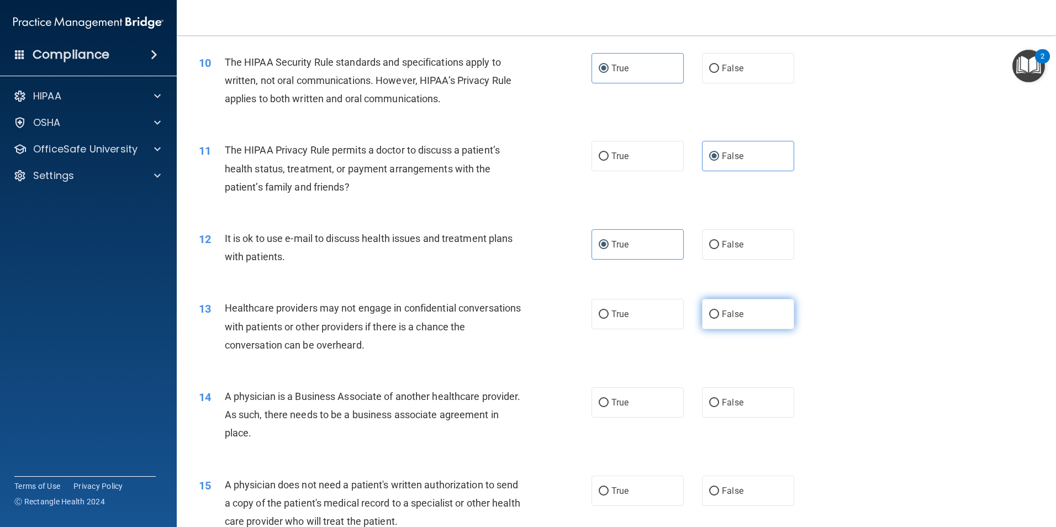
click at [508, 321] on label "False" at bounding box center [748, 314] width 92 height 30
click at [508, 319] on input "False" at bounding box center [714, 314] width 10 height 8
radio input "true"
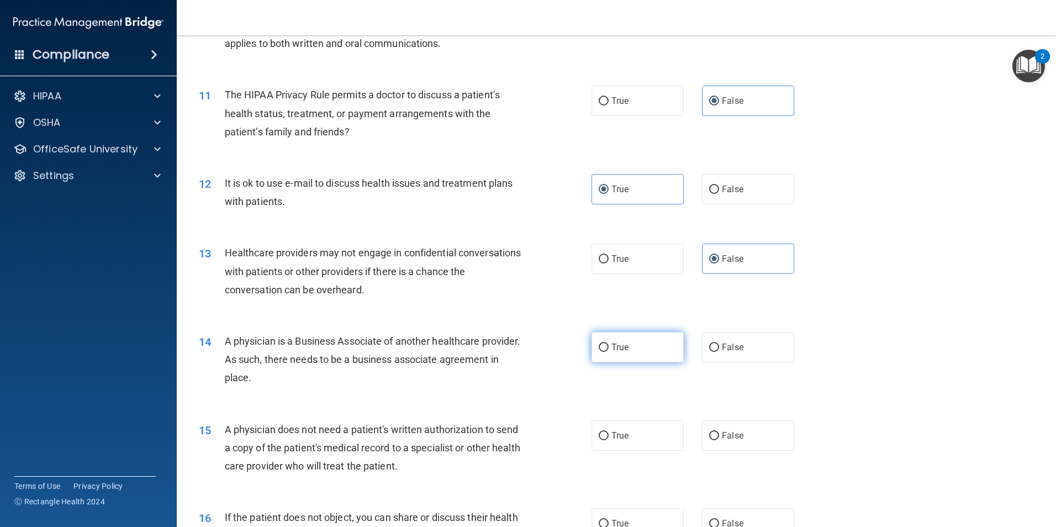
click at [508, 348] on label "True" at bounding box center [637, 347] width 92 height 30
click at [508, 348] on input "True" at bounding box center [604, 348] width 10 height 8
radio input "true"
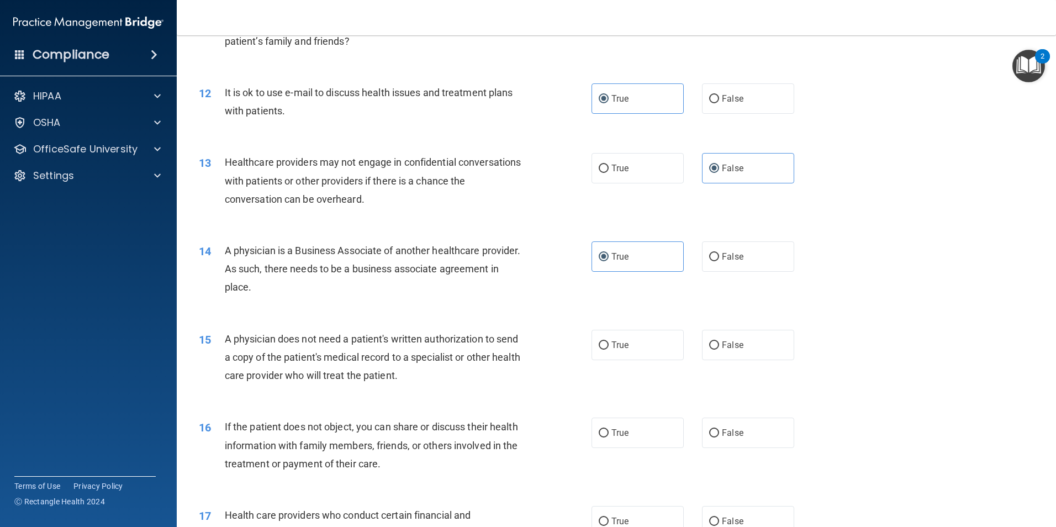
scroll to position [939, 0]
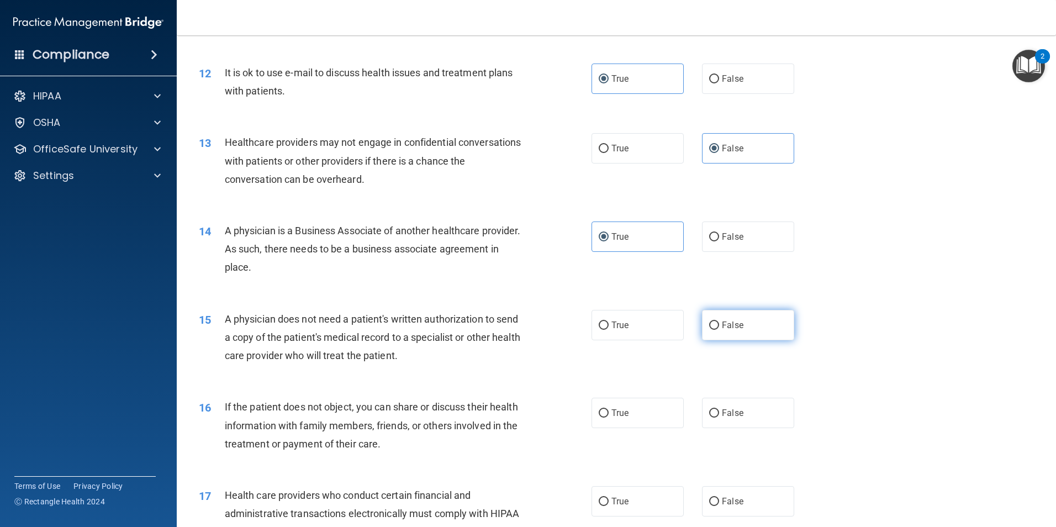
click at [508, 319] on label "False" at bounding box center [748, 325] width 92 height 30
click at [508, 321] on input "False" at bounding box center [714, 325] width 10 height 8
radio input "true"
click at [508, 412] on label "True" at bounding box center [637, 413] width 92 height 30
click at [508, 412] on input "True" at bounding box center [604, 413] width 10 height 8
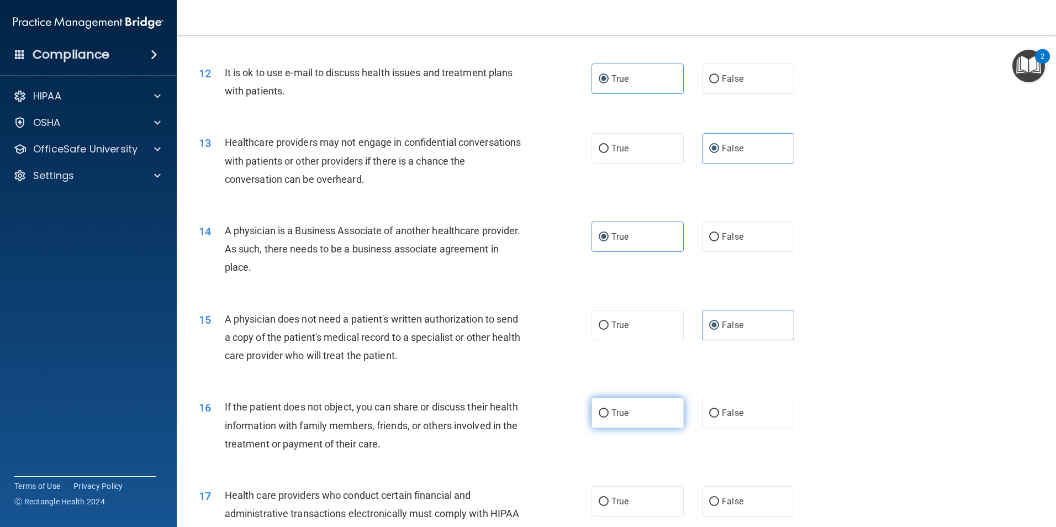
radio input "true"
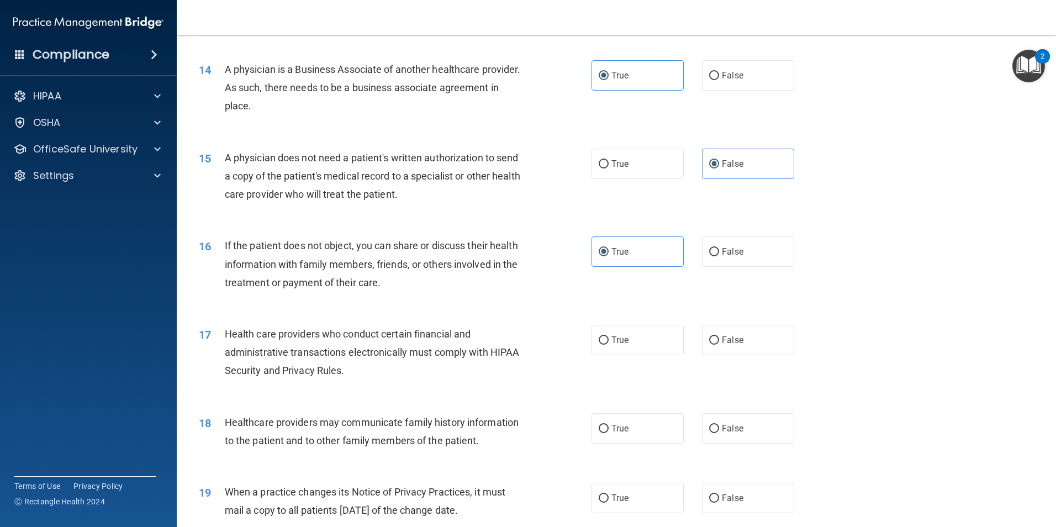
scroll to position [1105, 0]
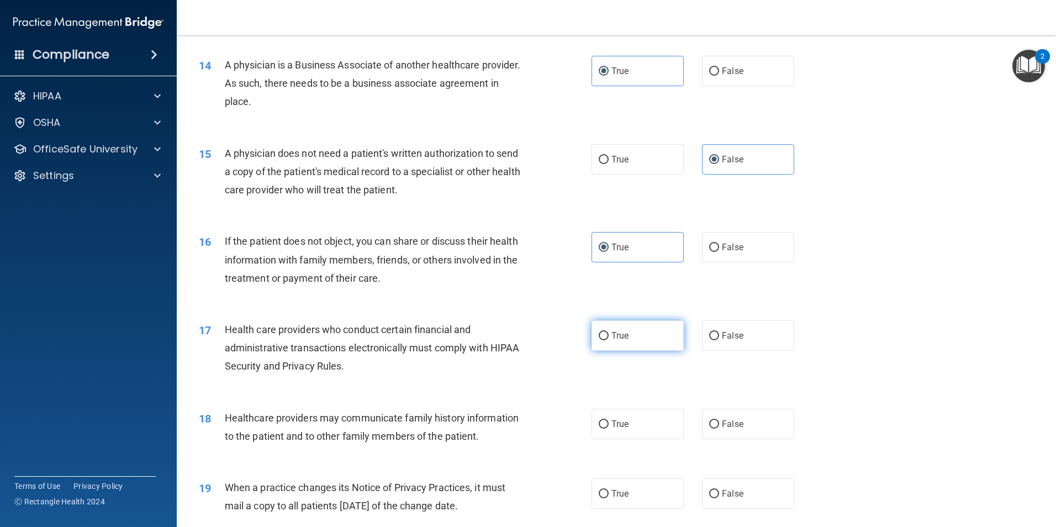
click at [508, 337] on input "True" at bounding box center [604, 336] width 10 height 8
radio input "true"
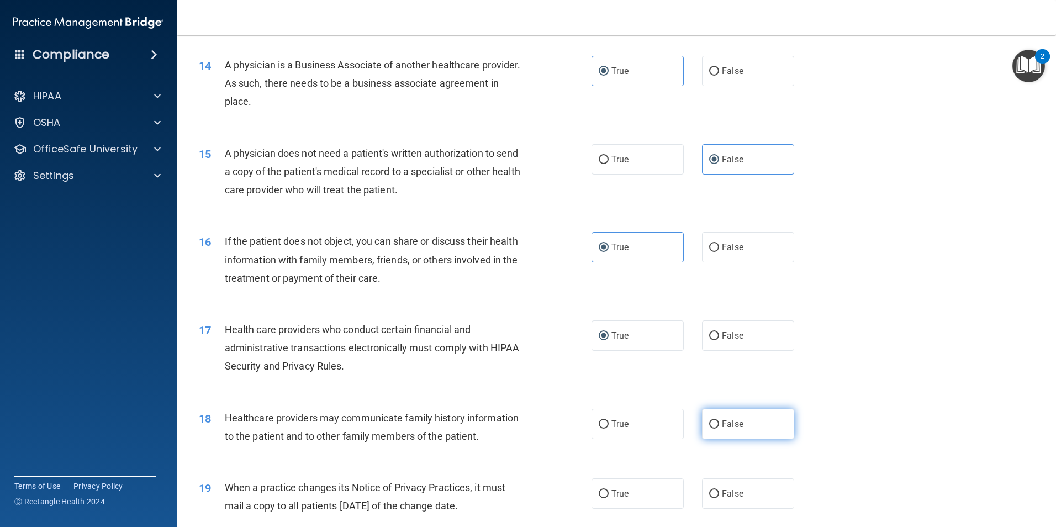
click at [508, 426] on label "False" at bounding box center [748, 424] width 92 height 30
click at [508, 426] on input "False" at bounding box center [714, 424] width 10 height 8
radio input "true"
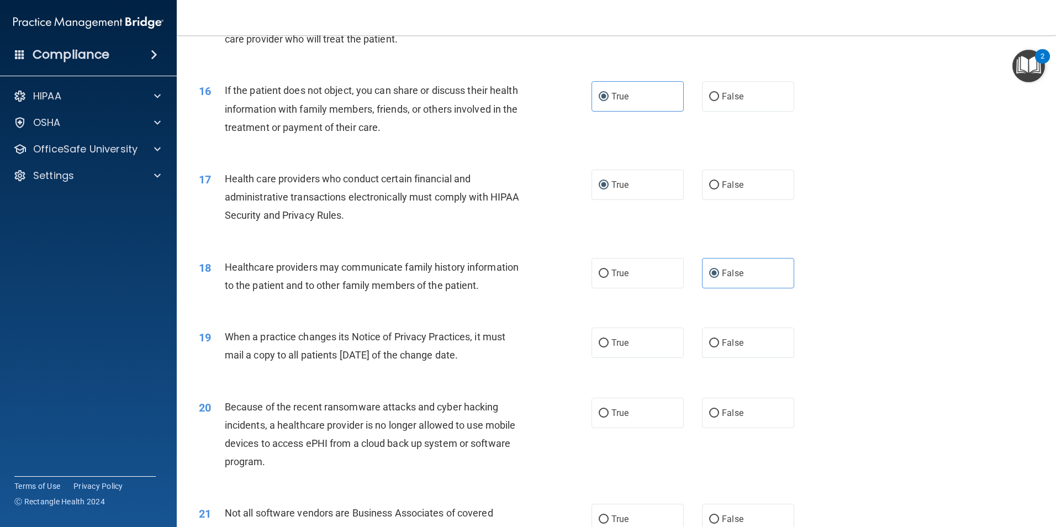
scroll to position [1270, 0]
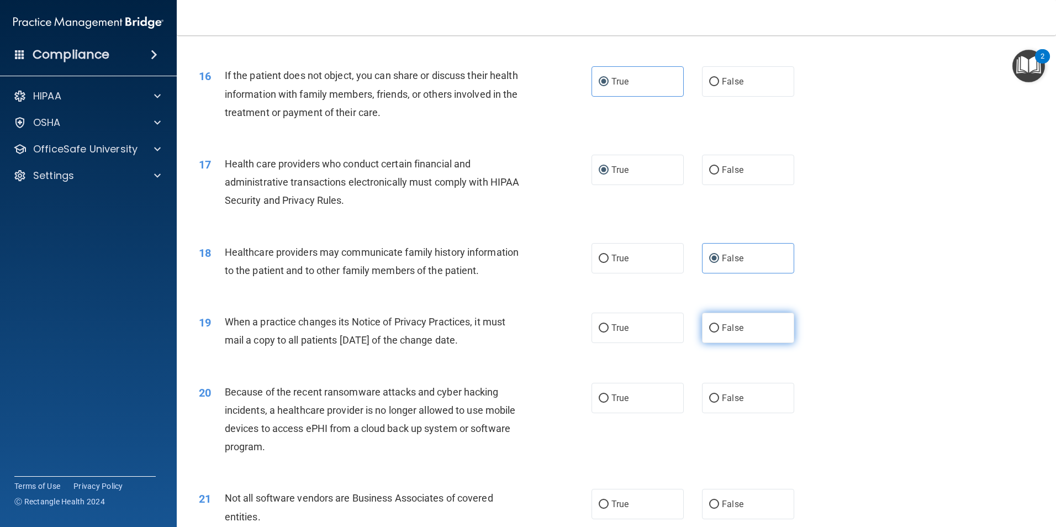
click at [508, 330] on span "False" at bounding box center [733, 328] width 22 height 10
click at [508, 330] on input "False" at bounding box center [714, 328] width 10 height 8
radio input "true"
click at [508, 405] on label "False" at bounding box center [748, 398] width 92 height 30
click at [508, 403] on input "False" at bounding box center [714, 398] width 10 height 8
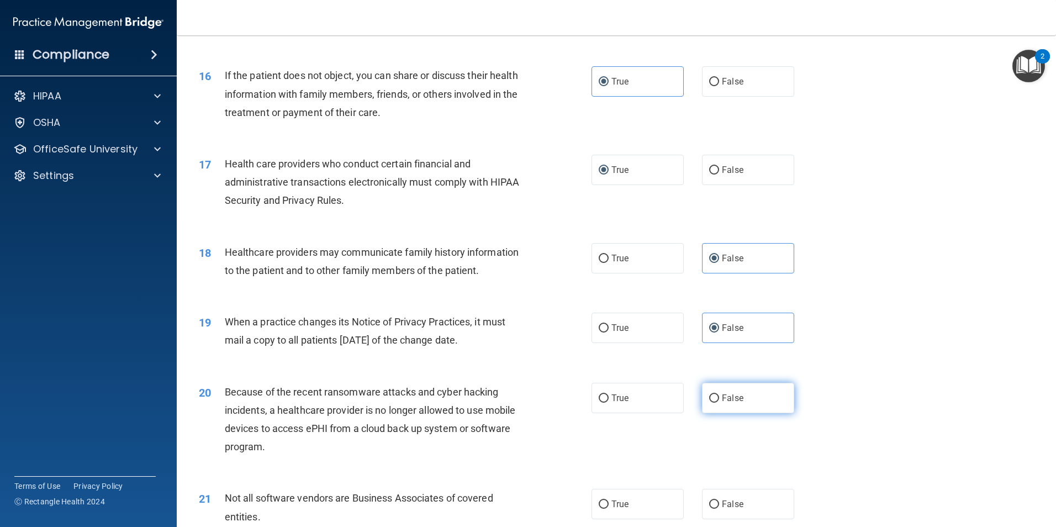
radio input "true"
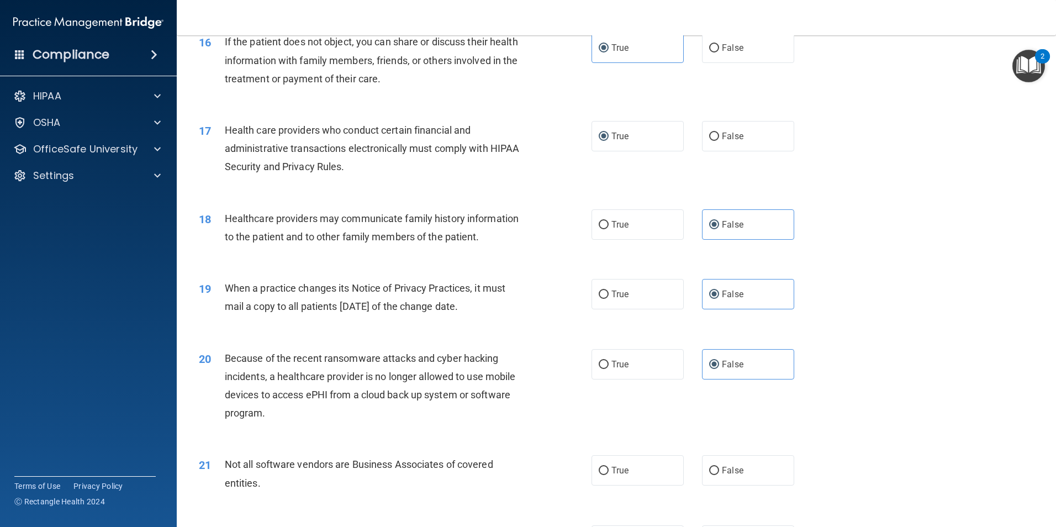
scroll to position [1381, 0]
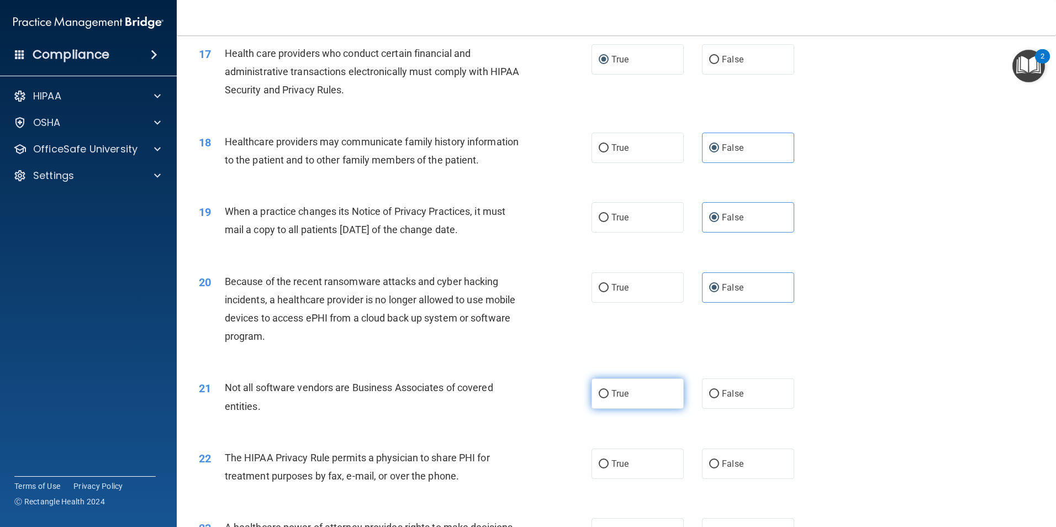
click at [508, 398] on label "True" at bounding box center [637, 393] width 92 height 30
click at [508, 398] on input "True" at bounding box center [604, 394] width 10 height 8
radio input "true"
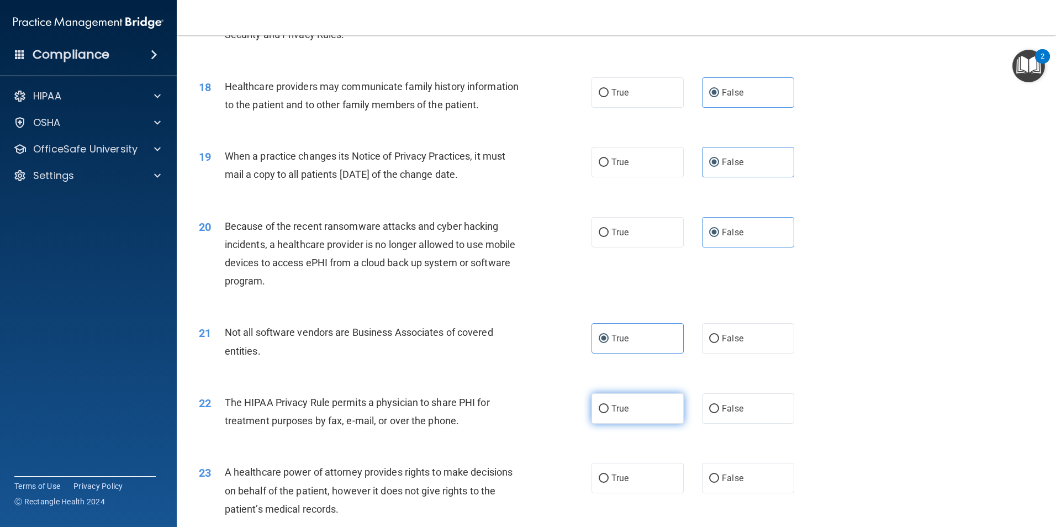
click at [508, 416] on label "True" at bounding box center [637, 408] width 92 height 30
click at [508, 413] on input "True" at bounding box center [604, 409] width 10 height 8
radio input "true"
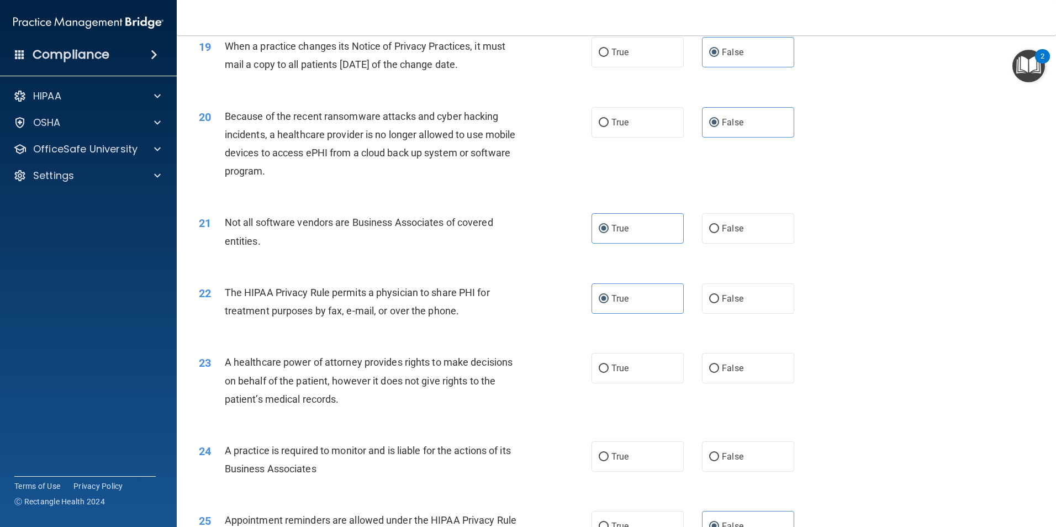
scroll to position [1546, 0]
click at [508, 371] on input "False" at bounding box center [714, 368] width 10 height 8
radio input "true"
click at [508, 459] on label "True" at bounding box center [637, 456] width 92 height 30
click at [508, 459] on input "True" at bounding box center [604, 456] width 10 height 8
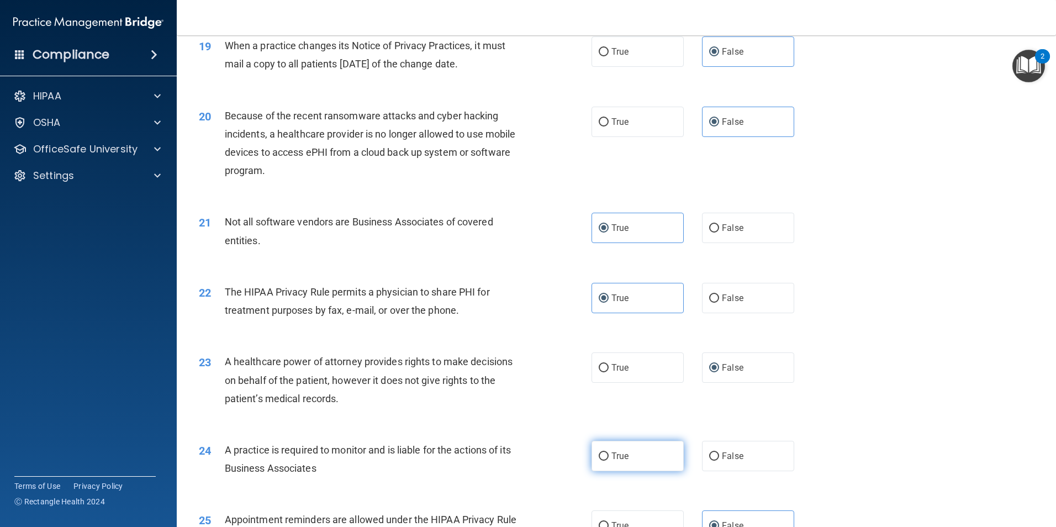
radio input "true"
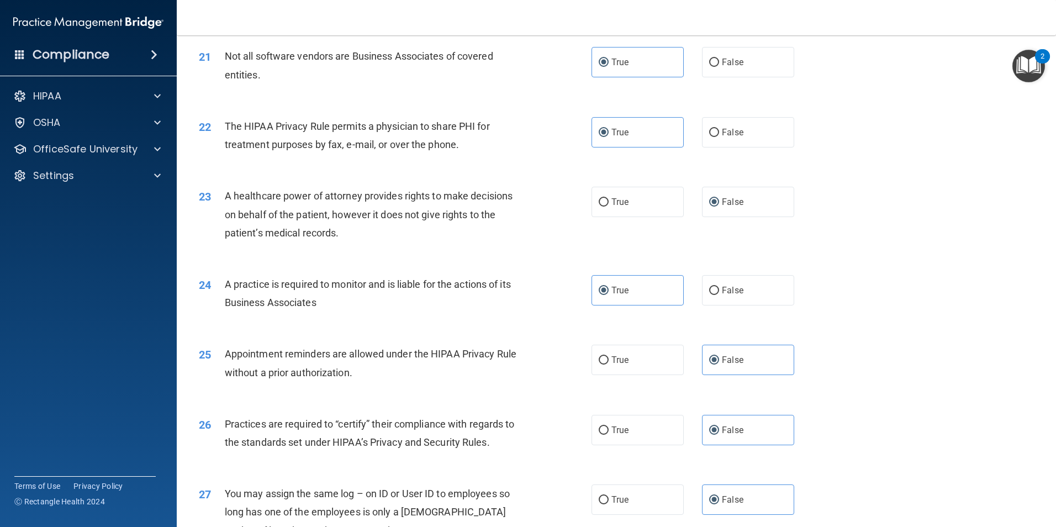
scroll to position [2044, 0]
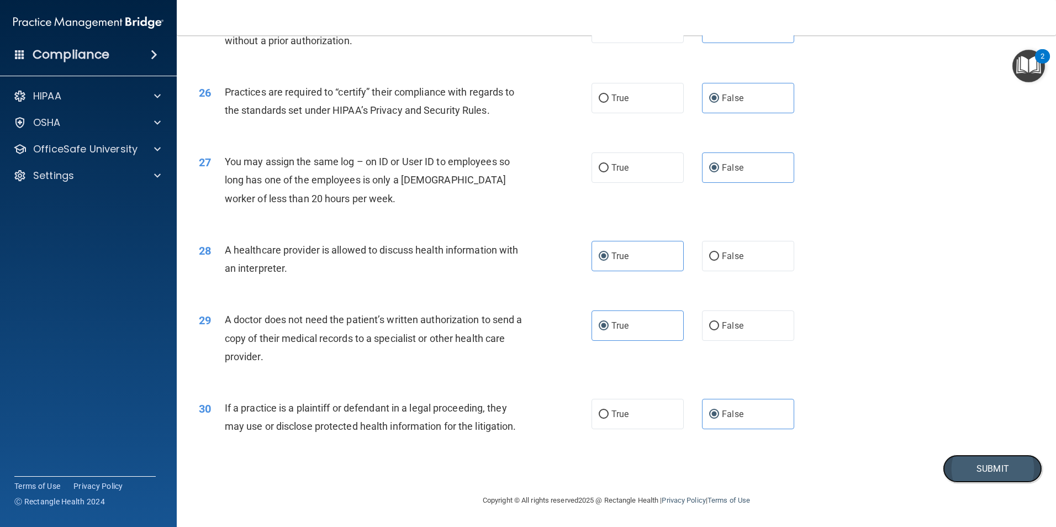
click at [508, 464] on button "Submit" at bounding box center [992, 469] width 99 height 28
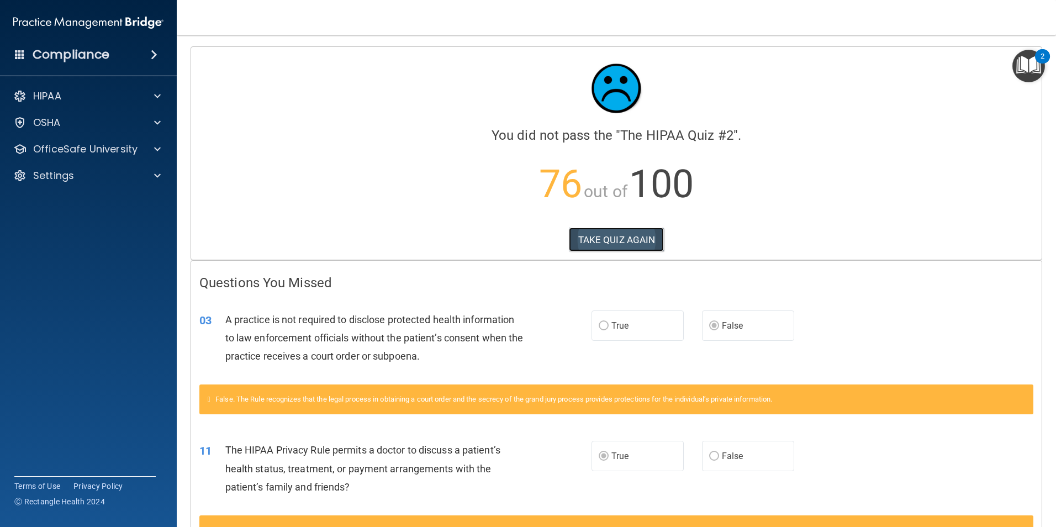
click at [508, 239] on button "TAKE QUIZ AGAIN" at bounding box center [617, 240] width 96 height 24
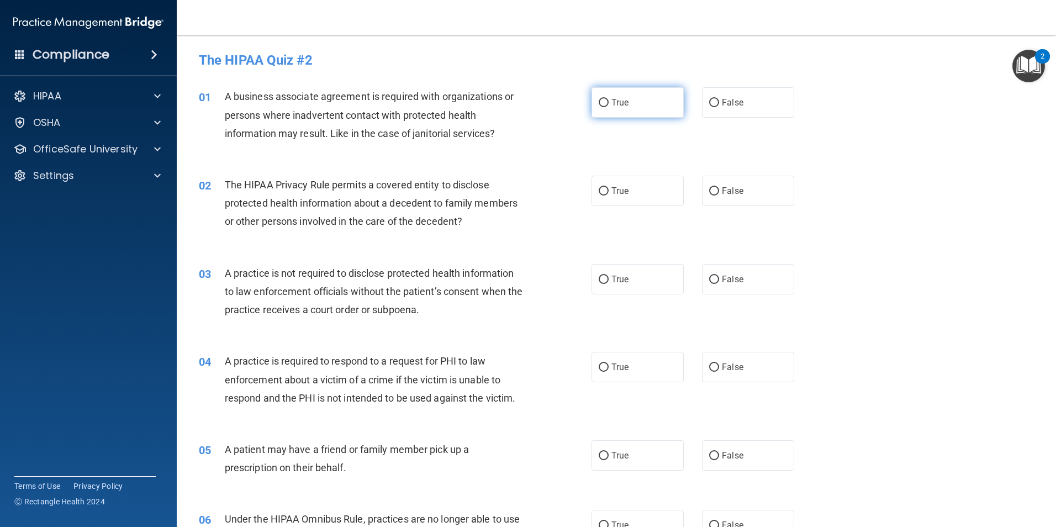
click at [508, 101] on span "True" at bounding box center [619, 102] width 17 height 10
click at [508, 101] on input "True" at bounding box center [604, 103] width 10 height 8
radio input "true"
click at [508, 182] on label "True" at bounding box center [637, 191] width 92 height 30
click at [508, 187] on input "True" at bounding box center [604, 191] width 10 height 8
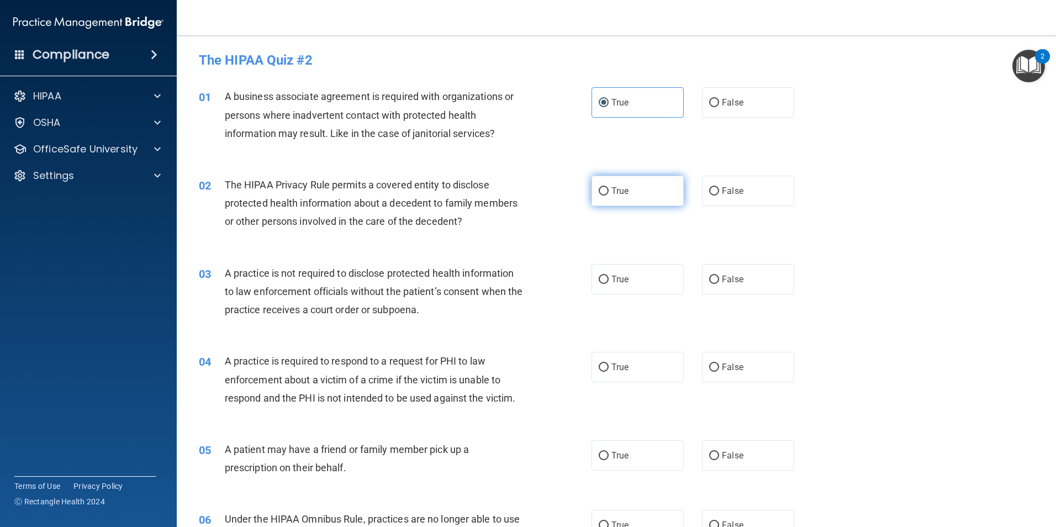
radio input "true"
click at [508, 270] on label "False" at bounding box center [748, 279] width 92 height 30
click at [508, 276] on input "False" at bounding box center [714, 280] width 10 height 8
radio input "true"
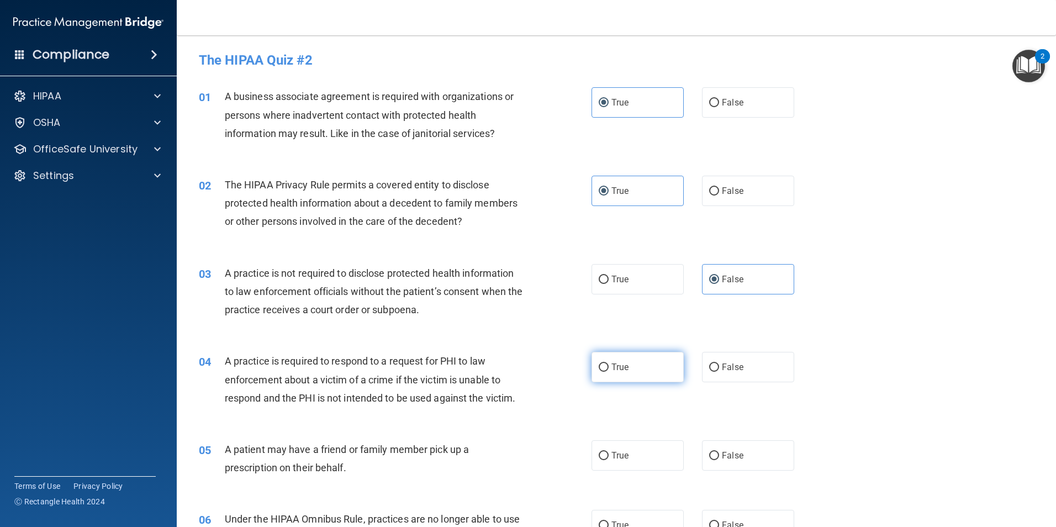
click at [508, 361] on label "True" at bounding box center [637, 367] width 92 height 30
click at [508, 363] on input "True" at bounding box center [604, 367] width 10 height 8
radio input "true"
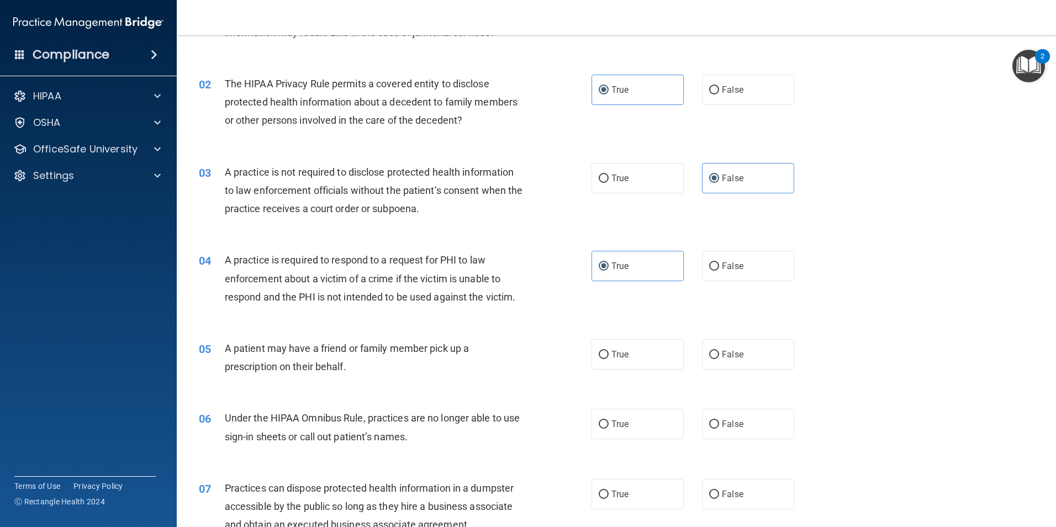
scroll to position [110, 0]
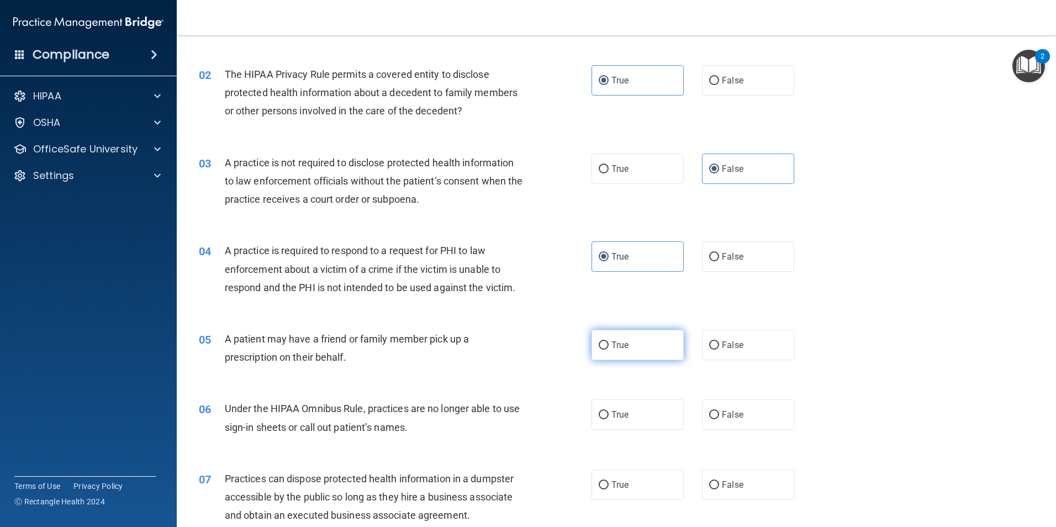
click at [508, 350] on label "True" at bounding box center [637, 345] width 92 height 30
click at [508, 350] on input "True" at bounding box center [604, 345] width 10 height 8
radio input "true"
click at [508, 409] on span "False" at bounding box center [733, 414] width 22 height 10
click at [508, 411] on input "False" at bounding box center [714, 415] width 10 height 8
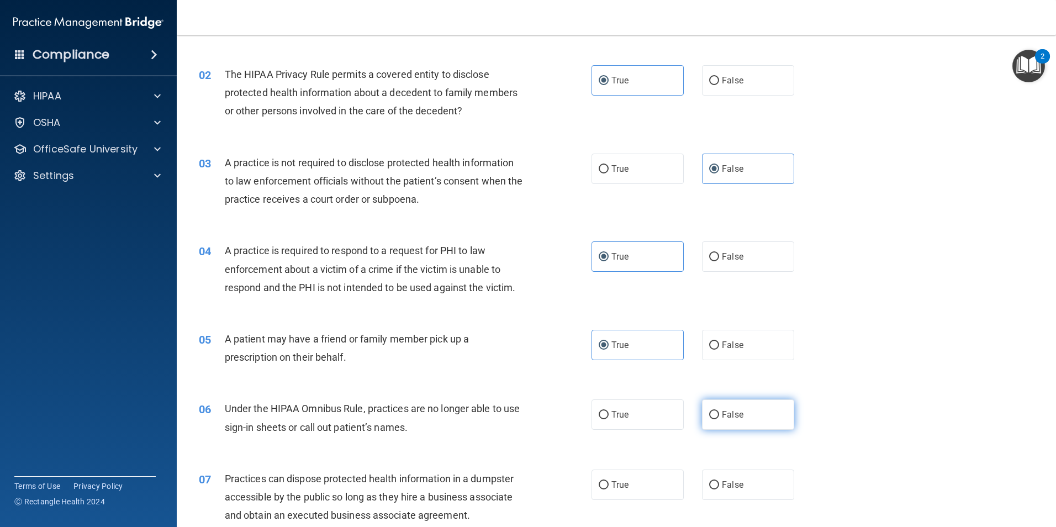
radio input "true"
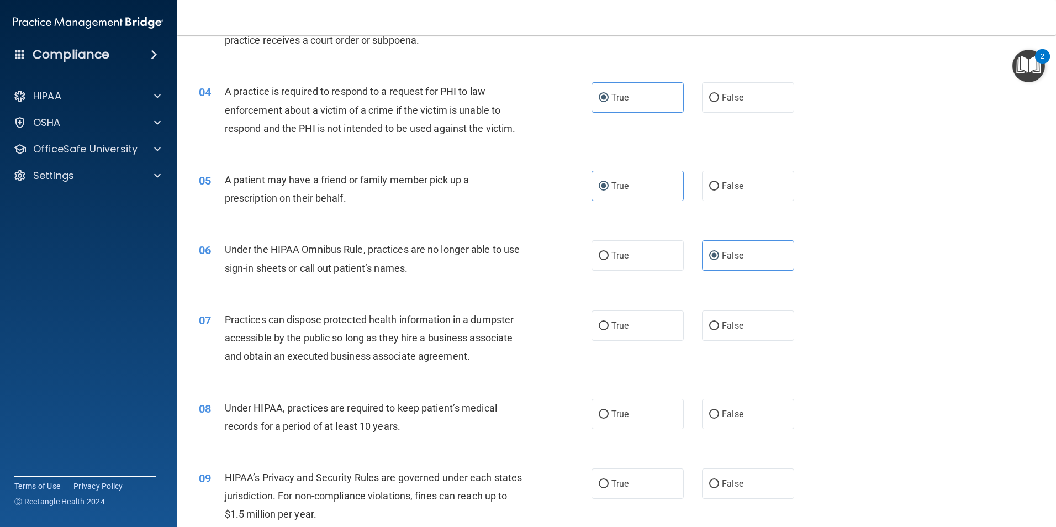
scroll to position [276, 0]
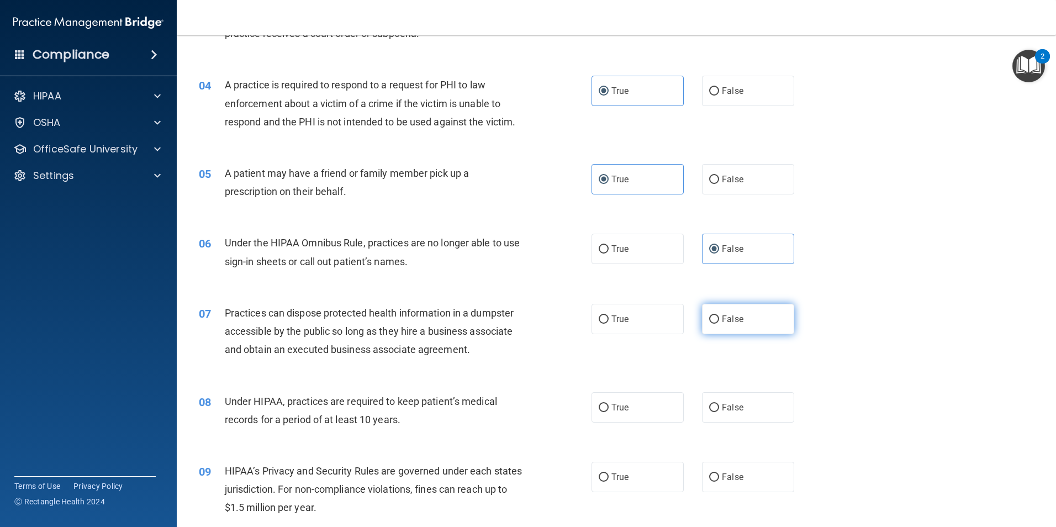
click at [508, 320] on label "False" at bounding box center [748, 319] width 92 height 30
click at [508, 320] on input "False" at bounding box center [714, 319] width 10 height 8
radio input "true"
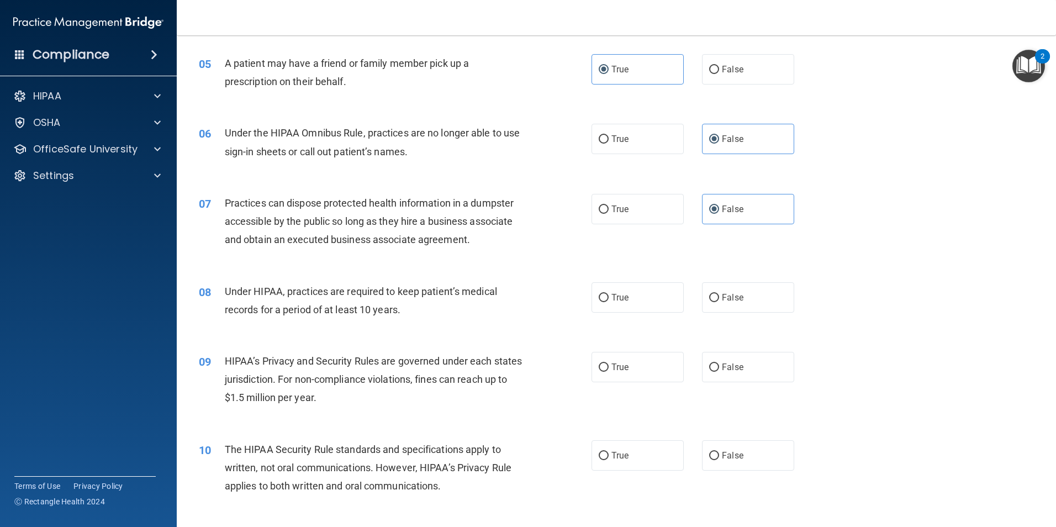
scroll to position [387, 0]
click at [508, 300] on label "False" at bounding box center [748, 297] width 92 height 30
click at [508, 300] on input "False" at bounding box center [714, 297] width 10 height 8
radio input "true"
click at [508, 374] on label "False" at bounding box center [748, 366] width 92 height 30
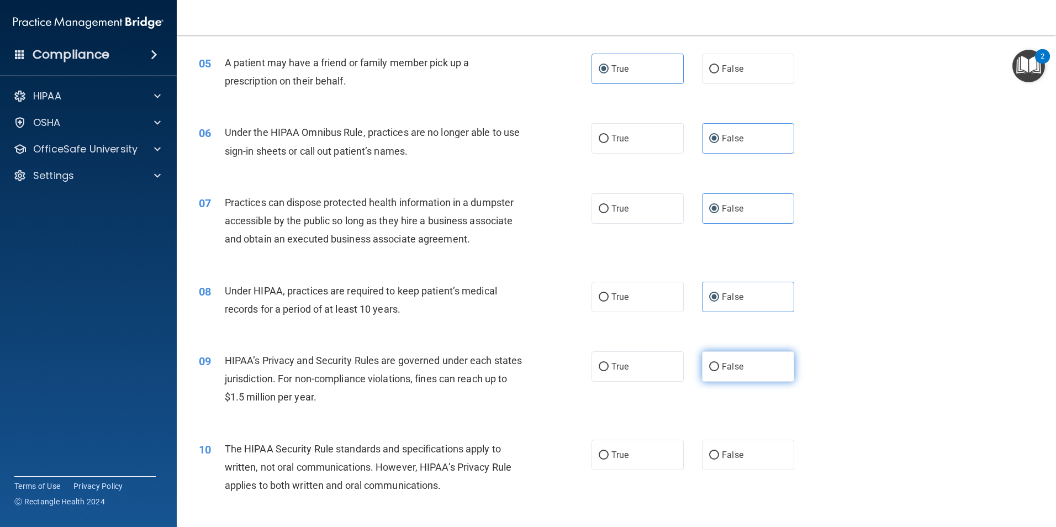
click at [508, 371] on input "False" at bounding box center [714, 367] width 10 height 8
radio input "true"
click at [508, 453] on span "True" at bounding box center [619, 455] width 17 height 10
click at [508, 453] on input "True" at bounding box center [604, 455] width 10 height 8
radio input "true"
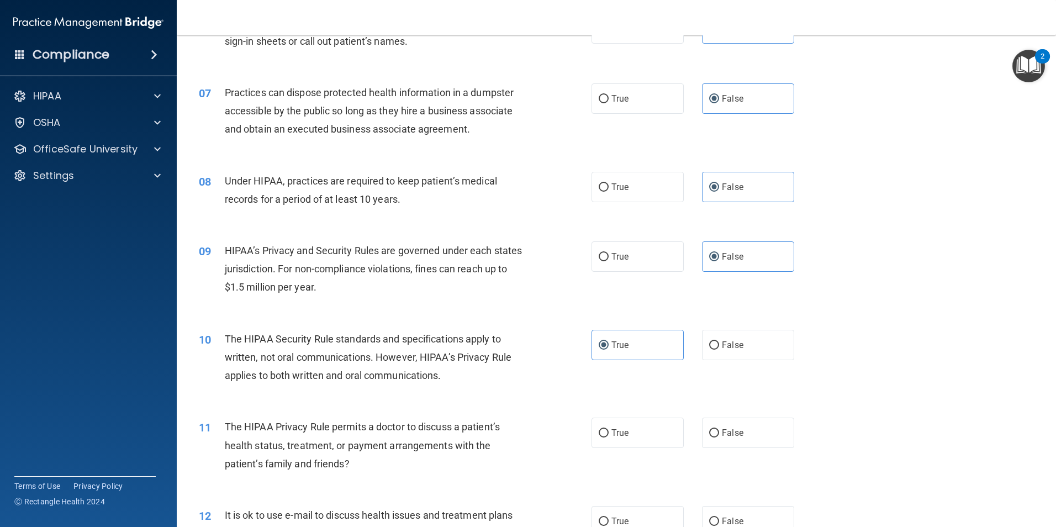
scroll to position [497, 0]
click at [508, 435] on label "True" at bounding box center [637, 432] width 92 height 30
click at [508, 435] on input "True" at bounding box center [604, 433] width 10 height 8
radio input "true"
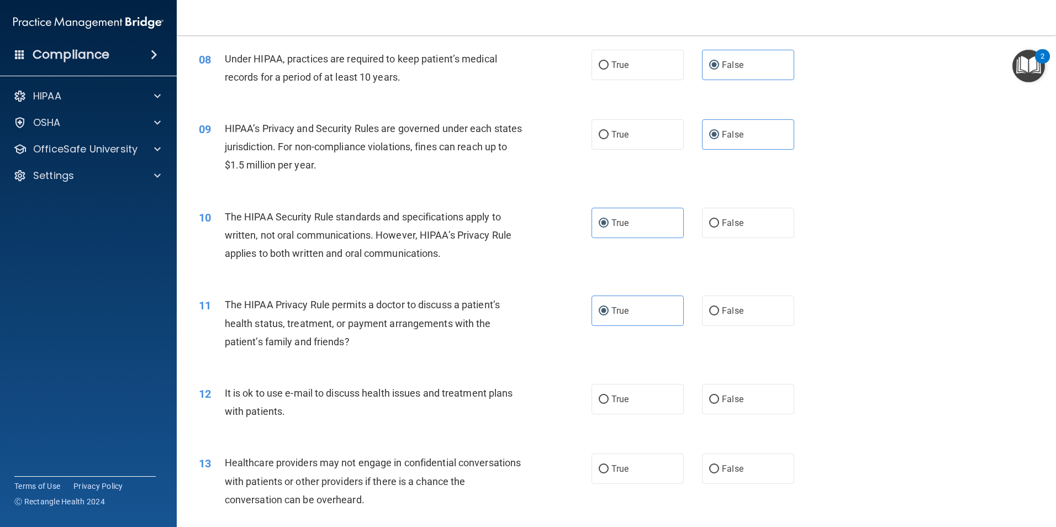
scroll to position [718, 0]
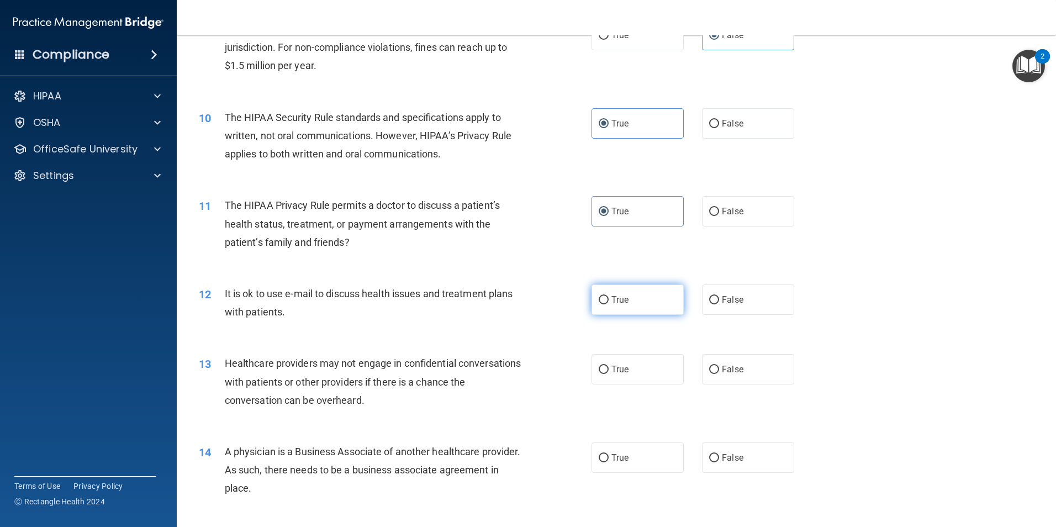
click at [508, 308] on label "True" at bounding box center [637, 299] width 92 height 30
click at [508, 304] on input "True" at bounding box center [604, 300] width 10 height 8
radio input "true"
click at [508, 376] on label "False" at bounding box center [748, 369] width 92 height 30
click at [508, 374] on input "False" at bounding box center [714, 370] width 10 height 8
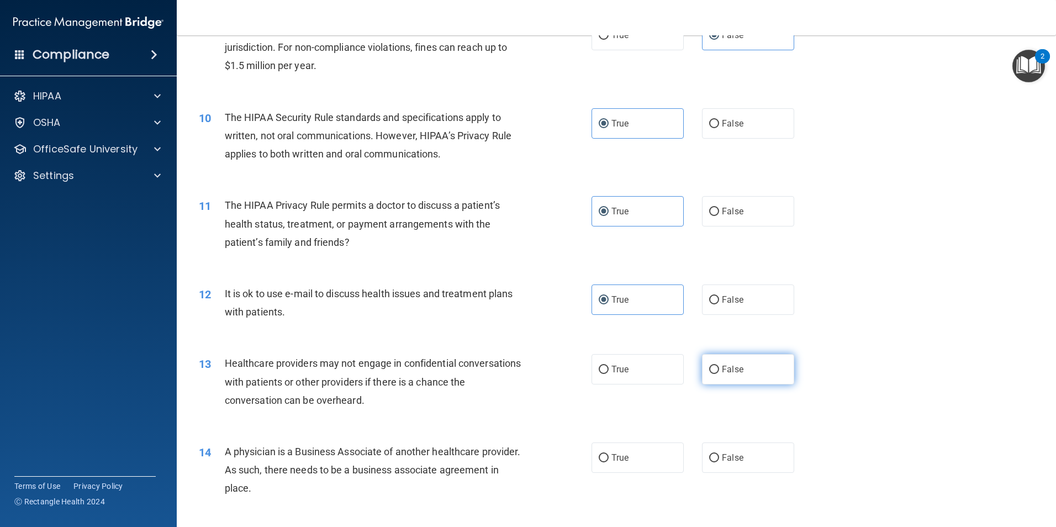
radio input "true"
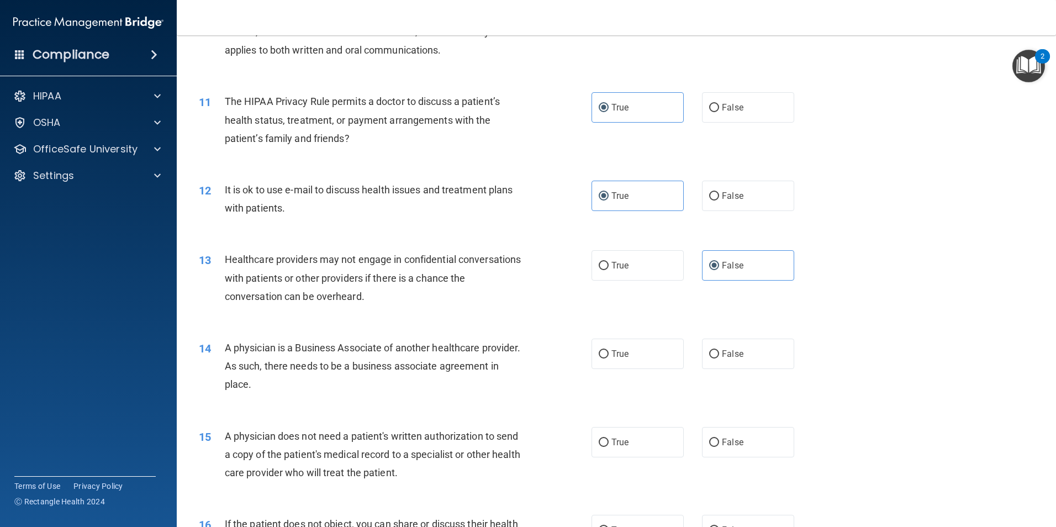
scroll to position [828, 0]
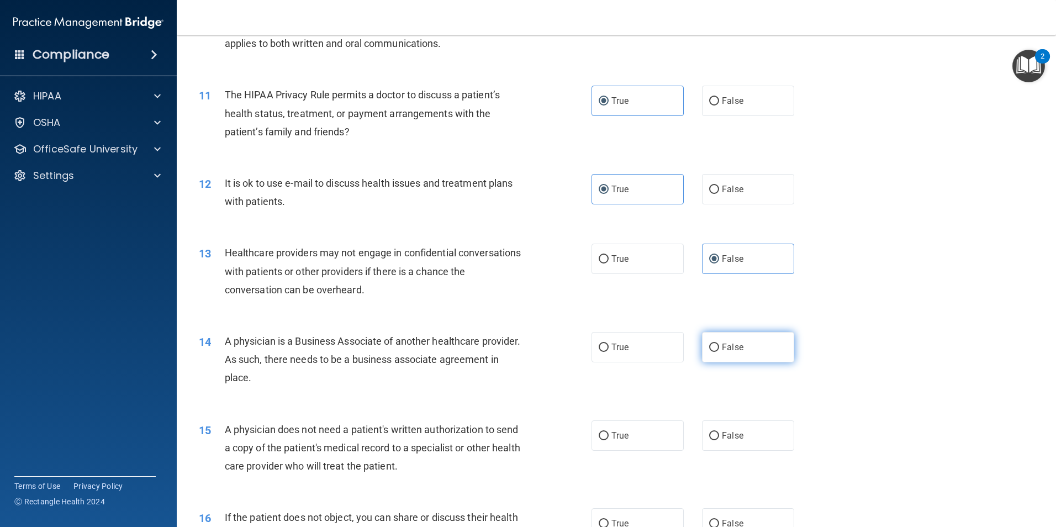
click at [508, 339] on label "False" at bounding box center [748, 347] width 92 height 30
click at [508, 344] on input "False" at bounding box center [714, 348] width 10 height 8
radio input "true"
click at [508, 427] on label "True" at bounding box center [637, 435] width 92 height 30
click at [508, 432] on input "True" at bounding box center [604, 436] width 10 height 8
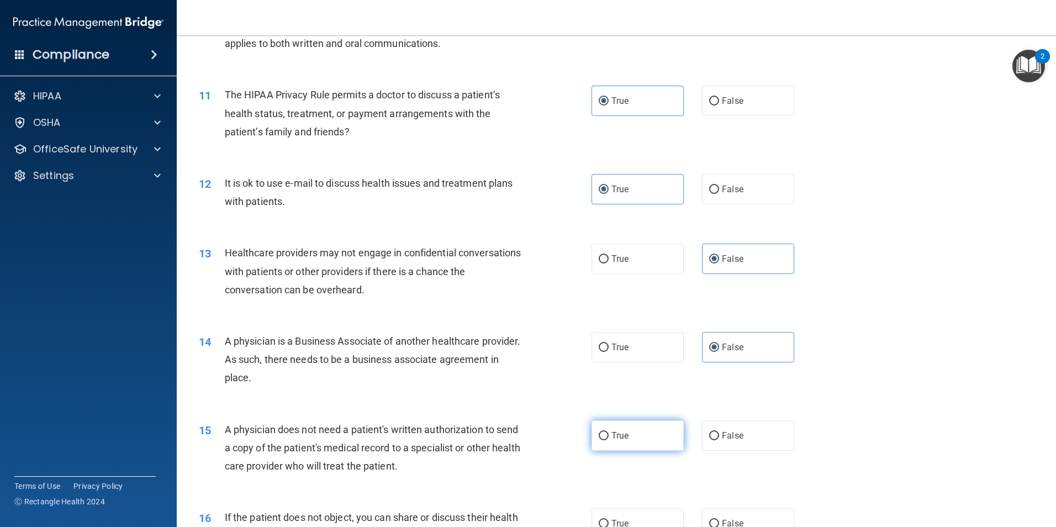
radio input "true"
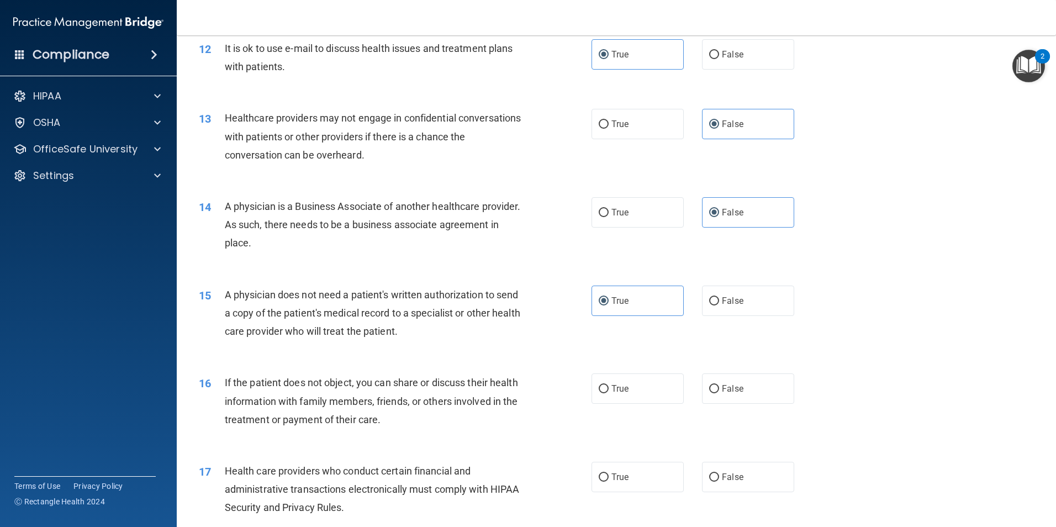
scroll to position [994, 0]
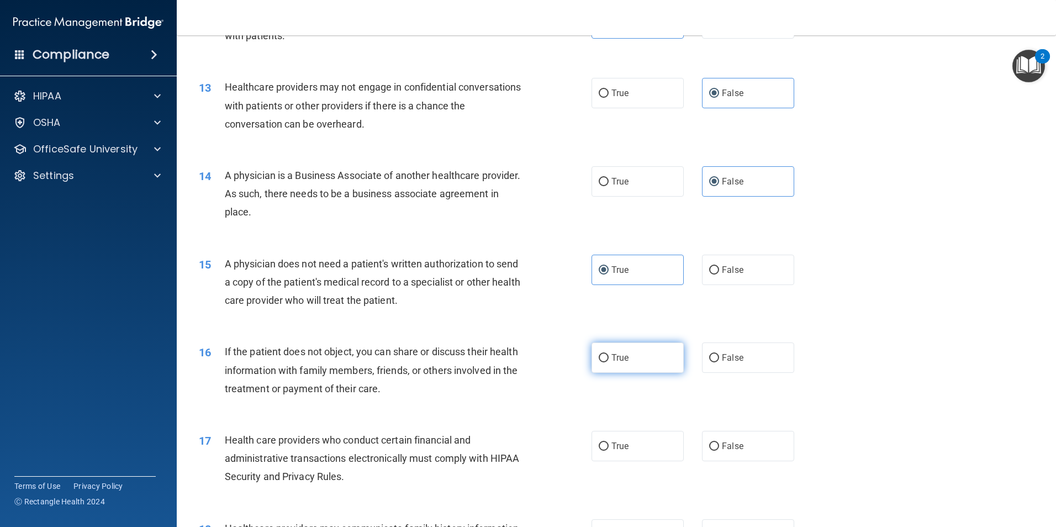
click at [508, 364] on label "True" at bounding box center [637, 357] width 92 height 30
click at [508, 362] on input "True" at bounding box center [604, 358] width 10 height 8
radio input "true"
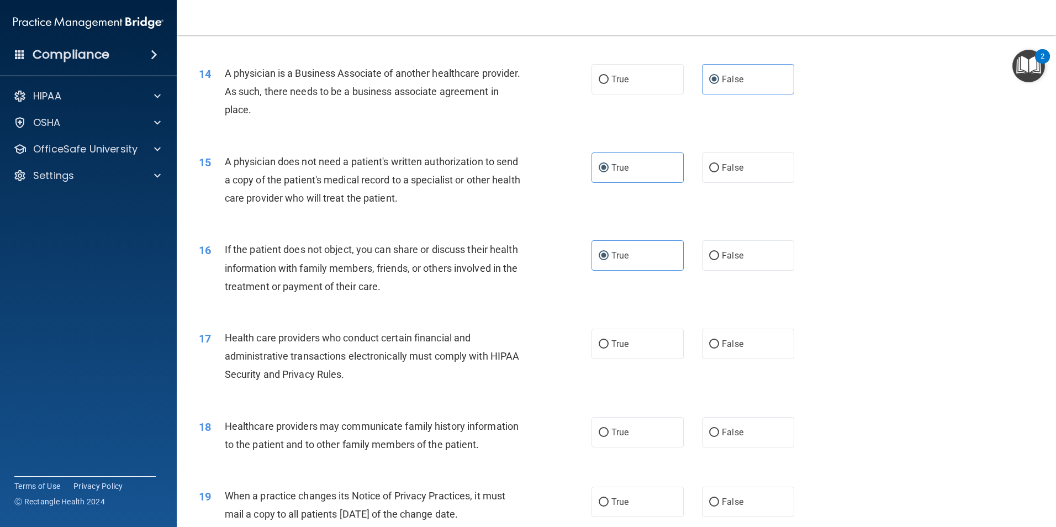
scroll to position [1105, 0]
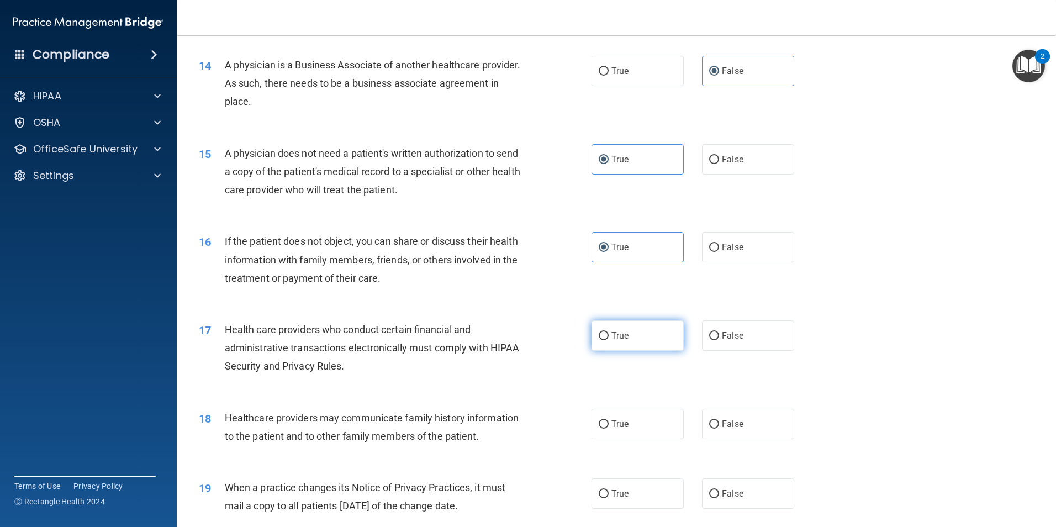
click at [508, 342] on label "True" at bounding box center [637, 335] width 92 height 30
click at [508, 340] on input "True" at bounding box center [604, 336] width 10 height 8
radio input "true"
click at [508, 421] on label "False" at bounding box center [748, 424] width 92 height 30
click at [508, 421] on input "False" at bounding box center [714, 424] width 10 height 8
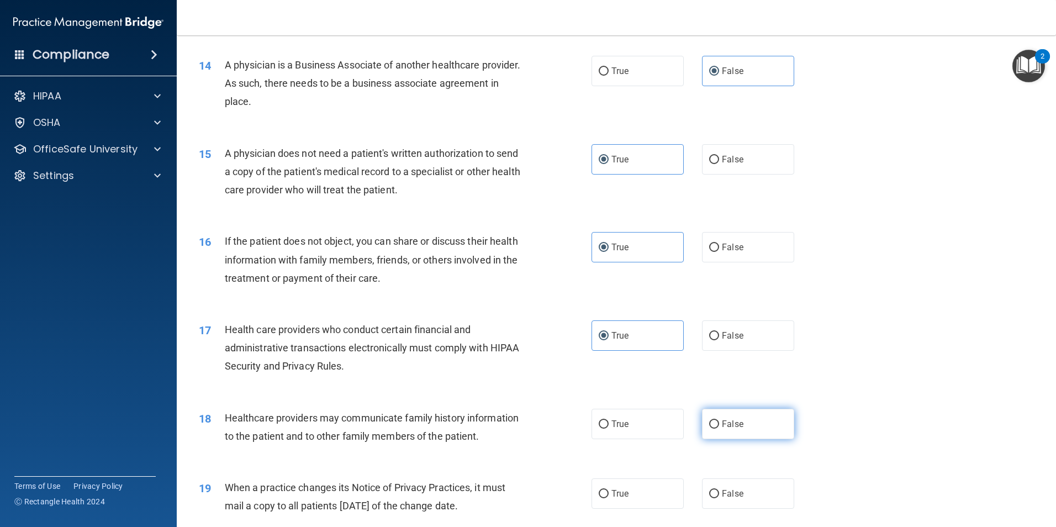
radio input "true"
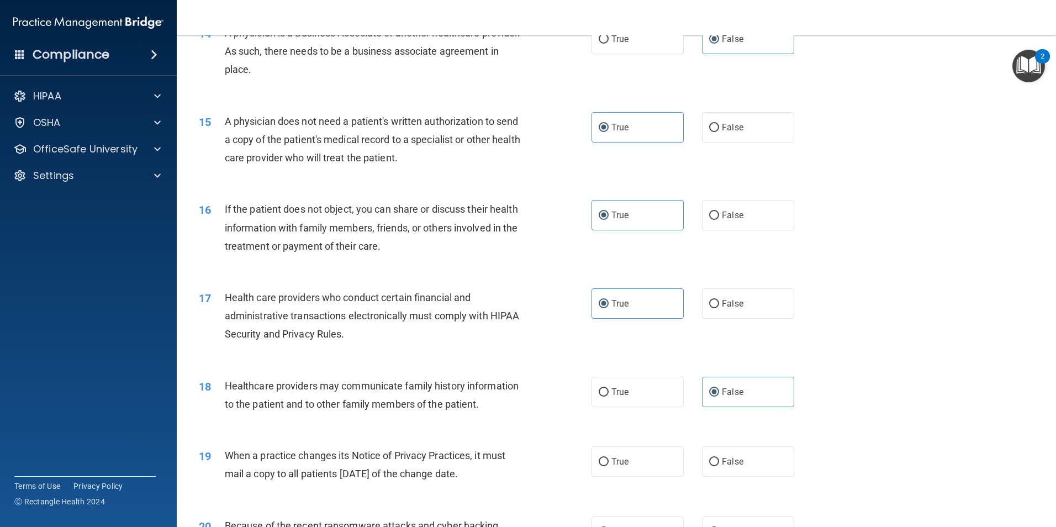
scroll to position [1215, 0]
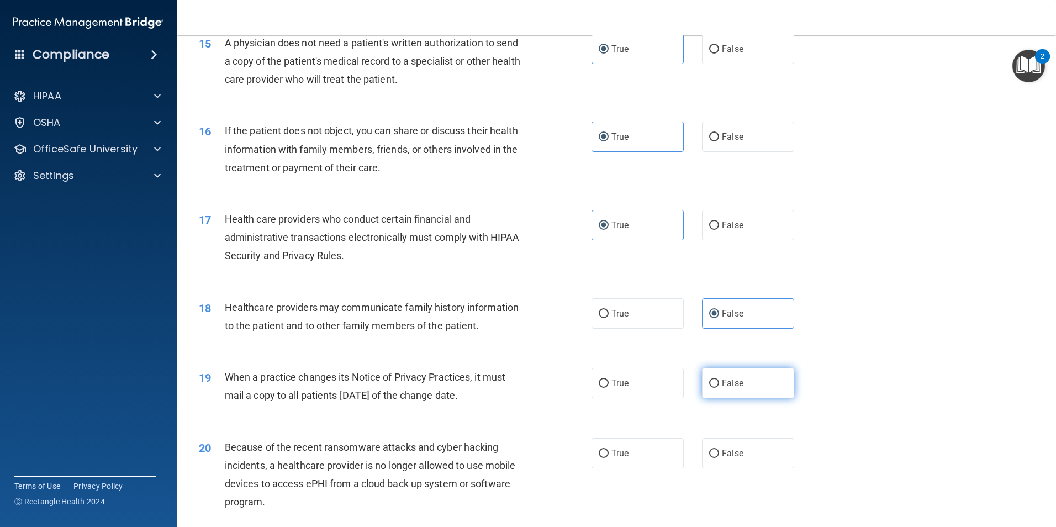
click at [508, 390] on label "False" at bounding box center [748, 383] width 92 height 30
click at [508, 388] on input "False" at bounding box center [714, 383] width 10 height 8
radio input "true"
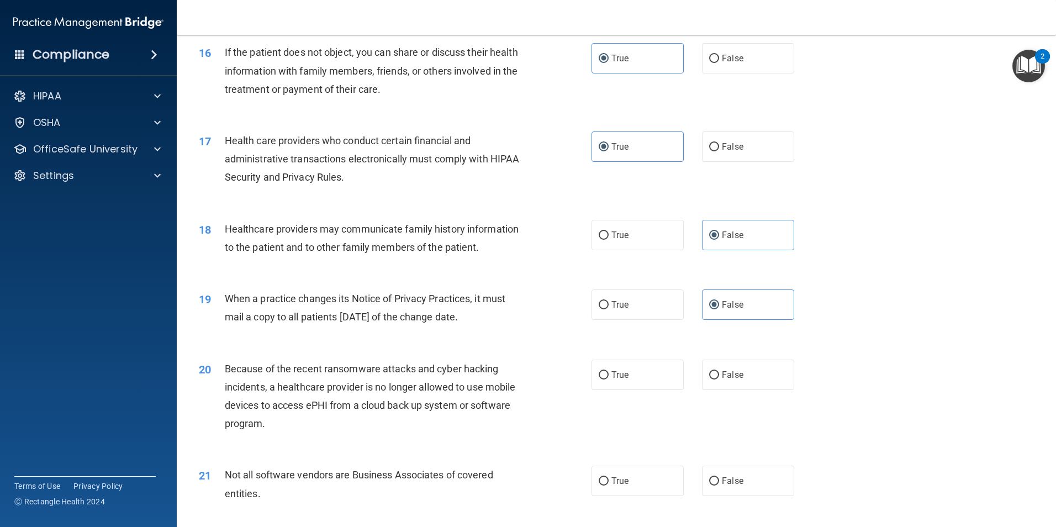
scroll to position [1325, 0]
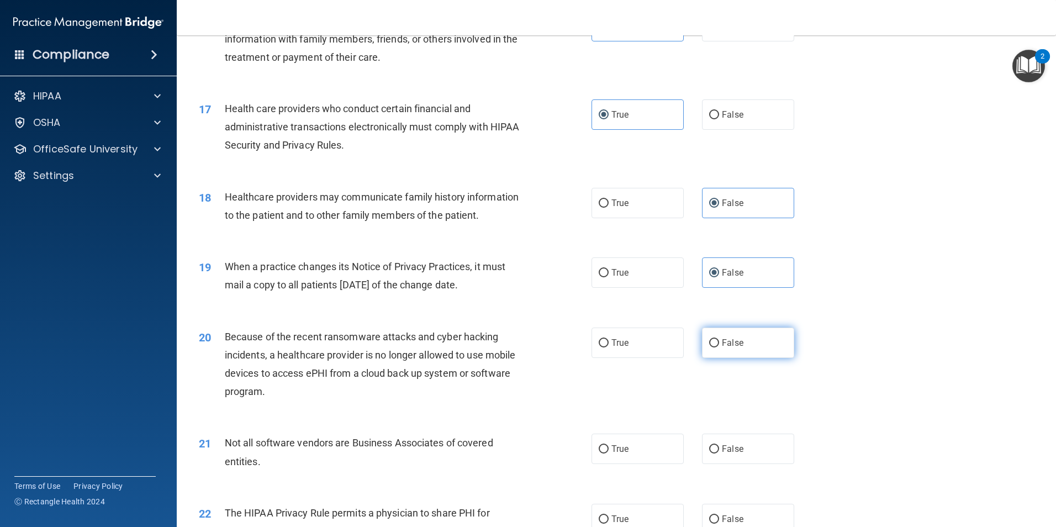
click at [508, 346] on label "False" at bounding box center [748, 342] width 92 height 30
click at [508, 346] on input "False" at bounding box center [714, 343] width 10 height 8
radio input "true"
click at [508, 453] on label "True" at bounding box center [637, 449] width 92 height 30
click at [508, 453] on input "True" at bounding box center [604, 449] width 10 height 8
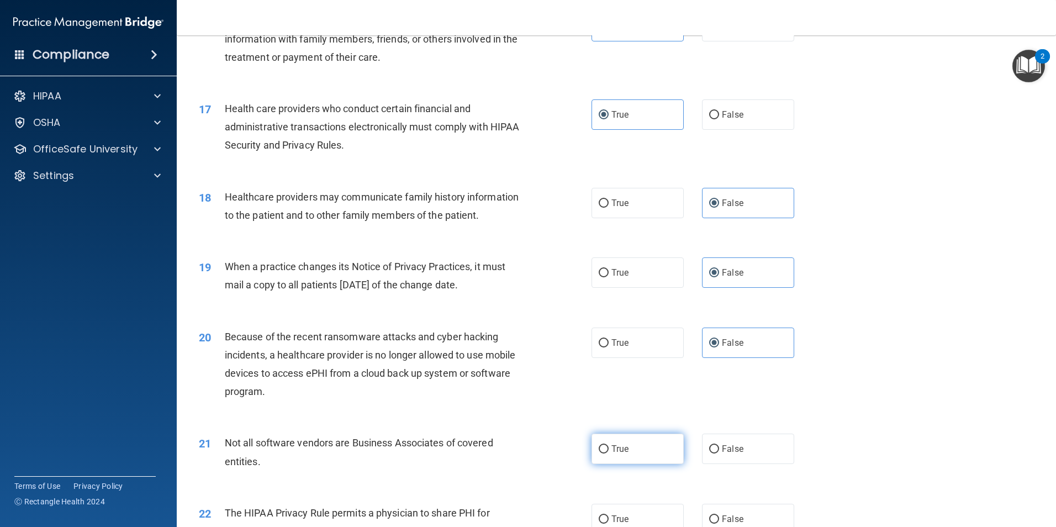
radio input "true"
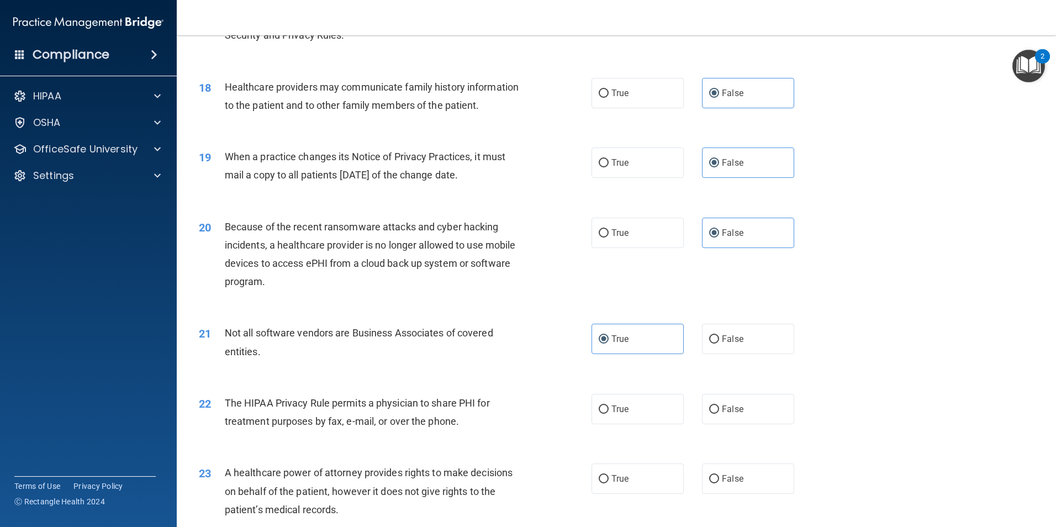
scroll to position [1436, 0]
click at [508, 410] on span "True" at bounding box center [619, 408] width 17 height 10
click at [508, 410] on input "True" at bounding box center [604, 409] width 10 height 8
radio input "true"
click at [508, 464] on span "False" at bounding box center [733, 478] width 22 height 10
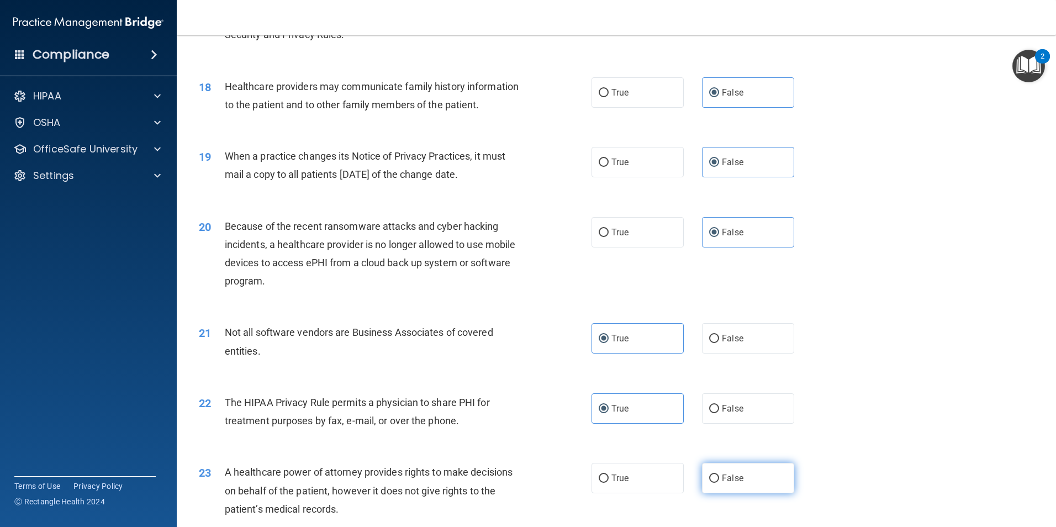
click at [508, 464] on input "False" at bounding box center [714, 478] width 10 height 8
radio input "true"
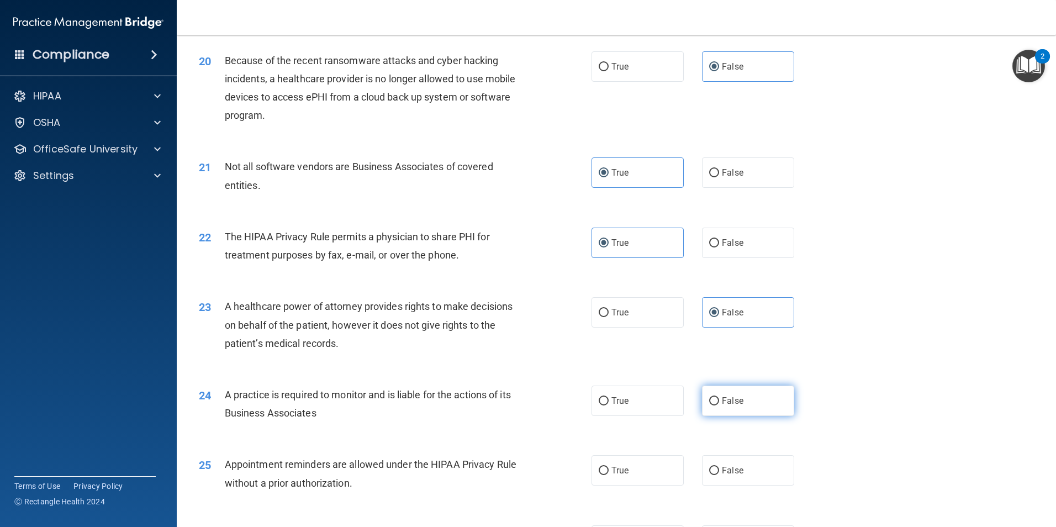
click at [508, 408] on label "False" at bounding box center [748, 400] width 92 height 30
click at [508, 405] on input "False" at bounding box center [714, 401] width 10 height 8
radio input "true"
click at [508, 464] on label "True" at bounding box center [637, 470] width 92 height 30
click at [508, 464] on input "True" at bounding box center [604, 471] width 10 height 8
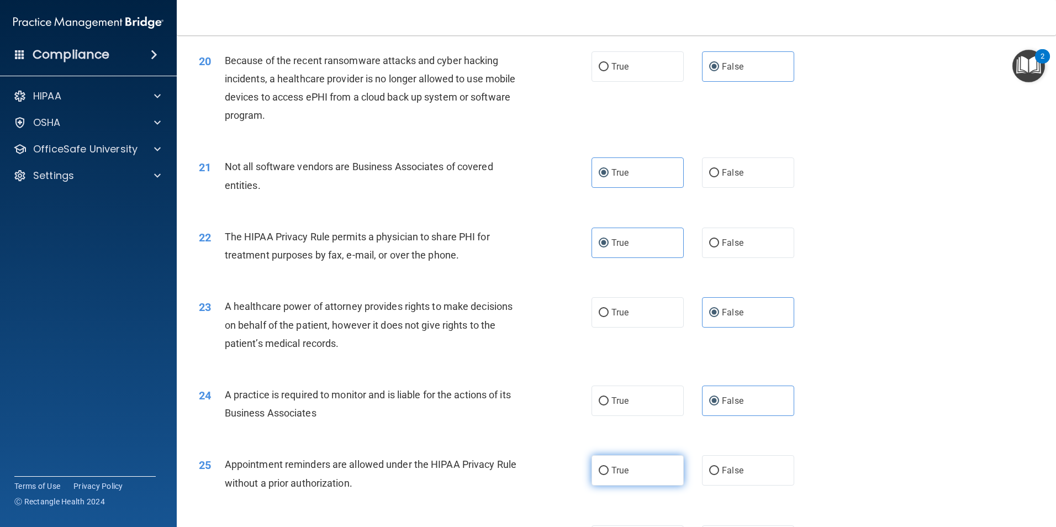
radio input "true"
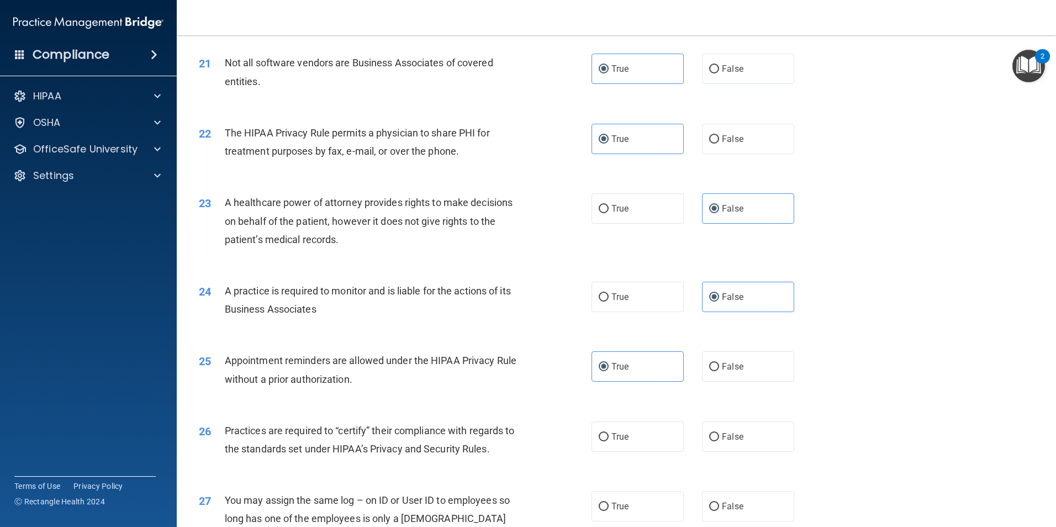
scroll to position [1712, 0]
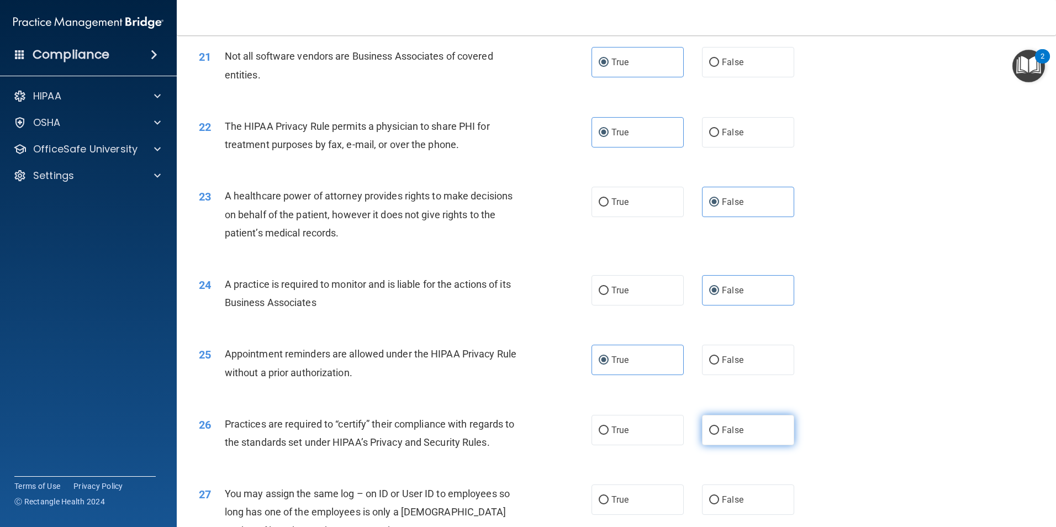
click at [508, 440] on label "False" at bounding box center [748, 430] width 92 height 30
click at [508, 435] on input "False" at bounding box center [714, 430] width 10 height 8
radio input "true"
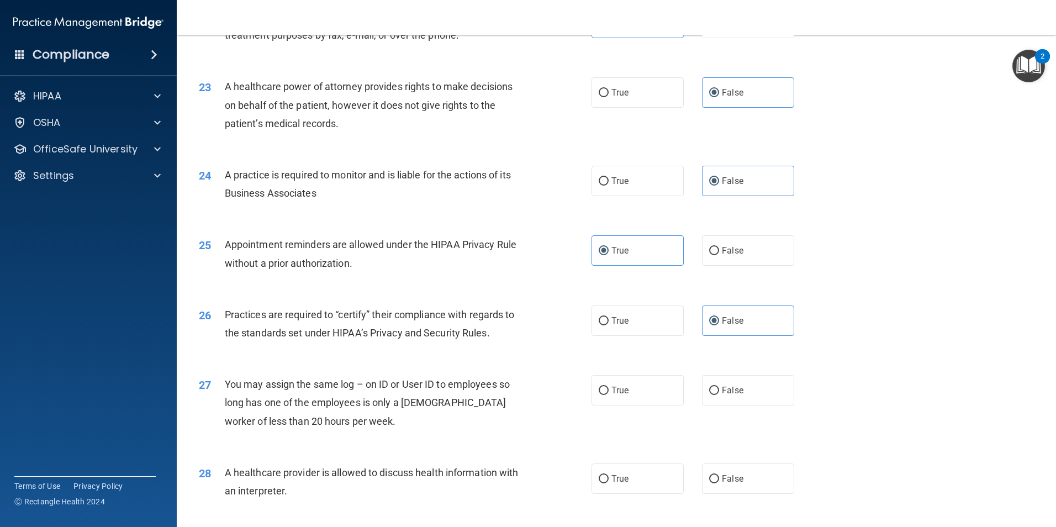
scroll to position [1822, 0]
click at [508, 400] on label "False" at bounding box center [748, 389] width 92 height 30
click at [508, 394] on input "False" at bounding box center [714, 389] width 10 height 8
radio input "true"
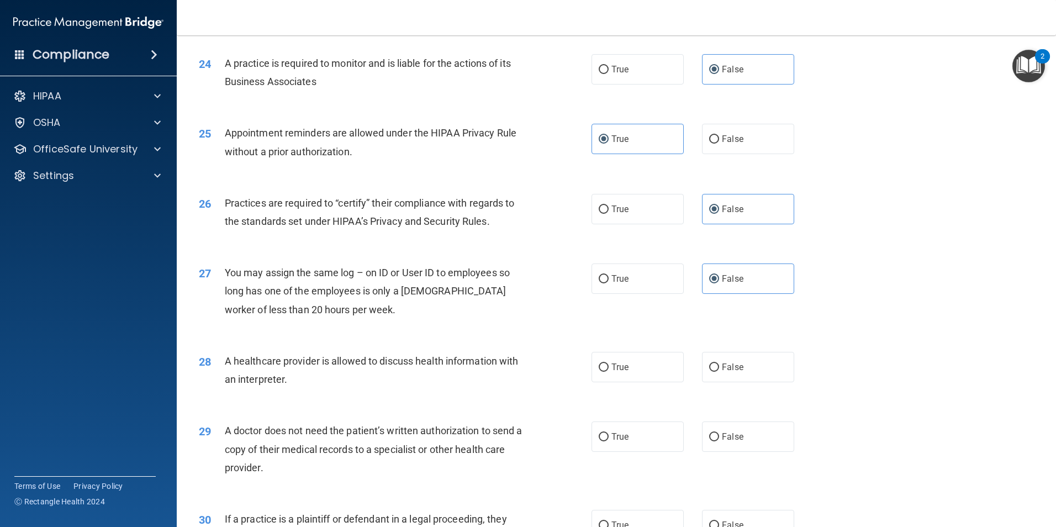
scroll to position [1988, 0]
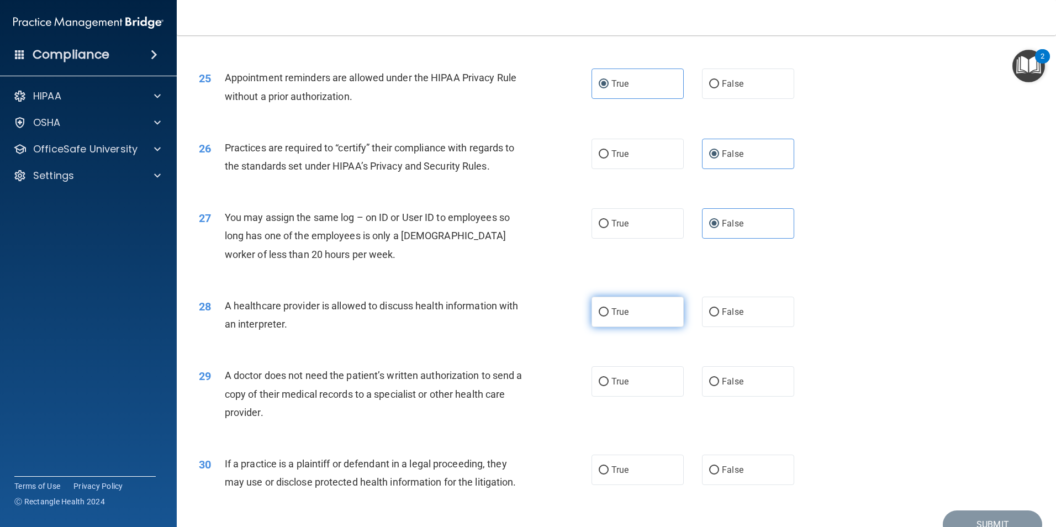
click at [508, 317] on label "True" at bounding box center [637, 312] width 92 height 30
click at [508, 316] on input "True" at bounding box center [604, 312] width 10 height 8
radio input "true"
click at [508, 384] on input "False" at bounding box center [714, 382] width 10 height 8
radio input "true"
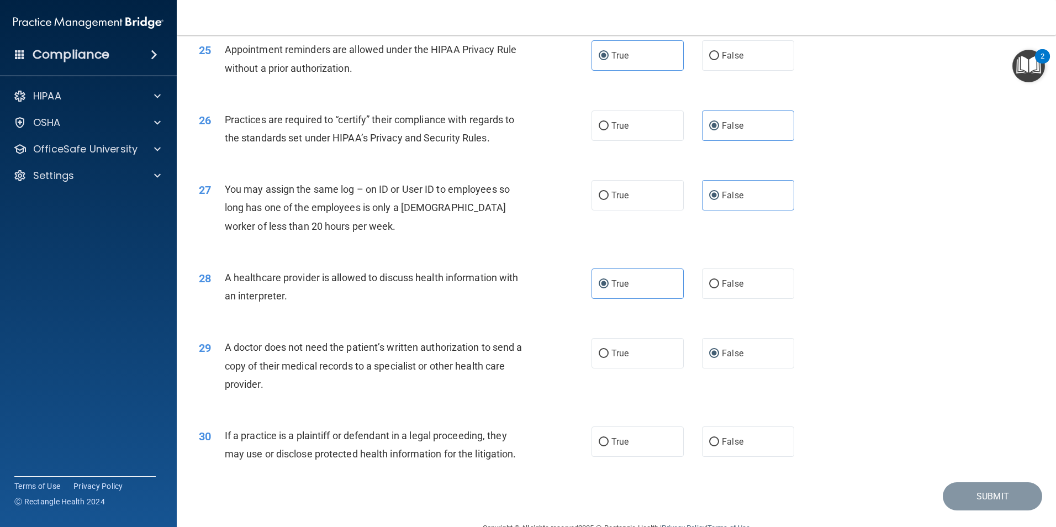
scroll to position [2044, 0]
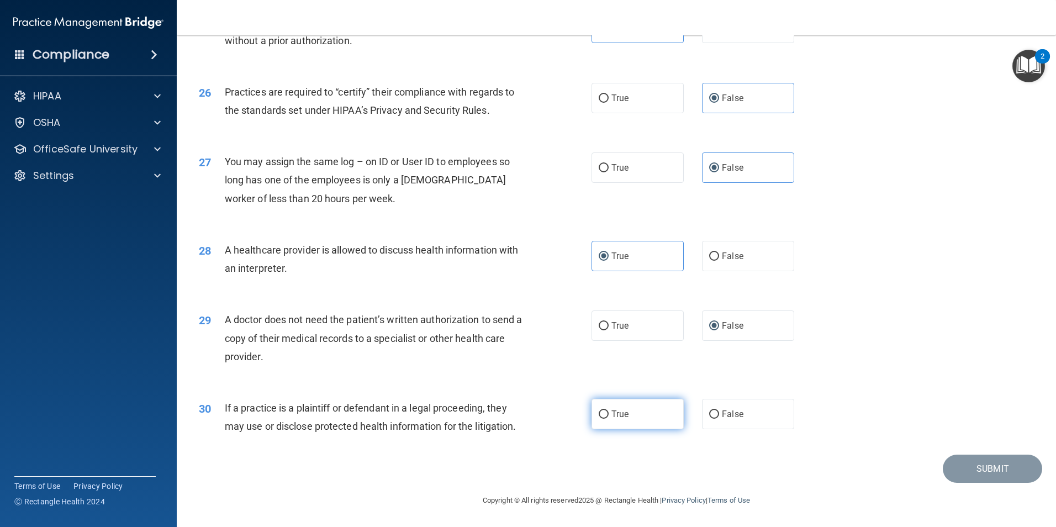
click at [508, 404] on label "True" at bounding box center [637, 414] width 92 height 30
click at [508, 410] on input "True" at bounding box center [604, 414] width 10 height 8
radio input "true"
click at [508, 464] on button "Submit" at bounding box center [992, 469] width 99 height 28
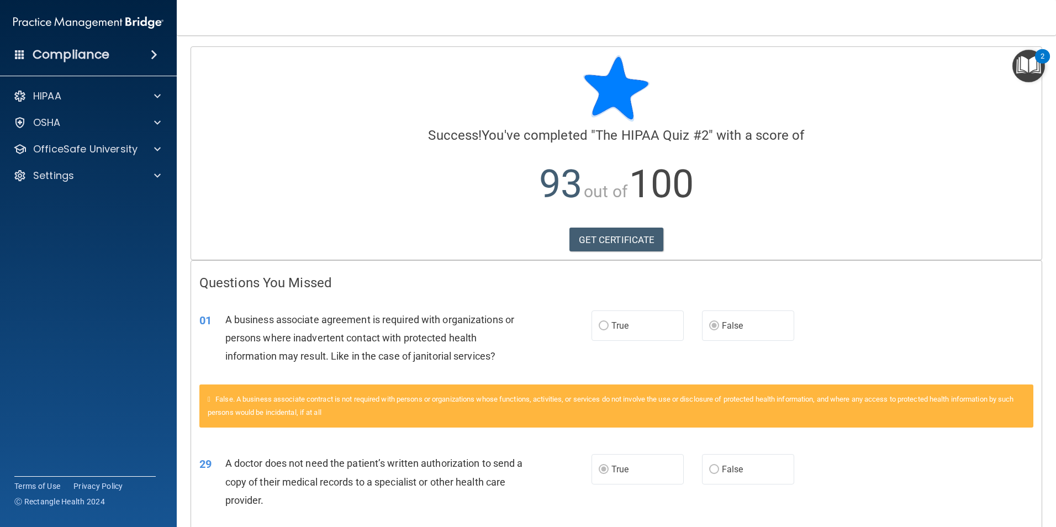
scroll to position [110, 0]
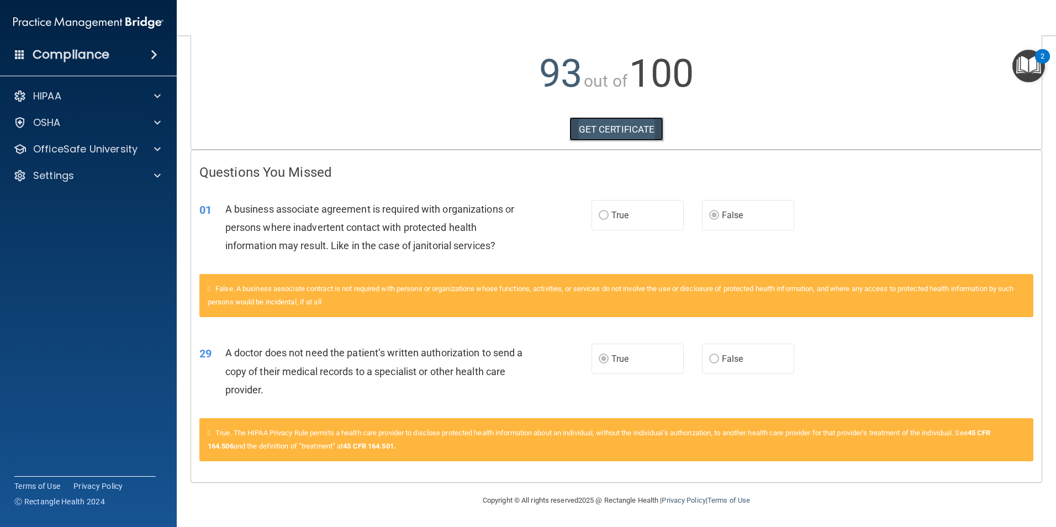
click at [508, 125] on link "GET CERTIFICATE" at bounding box center [616, 129] width 94 height 24
